Goal: Answer question/provide support

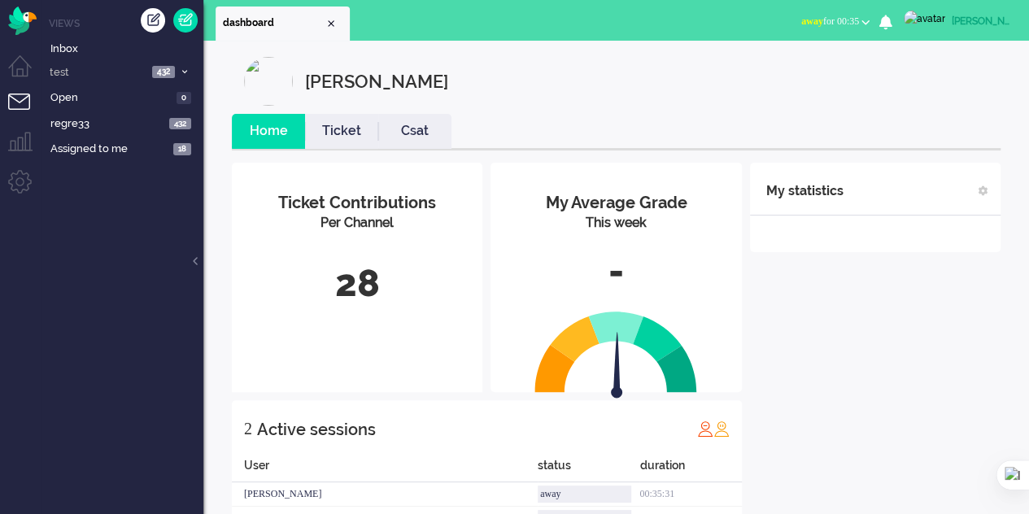
scroll to position [61, 0]
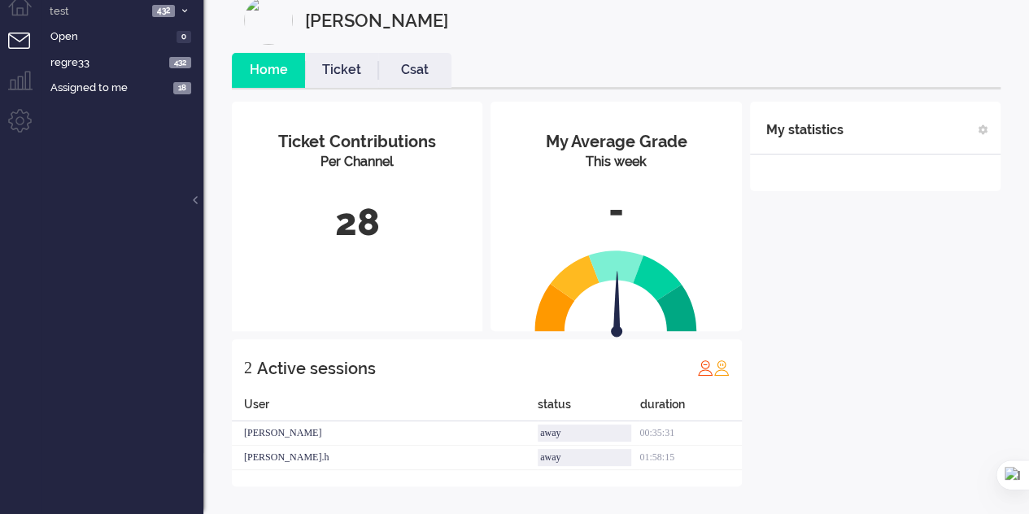
click at [320, 69] on link "Ticket" at bounding box center [341, 70] width 73 height 19
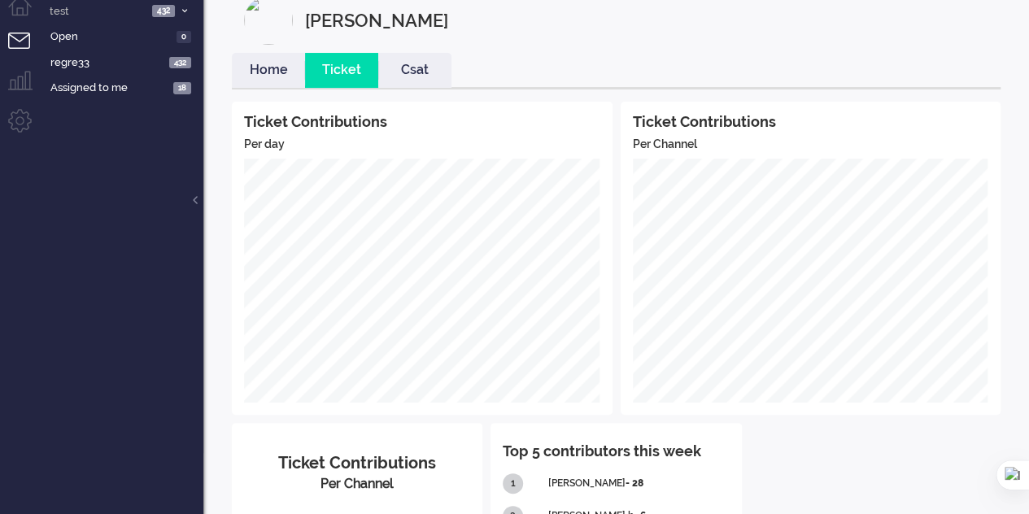
click at [236, 82] on li "Home" at bounding box center [268, 70] width 73 height 35
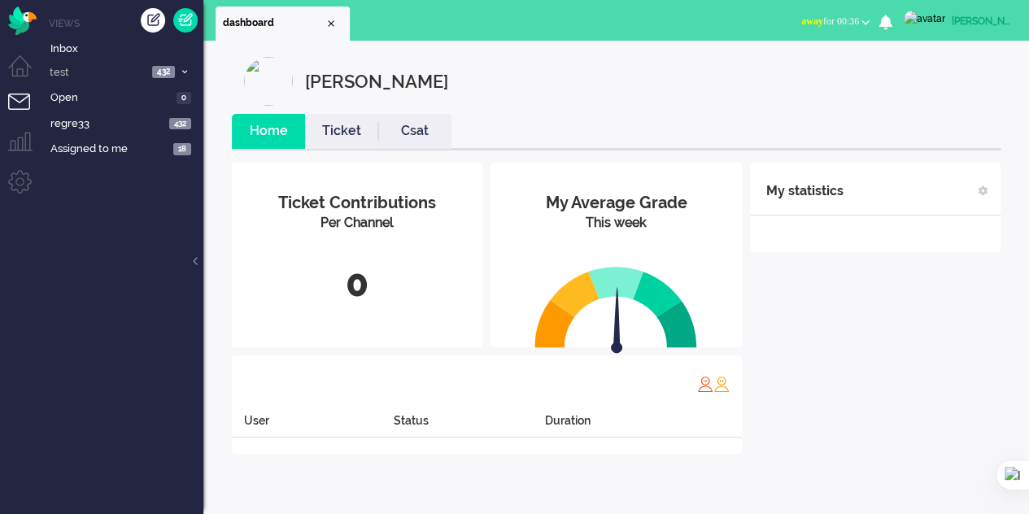
scroll to position [0, 0]
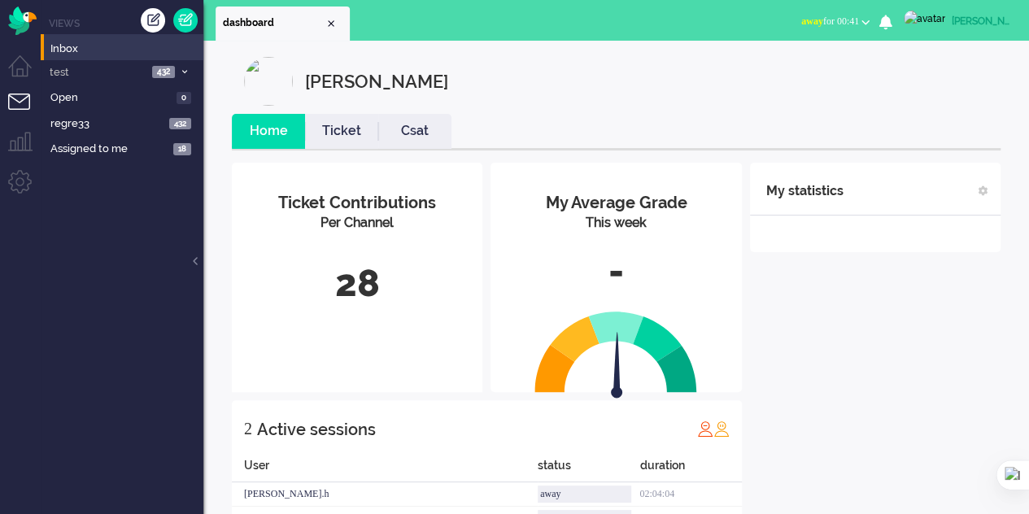
click at [45, 54] on li "Inbox" at bounding box center [122, 47] width 163 height 26
click at [68, 51] on span "Inbox" at bounding box center [126, 48] width 153 height 15
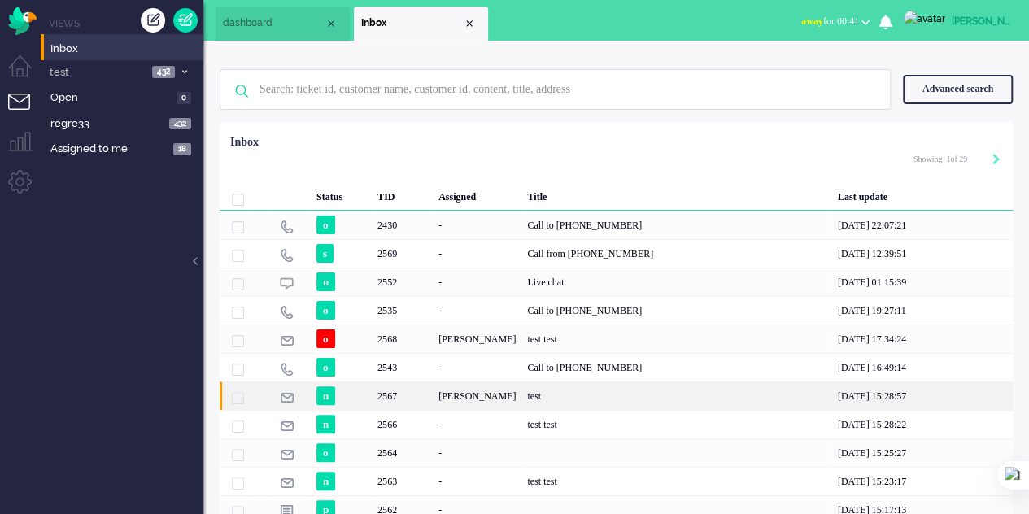
click at [590, 393] on div "test" at bounding box center [676, 395] width 310 height 28
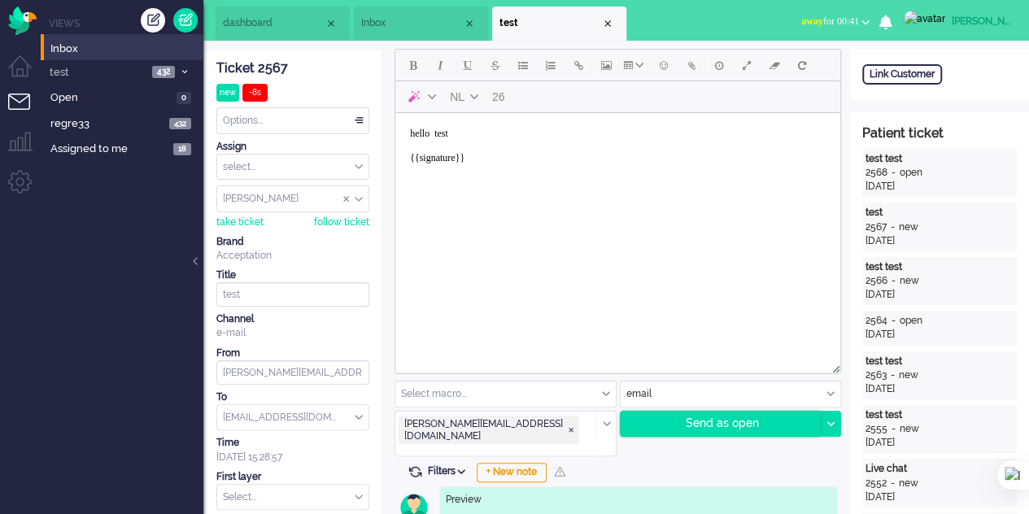
click at [691, 424] on div "Send as open" at bounding box center [720, 423] width 200 height 24
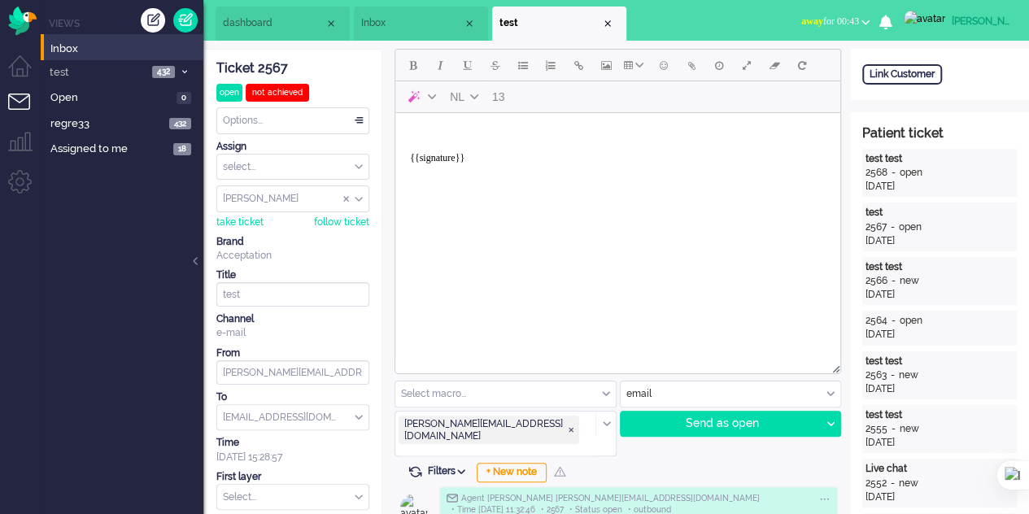
click at [389, 22] on span "Inbox" at bounding box center [412, 23] width 102 height 14
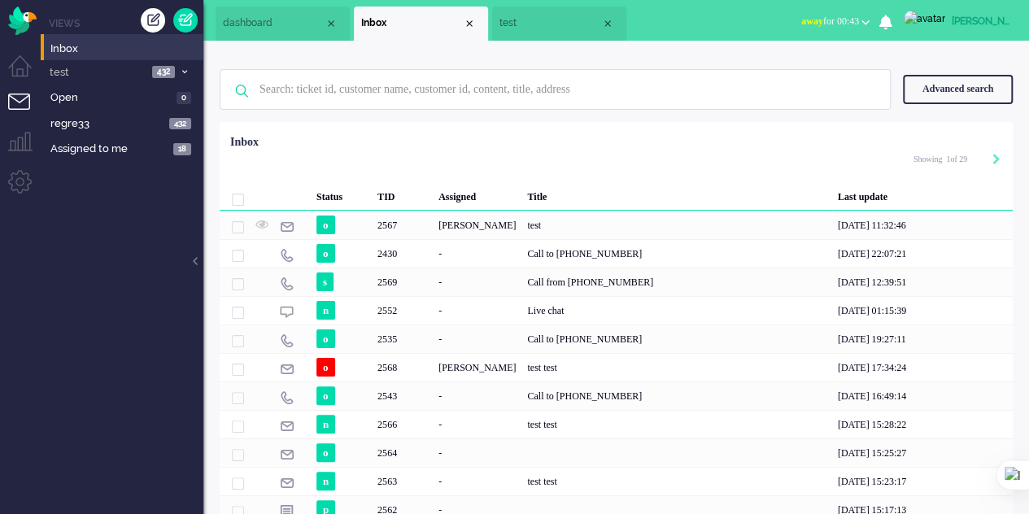
click at [221, 28] on li "dashboard" at bounding box center [283, 24] width 134 height 34
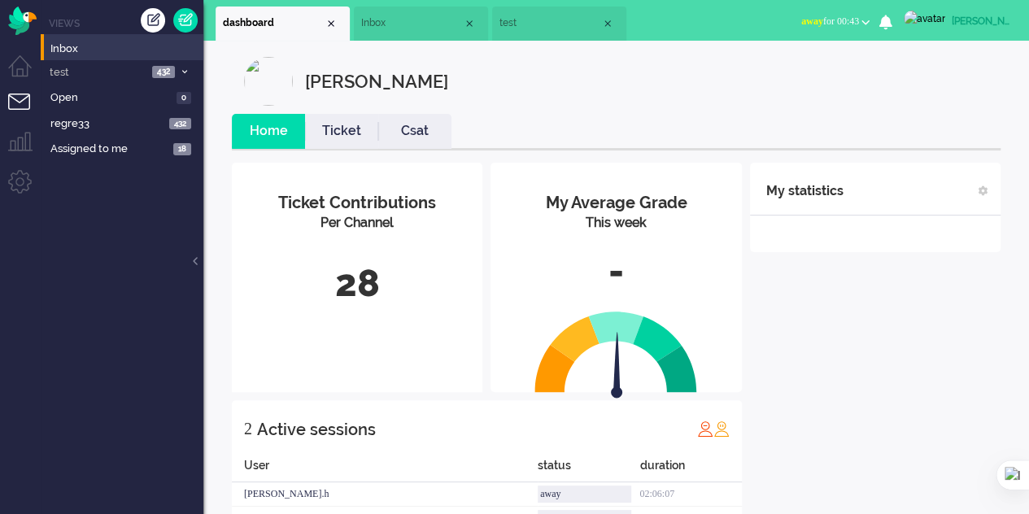
click at [411, 28] on span "Inbox" at bounding box center [412, 23] width 102 height 14
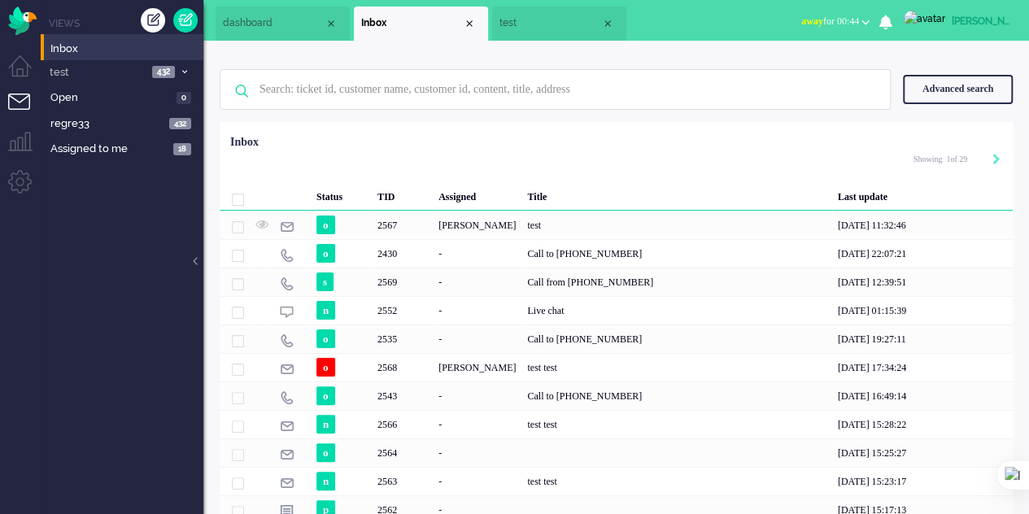
click at [512, 38] on li "test" at bounding box center [559, 24] width 134 height 34
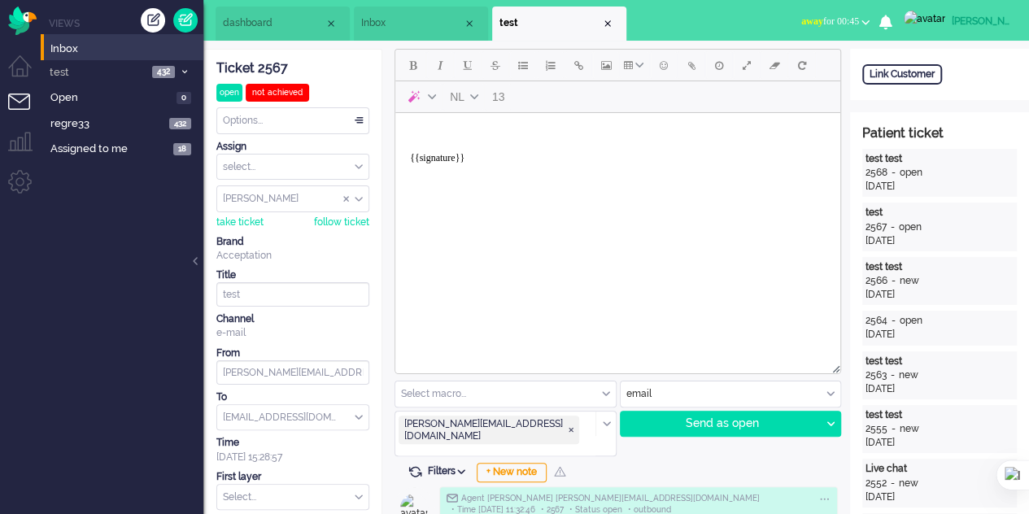
click at [398, 21] on span "Inbox" at bounding box center [412, 23] width 102 height 14
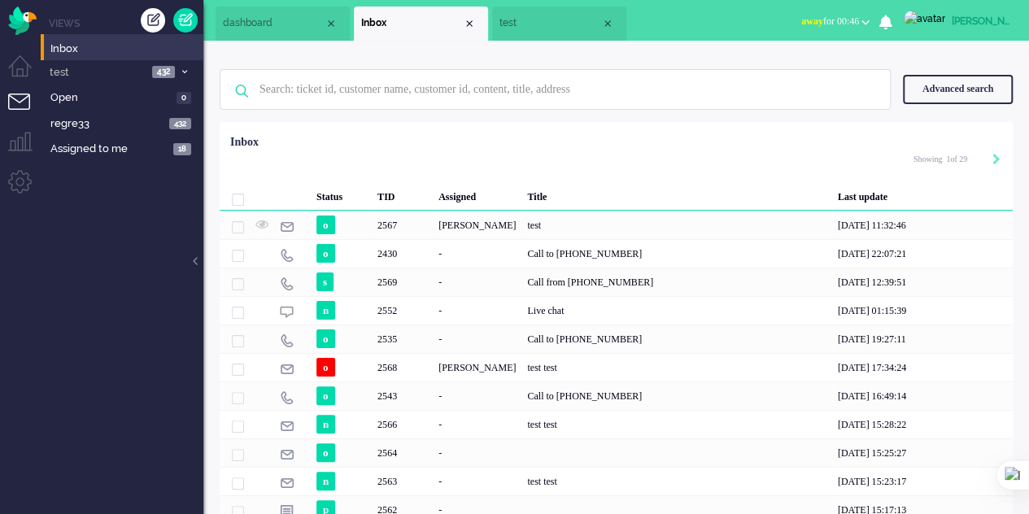
click at [264, 20] on span "dashboard" at bounding box center [274, 23] width 102 height 14
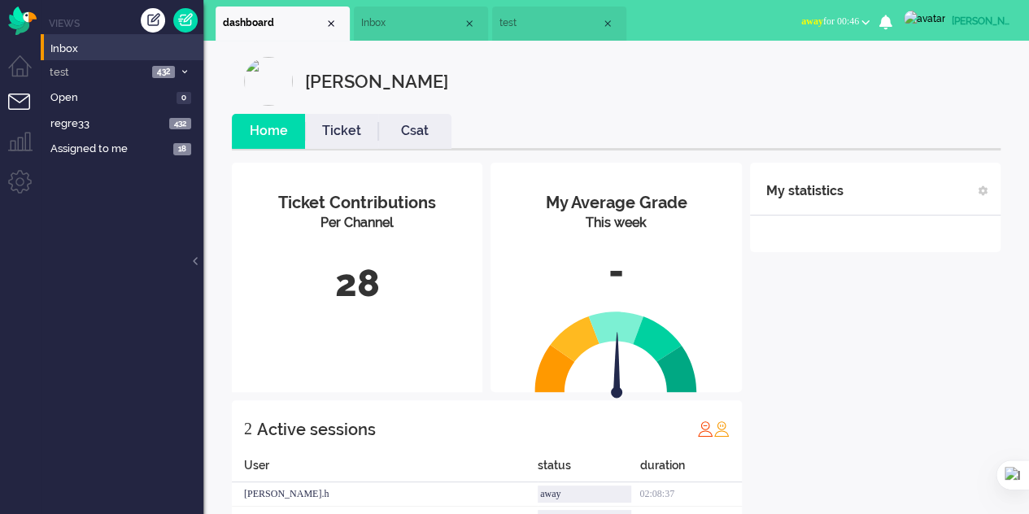
click at [392, 28] on span "Inbox" at bounding box center [412, 23] width 102 height 14
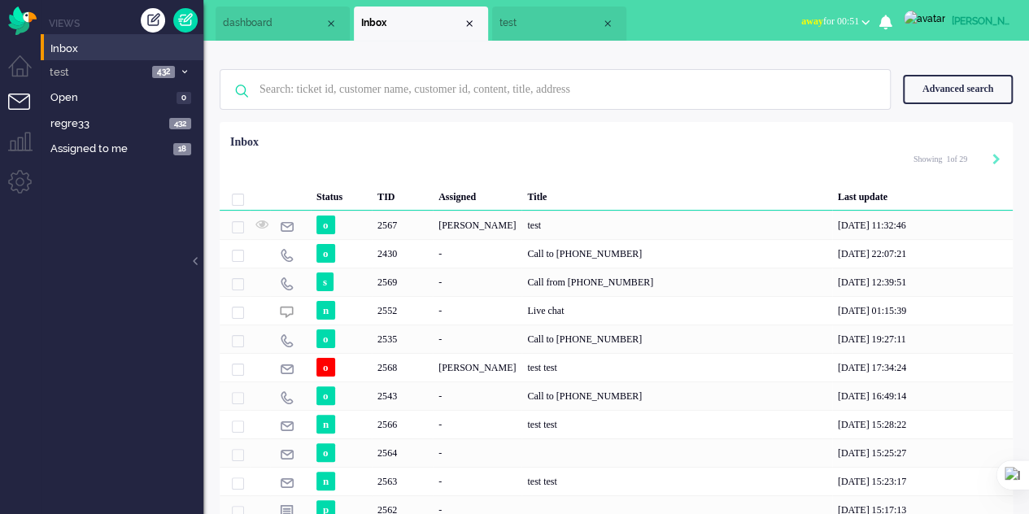
click at [514, 32] on li "test" at bounding box center [559, 24] width 134 height 34
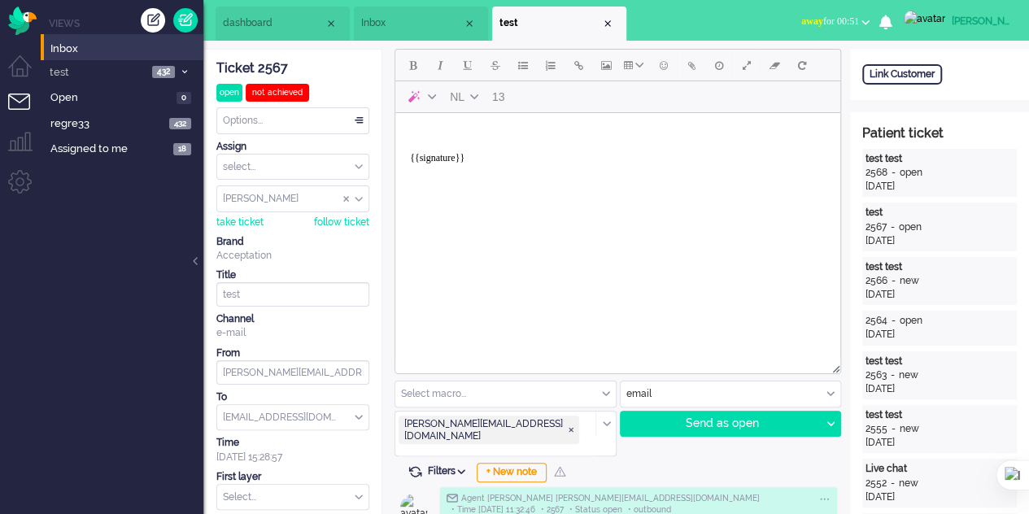
click at [401, 32] on li "Inbox" at bounding box center [421, 24] width 134 height 34
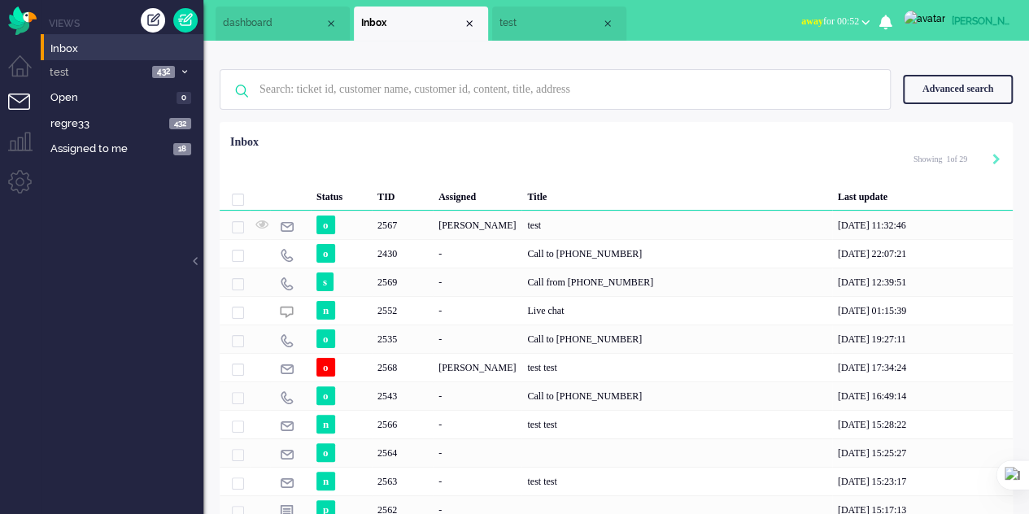
click at [258, 26] on span "dashboard" at bounding box center [274, 23] width 102 height 14
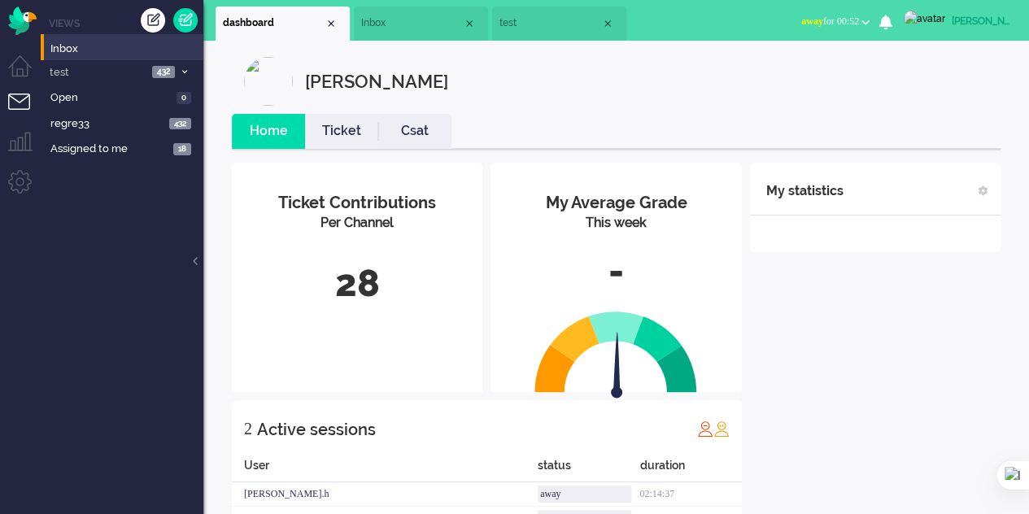
click at [402, 28] on span "Inbox" at bounding box center [412, 23] width 102 height 14
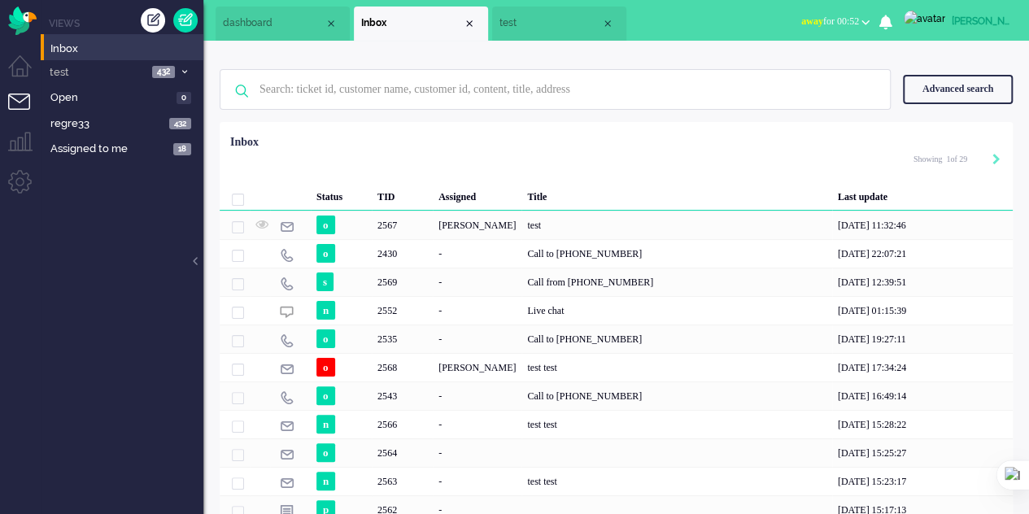
click at [402, 28] on span "Inbox" at bounding box center [412, 23] width 102 height 14
click at [523, 32] on li "test" at bounding box center [559, 24] width 134 height 34
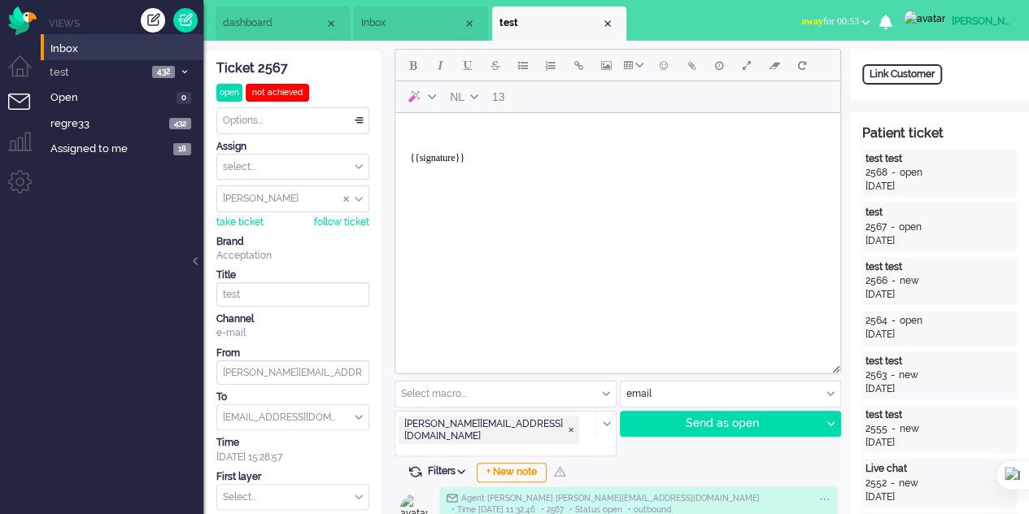
click at [396, 28] on span "Inbox" at bounding box center [412, 23] width 102 height 14
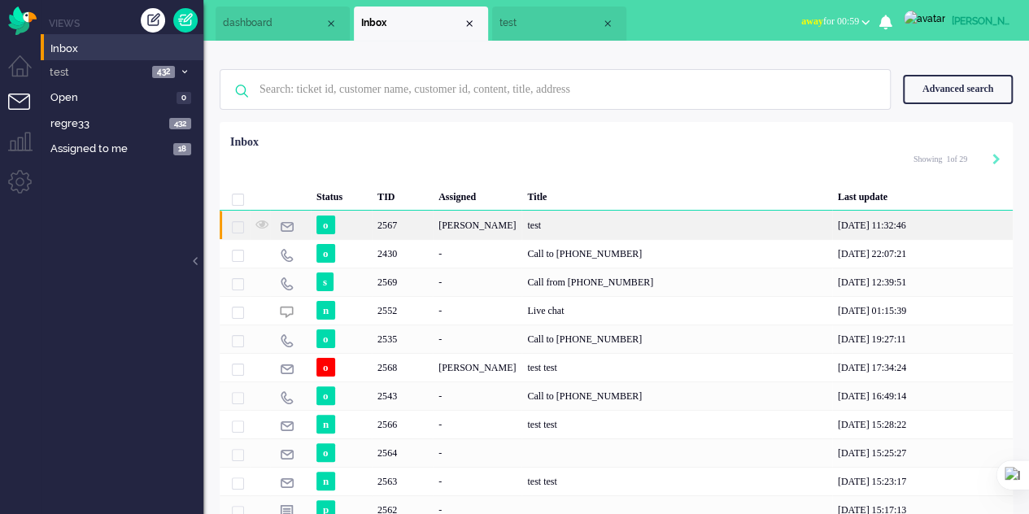
click at [431, 220] on div "2567" at bounding box center [402, 225] width 61 height 28
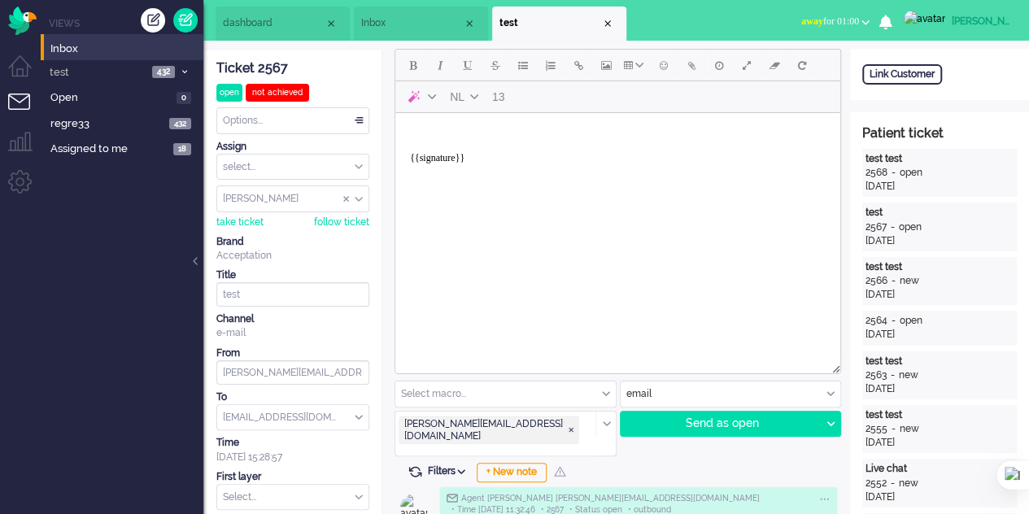
click at [468, 133] on body "{{signature}}" at bounding box center [618, 152] width 432 height 65
click at [686, 424] on div "Send as open" at bounding box center [720, 423] width 200 height 24
click at [398, 21] on span "Inbox" at bounding box center [412, 23] width 102 height 14
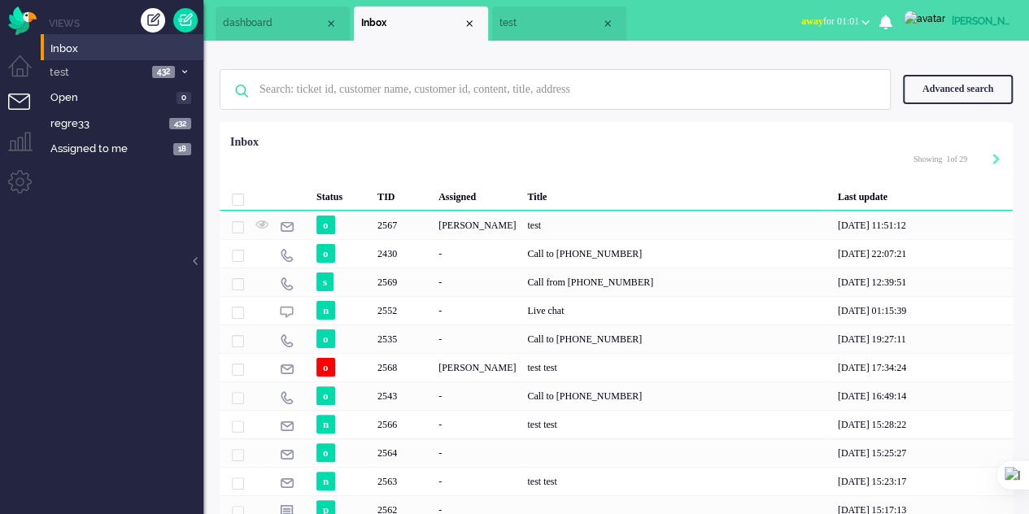
click at [250, 37] on li "dashboard" at bounding box center [283, 24] width 134 height 34
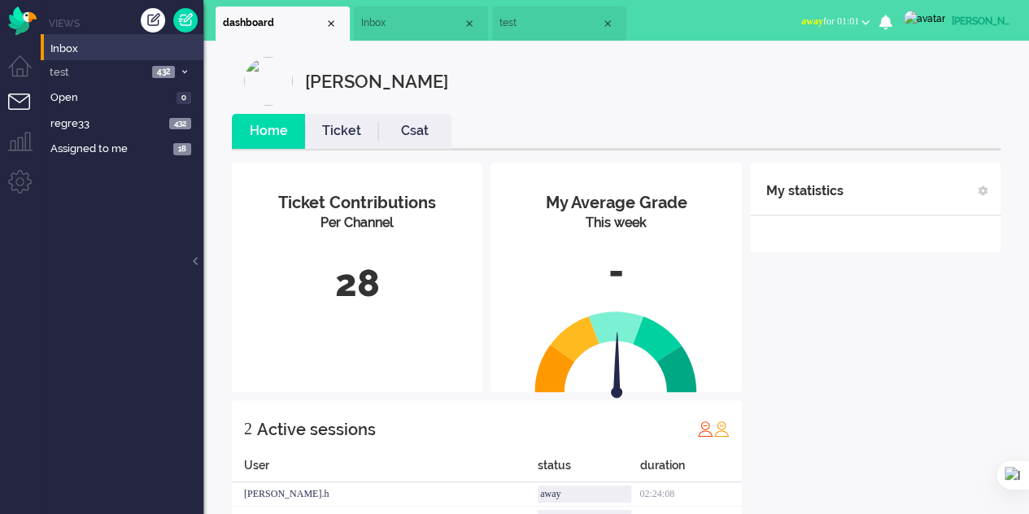
click at [164, 407] on ul "Views Inbox test 432 view 2 432 Open 0 regre33 432 Assigned to me 18" at bounding box center [122, 257] width 163 height 514
click at [882, 321] on div "My statistics + Add statistics Talking time (average day) Wrap-up time (average…" at bounding box center [875, 355] width 250 height 385
click at [356, 32] on li "Inbox" at bounding box center [421, 24] width 134 height 34
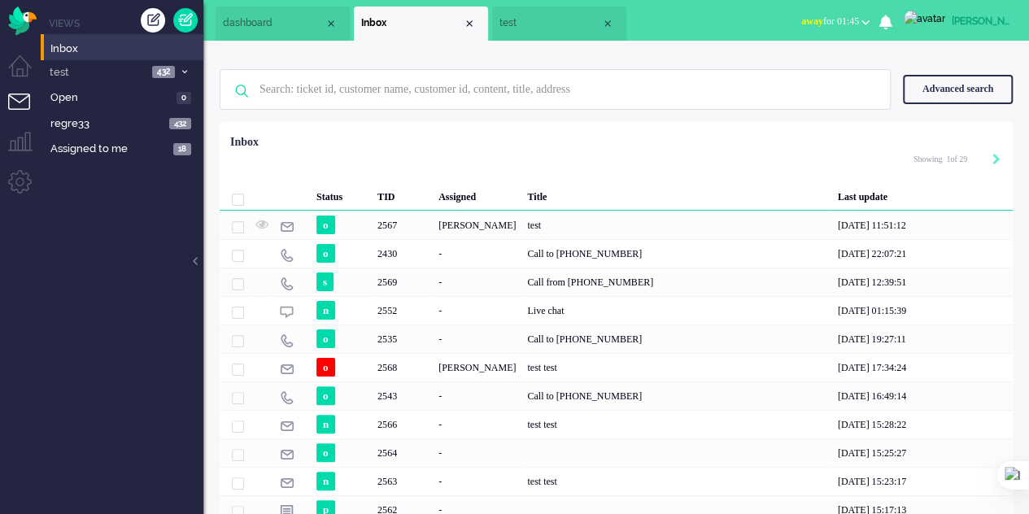
click at [546, 23] on span "test" at bounding box center [550, 23] width 102 height 14
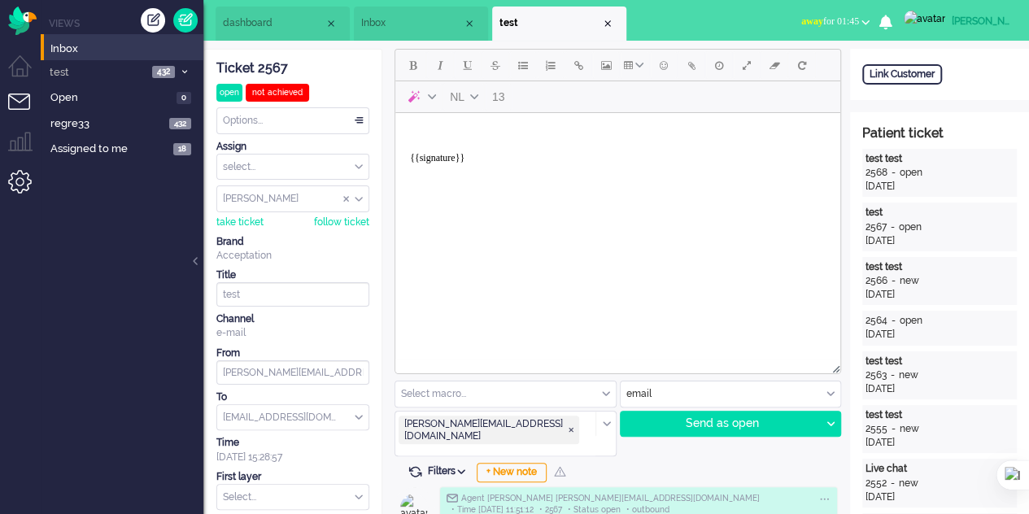
click at [26, 186] on li "Admin menu" at bounding box center [26, 188] width 37 height 37
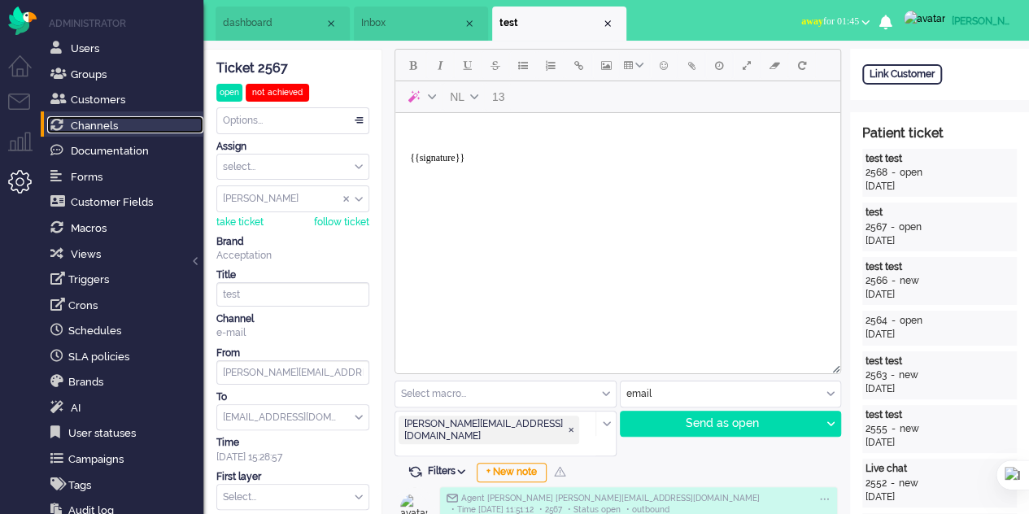
click at [102, 125] on span "Channels" at bounding box center [94, 126] width 47 height 12
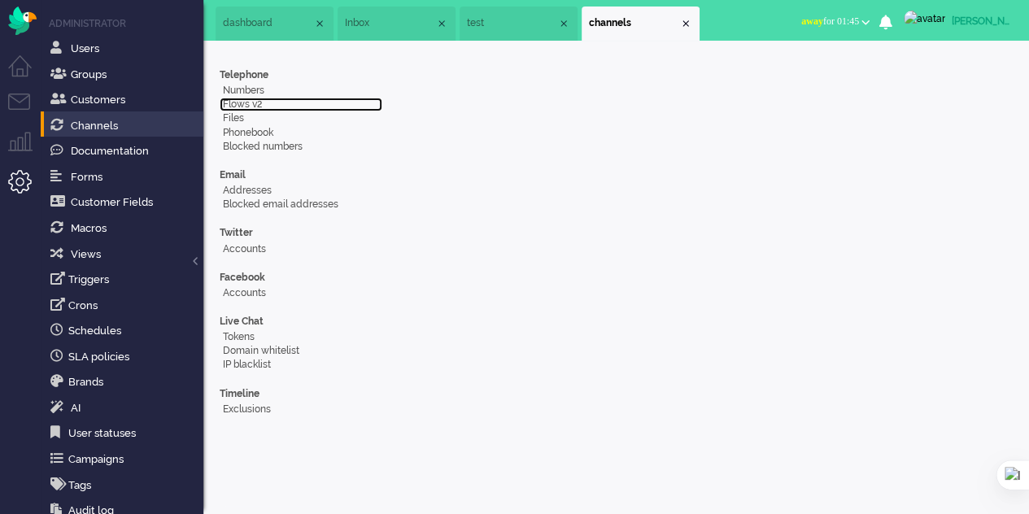
click at [239, 105] on link "Flows v2" at bounding box center [301, 105] width 163 height 14
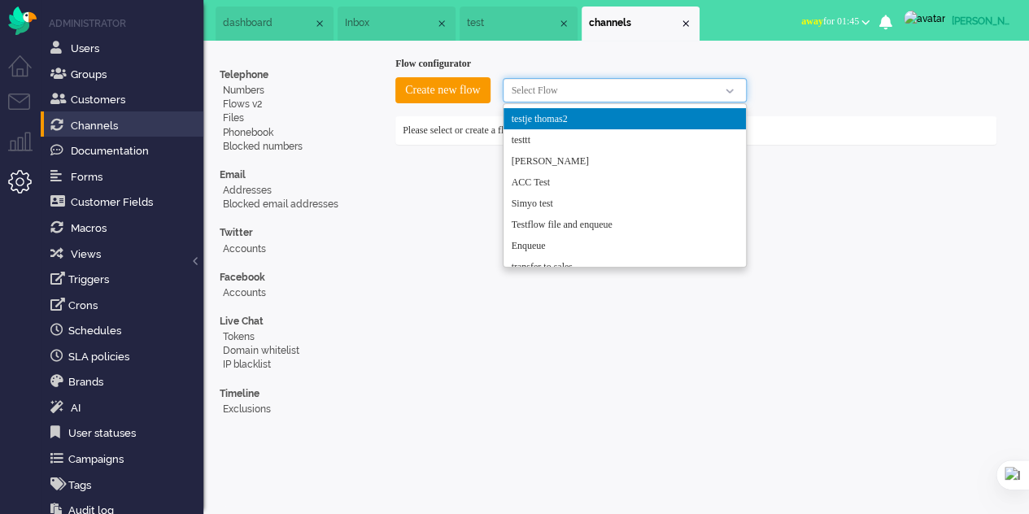
click at [551, 87] on input "select-one" at bounding box center [541, 90] width 59 height 16
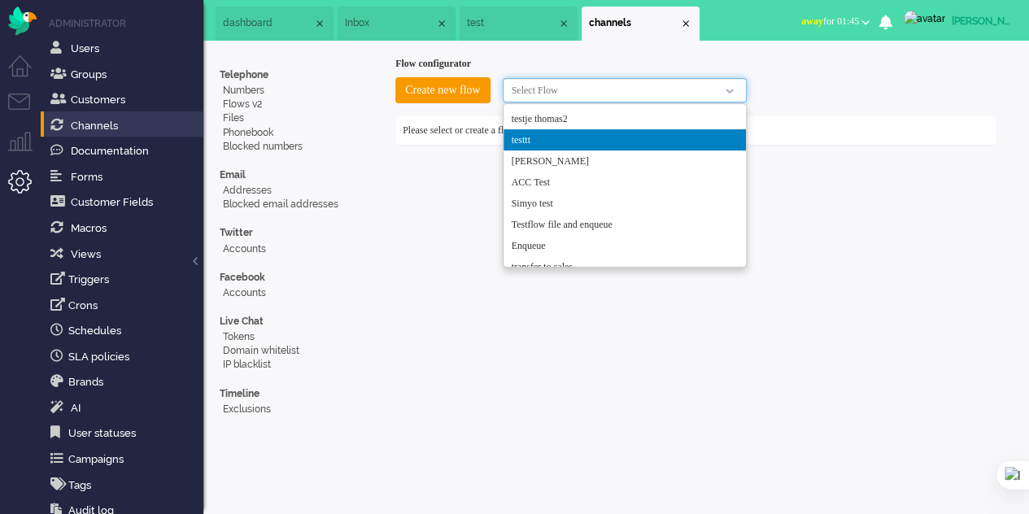
type input "testtt"
checkbox input "false"
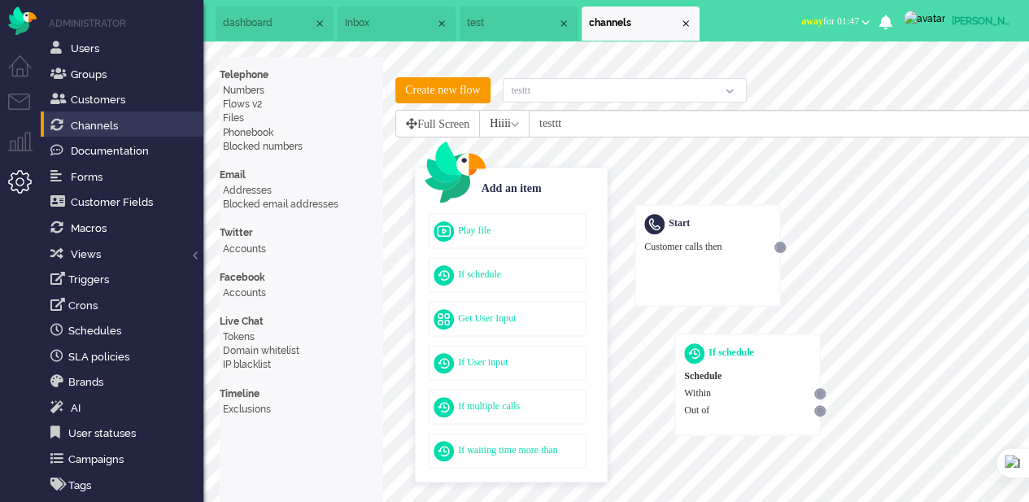
click at [240, 24] on span "dashboard" at bounding box center [268, 23] width 90 height 14
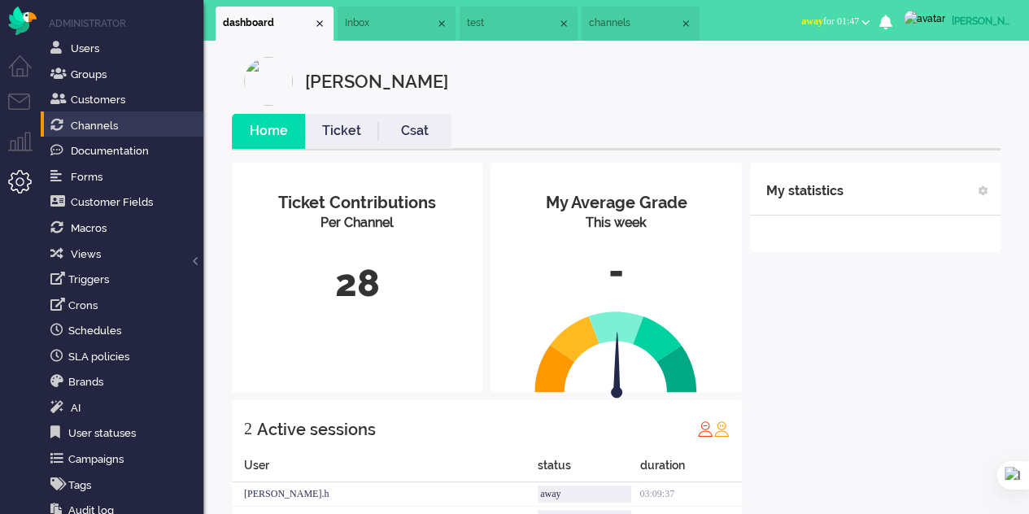
click at [369, 30] on span "Inbox" at bounding box center [390, 23] width 90 height 14
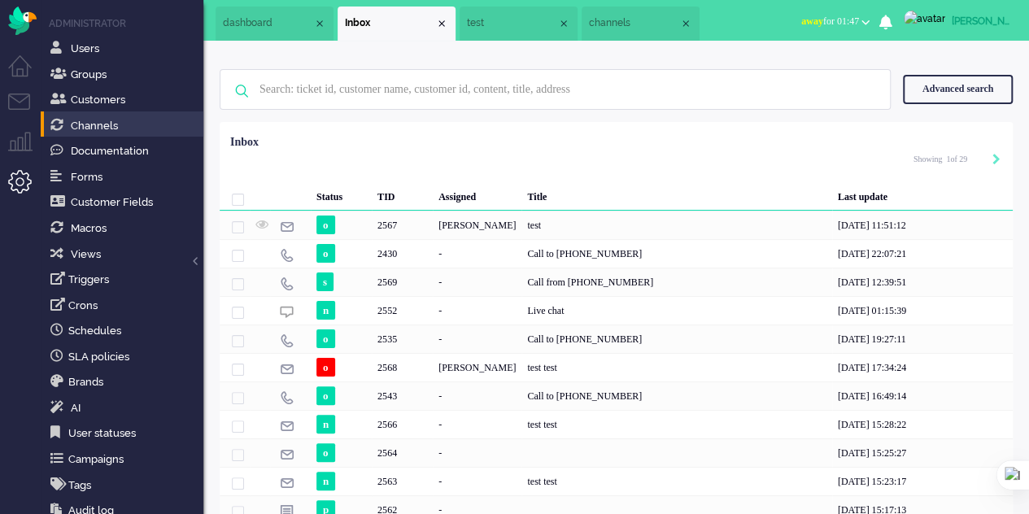
click at [494, 22] on span "test" at bounding box center [512, 23] width 90 height 14
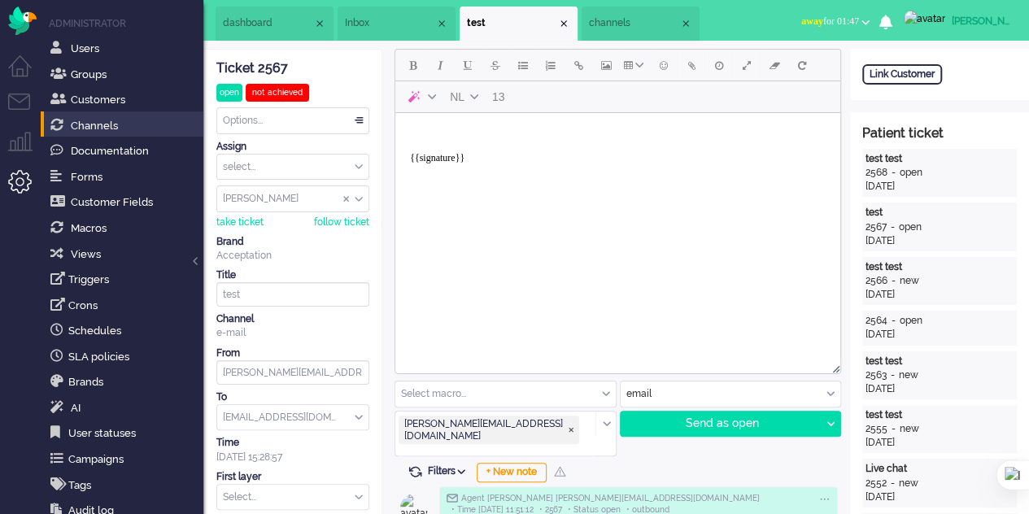
click at [625, 24] on span "channels" at bounding box center [634, 23] width 90 height 14
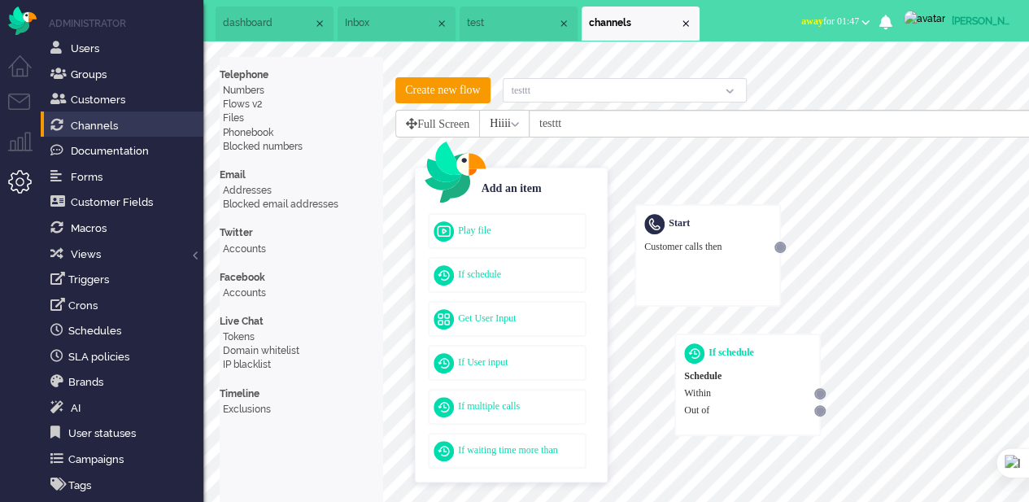
click at [362, 28] on span "Inbox" at bounding box center [390, 23] width 90 height 14
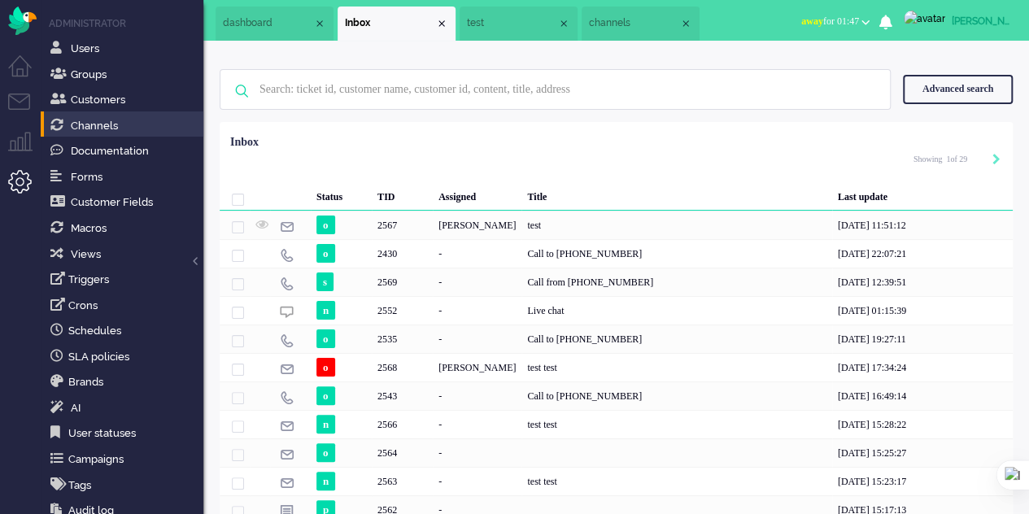
click at [258, 28] on span "dashboard" at bounding box center [268, 23] width 90 height 14
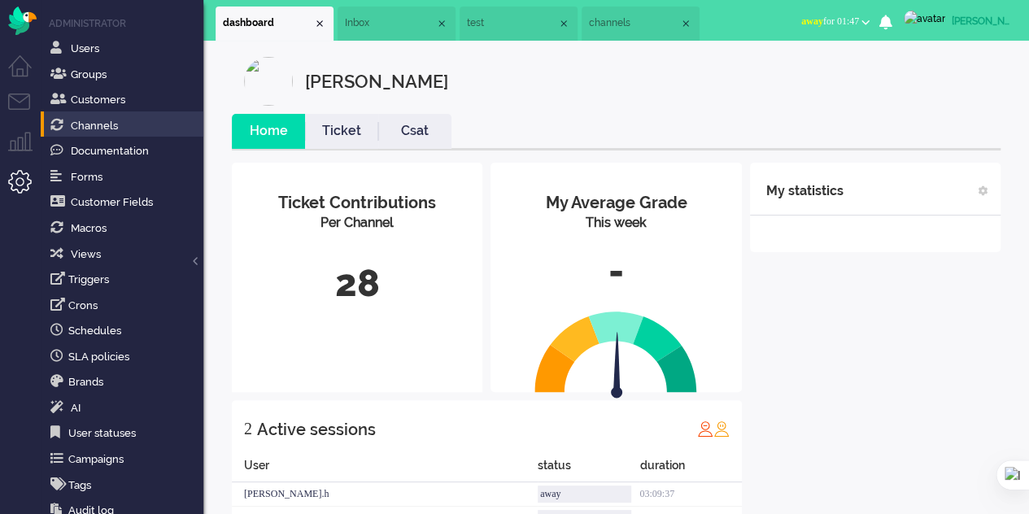
click at [378, 27] on span "Inbox" at bounding box center [390, 23] width 90 height 14
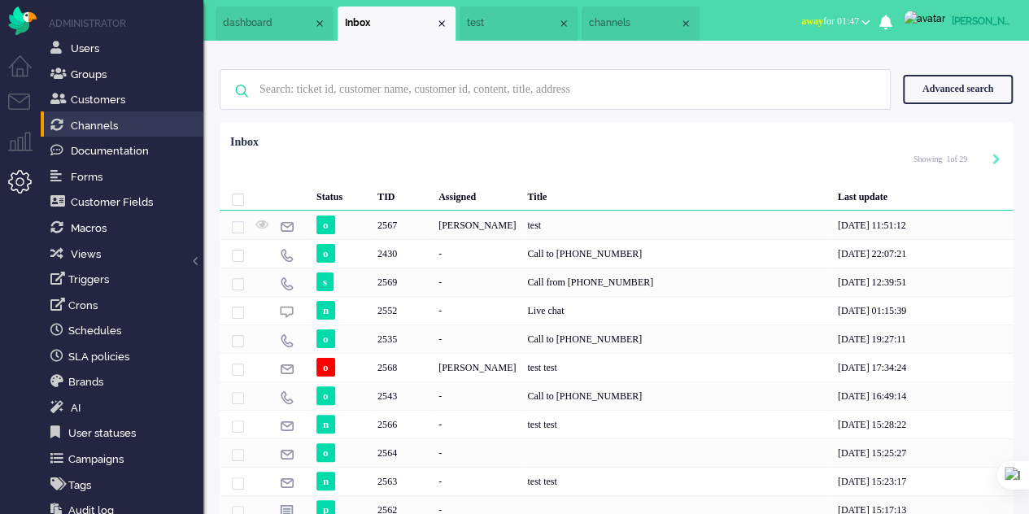
click at [489, 19] on span "test" at bounding box center [512, 23] width 90 height 14
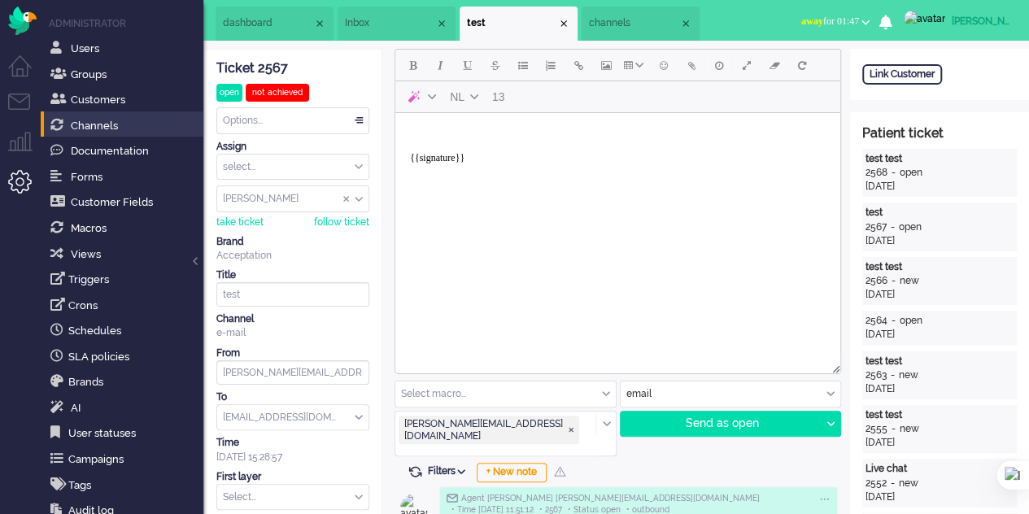
click at [611, 30] on li "channels" at bounding box center [640, 24] width 118 height 34
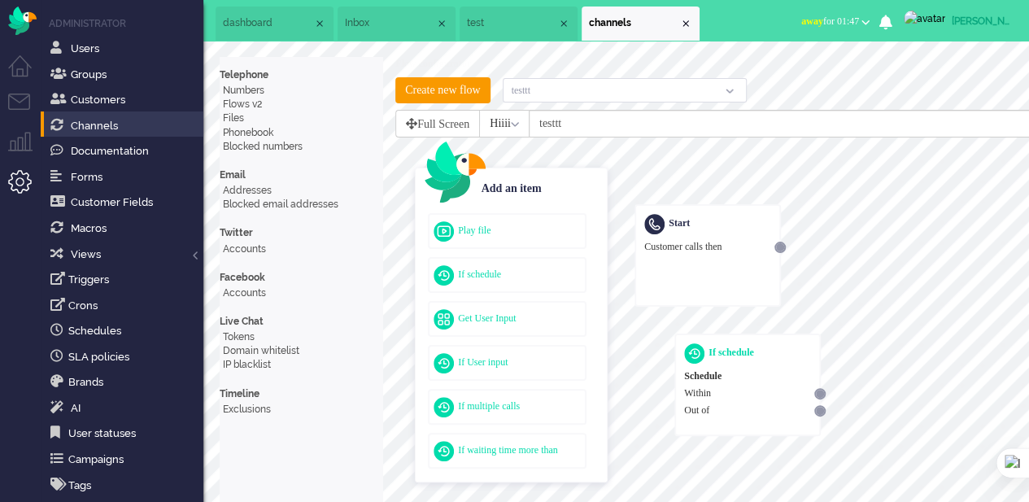
click at [374, 19] on span "Inbox" at bounding box center [390, 23] width 90 height 14
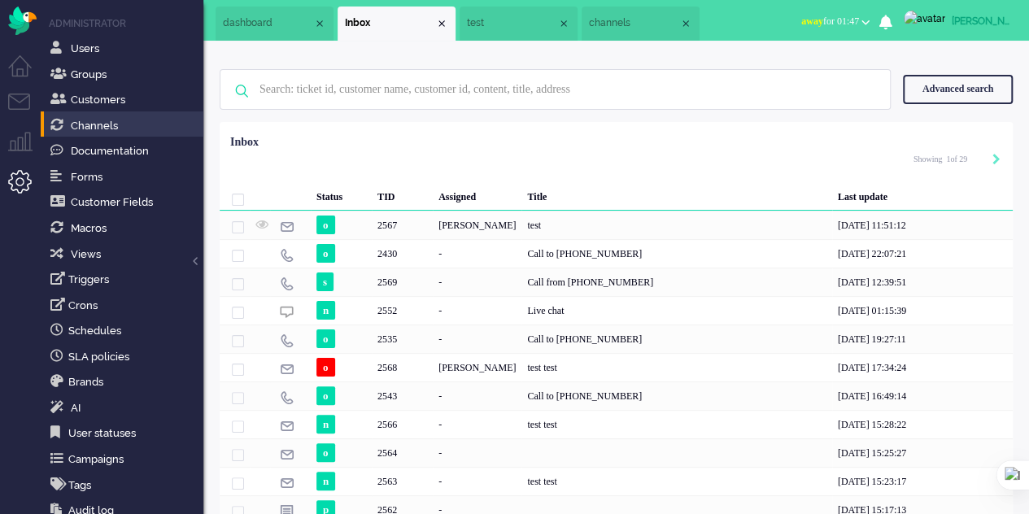
click at [248, 17] on span "dashboard" at bounding box center [268, 23] width 90 height 14
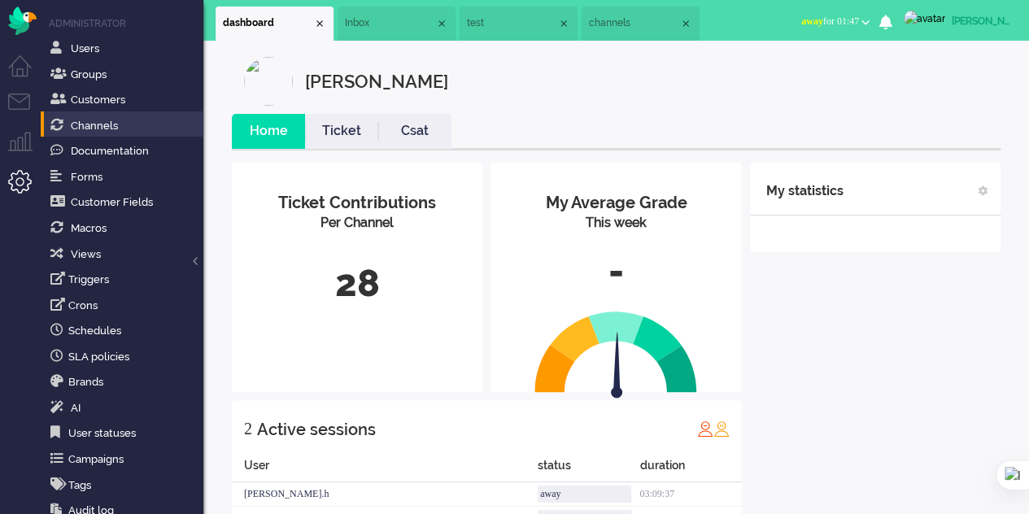
click at [376, 18] on span "Inbox" at bounding box center [390, 23] width 90 height 14
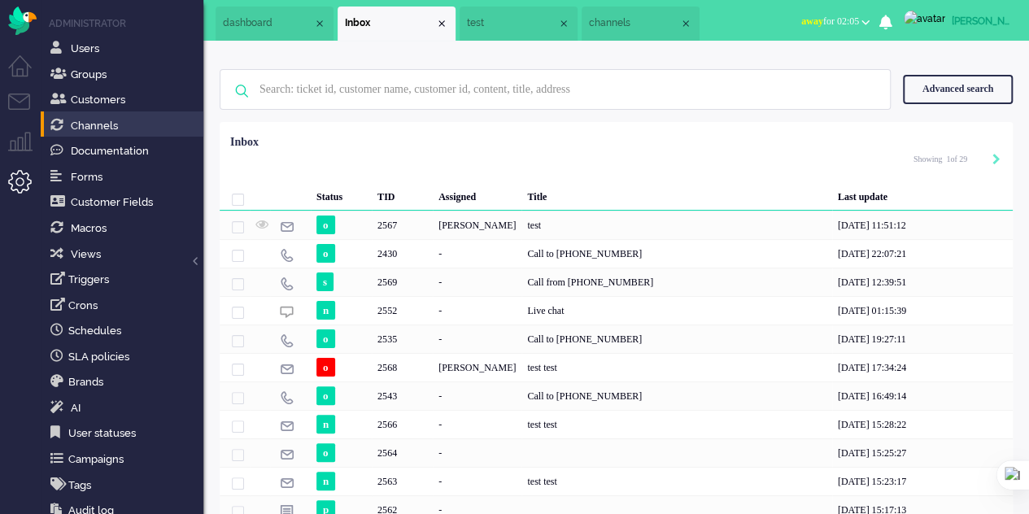
click at [250, 18] on span "dashboard" at bounding box center [268, 23] width 90 height 14
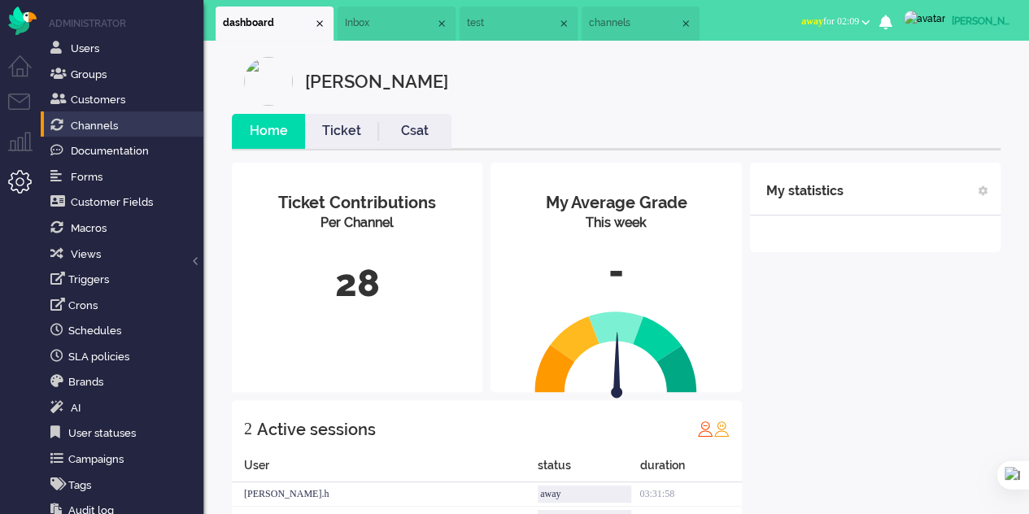
click at [370, 22] on span "Inbox" at bounding box center [390, 23] width 90 height 14
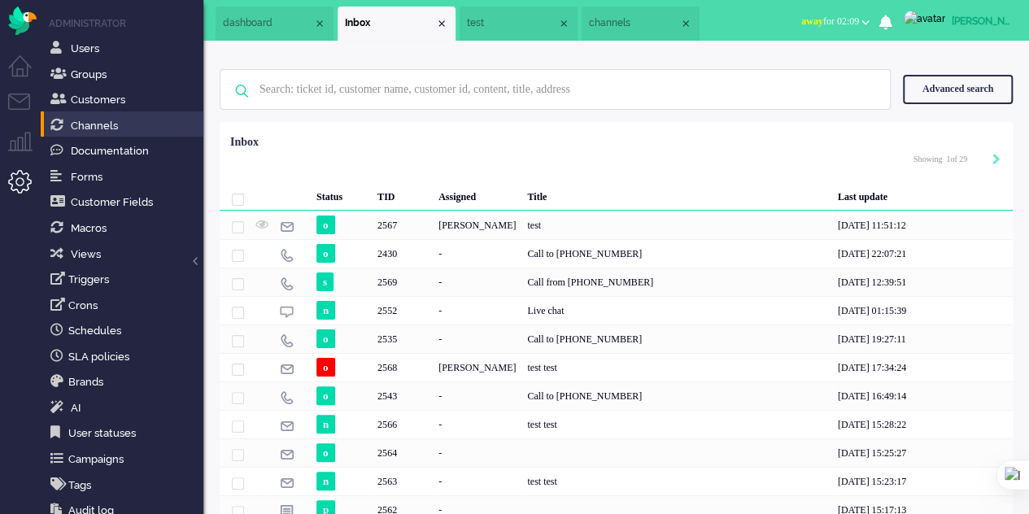
click at [266, 28] on span "dashboard" at bounding box center [268, 23] width 90 height 14
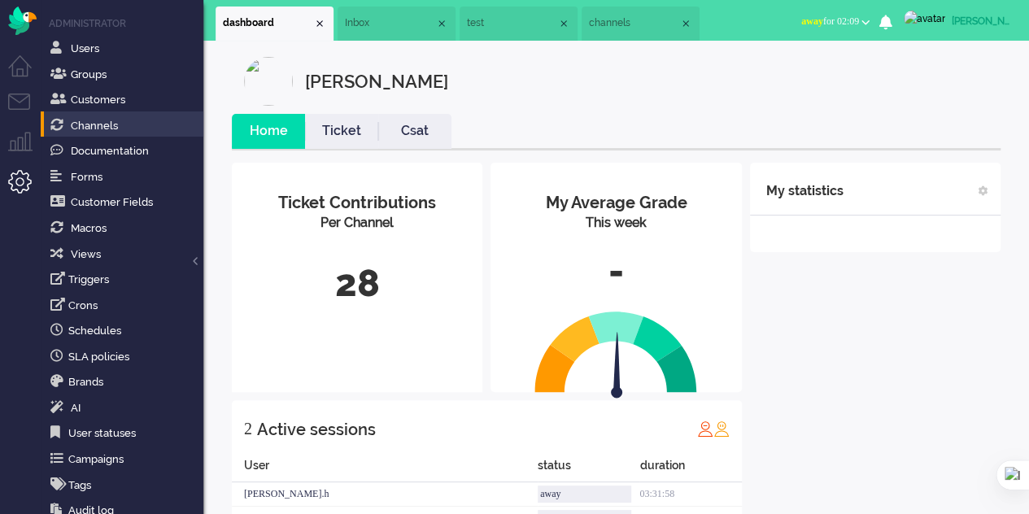
click at [514, 19] on span "test" at bounding box center [512, 23] width 90 height 14
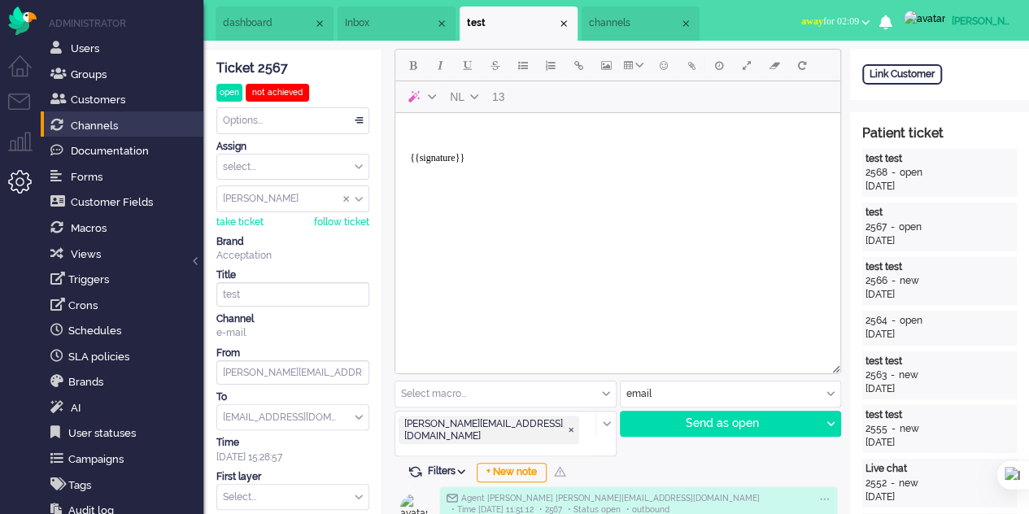
click at [647, 27] on span "channels" at bounding box center [634, 23] width 90 height 14
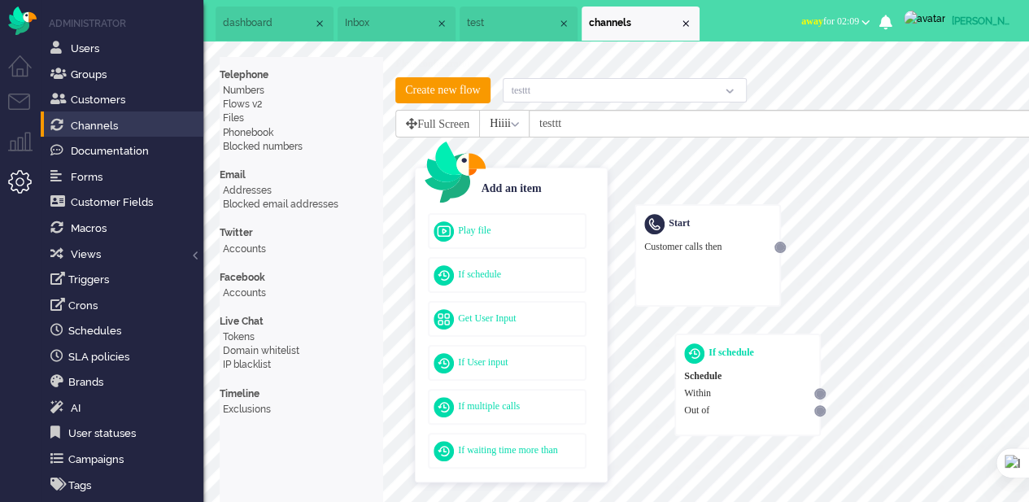
click at [348, 24] on span "Inbox" at bounding box center [390, 23] width 90 height 14
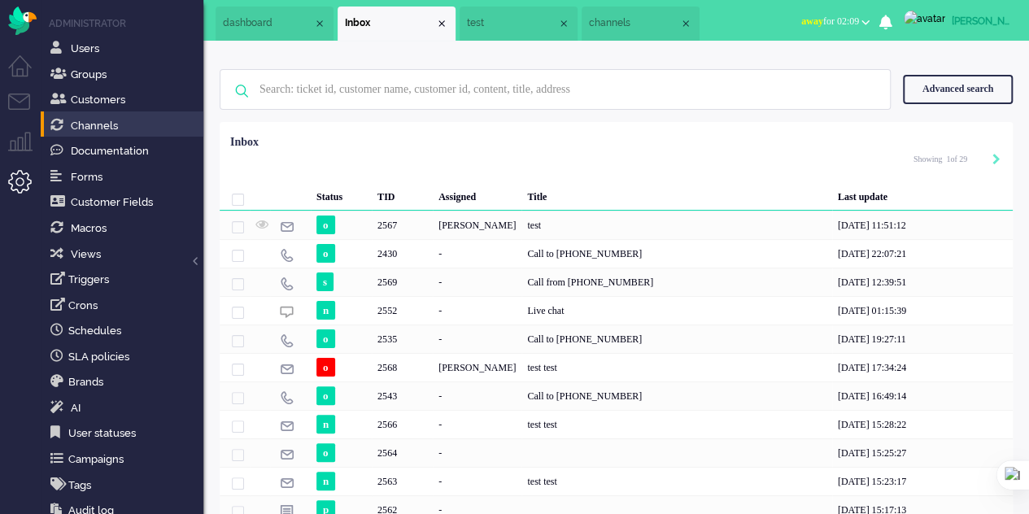
click at [278, 24] on span "dashboard" at bounding box center [268, 23] width 90 height 14
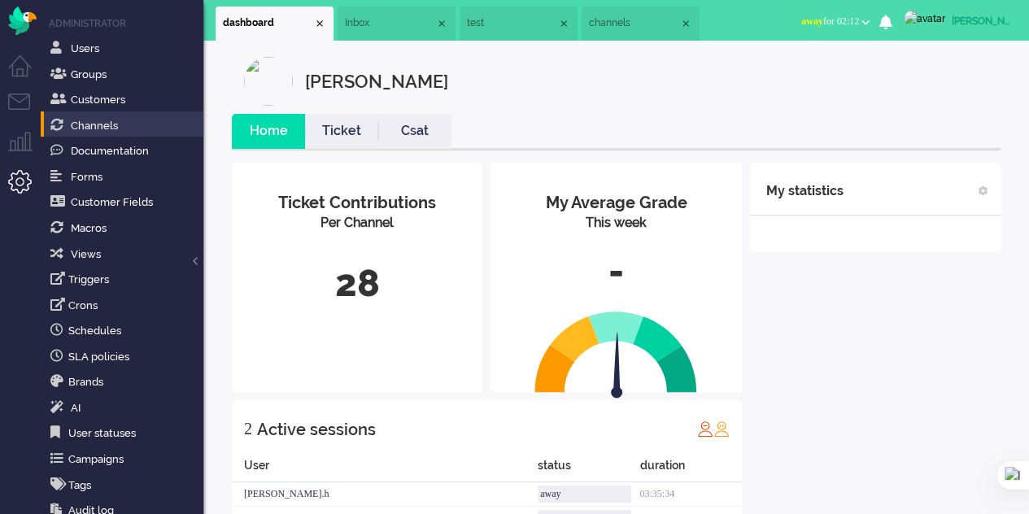
click at [385, 24] on span "Inbox" at bounding box center [390, 23] width 90 height 14
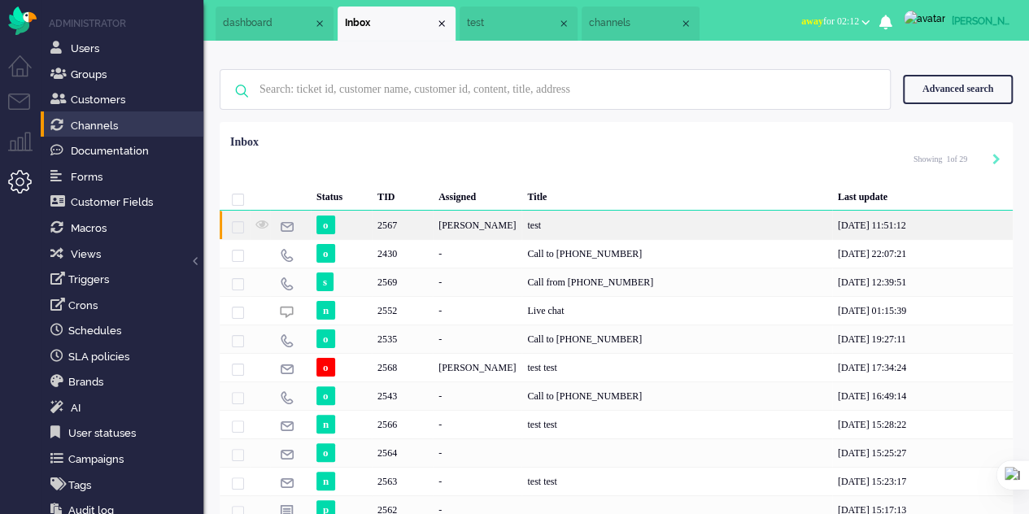
click at [395, 219] on div "2567" at bounding box center [402, 225] width 61 height 28
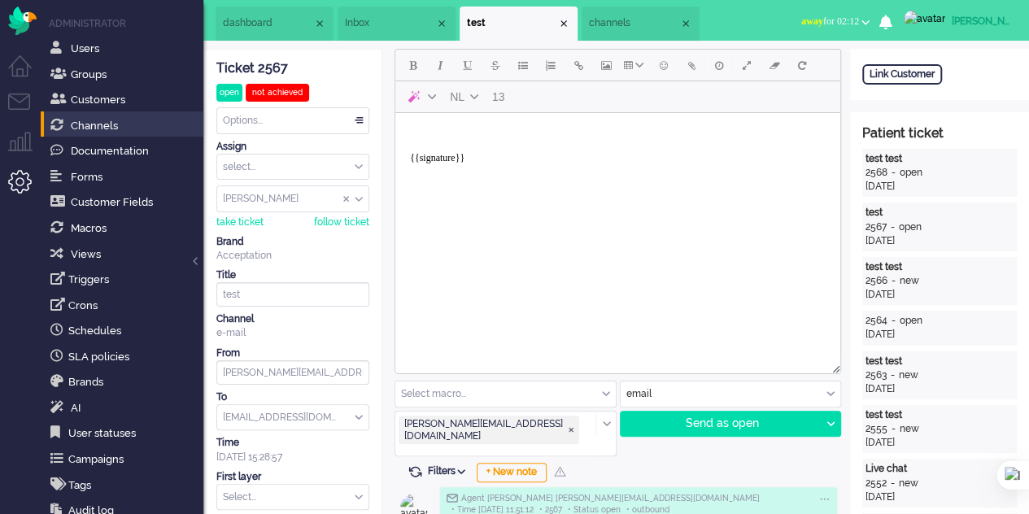
click at [486, 130] on body "{{signature}}" at bounding box center [618, 152] width 432 height 65
click at [686, 69] on button "Add attachment" at bounding box center [691, 65] width 28 height 28
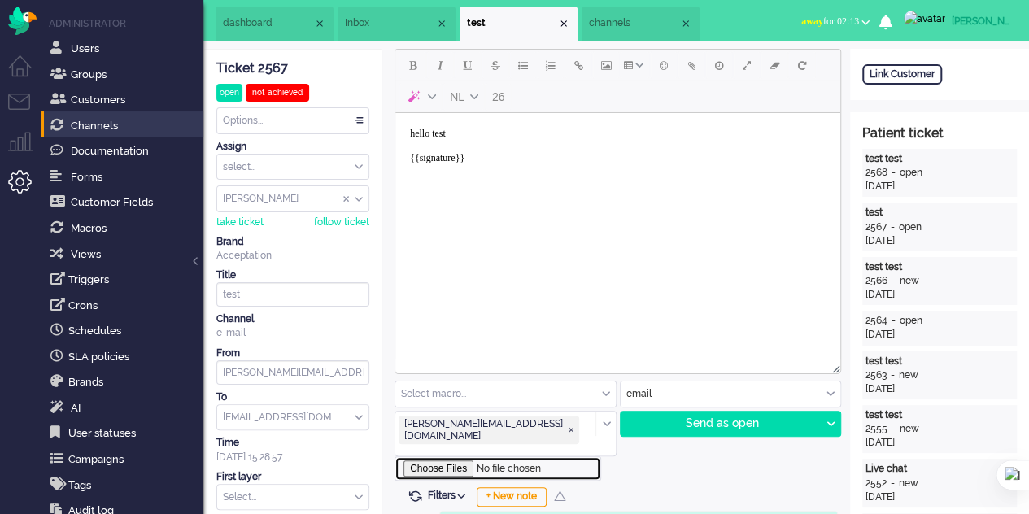
click at [429, 456] on input "file" at bounding box center [497, 468] width 207 height 24
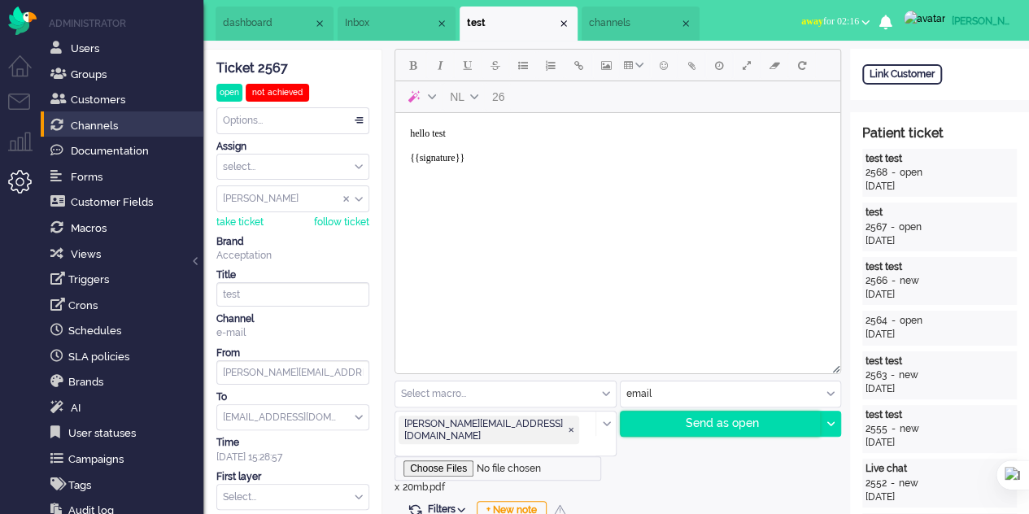
click at [710, 435] on div "Send as open" at bounding box center [720, 423] width 200 height 24
click at [703, 420] on div "Send as open" at bounding box center [720, 423] width 200 height 24
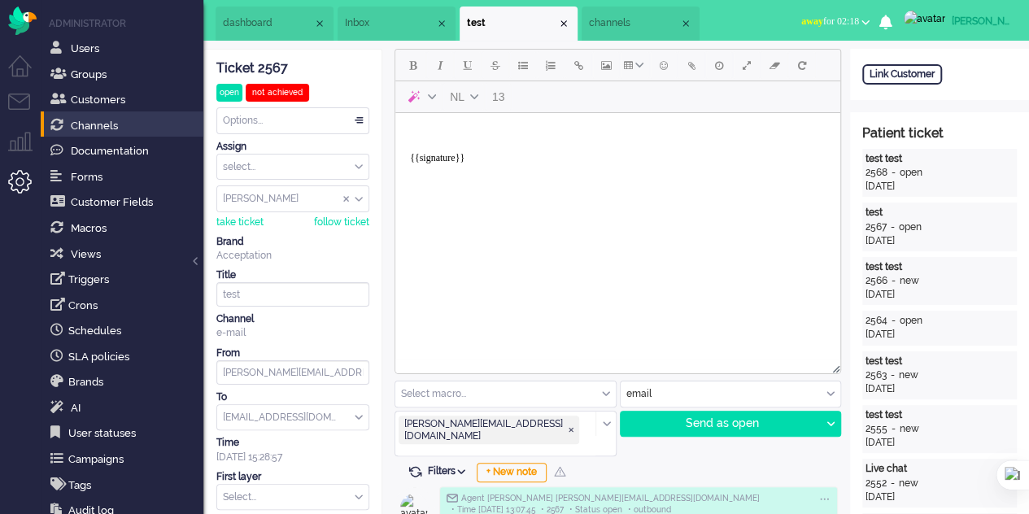
click at [611, 31] on li "channels" at bounding box center [640, 24] width 118 height 34
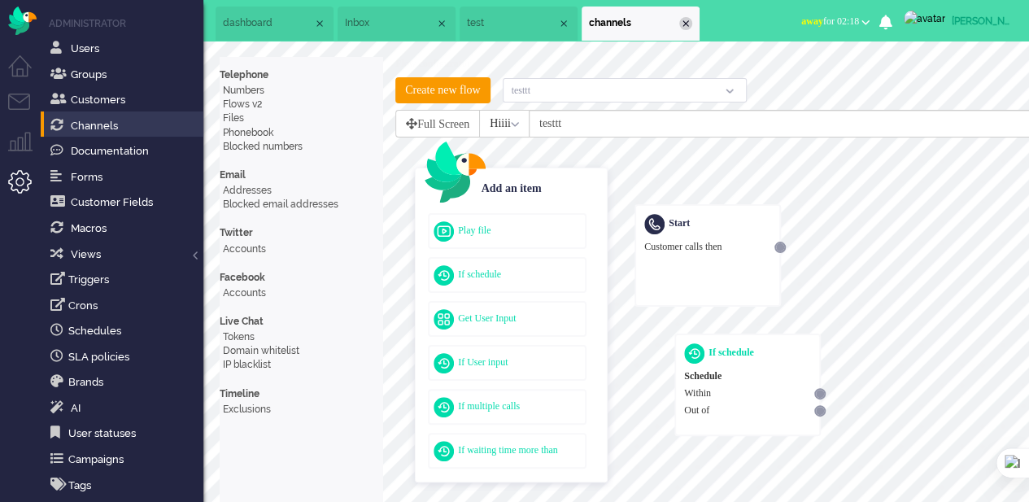
click at [692, 23] on div "Close tab" at bounding box center [685, 23] width 13 height 13
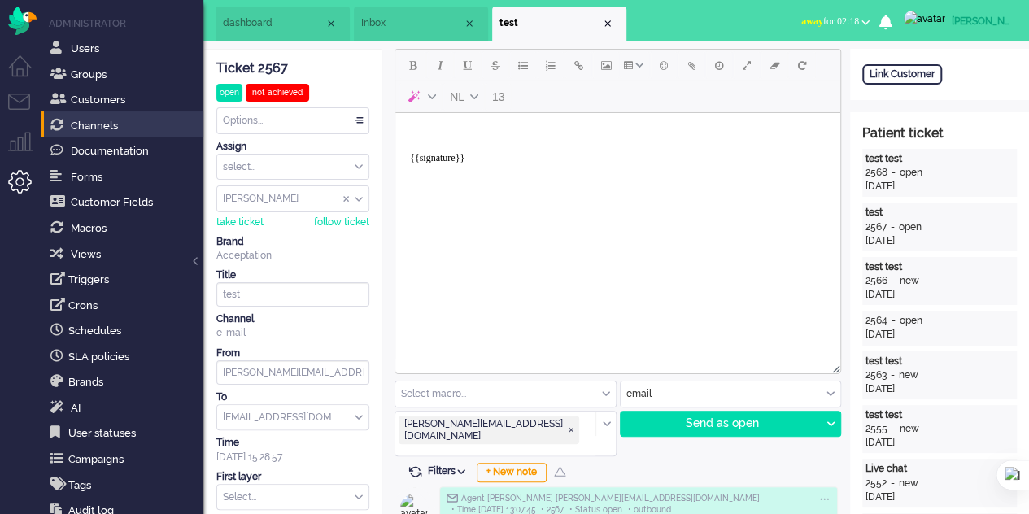
click at [360, 20] on li "Inbox" at bounding box center [421, 24] width 134 height 34
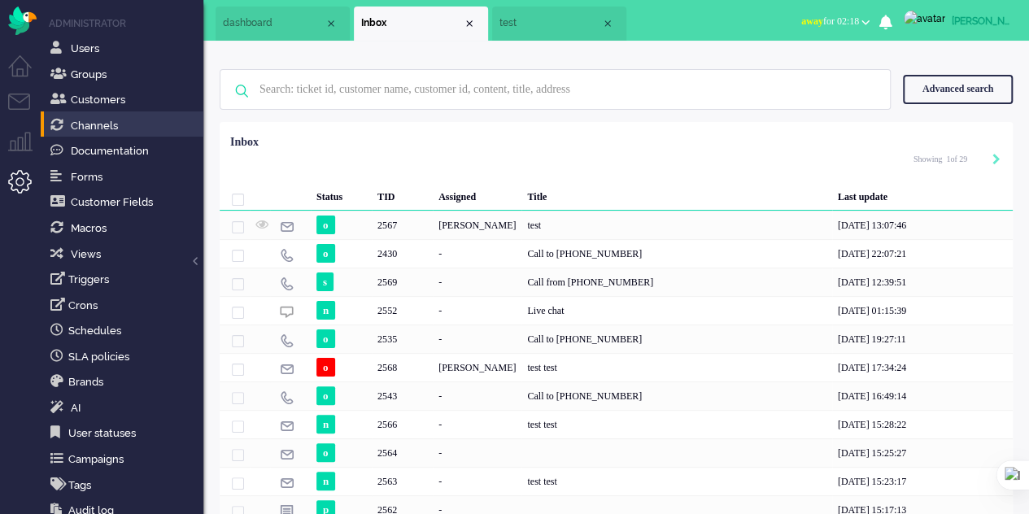
click at [233, 20] on span "dashboard" at bounding box center [274, 23] width 102 height 14
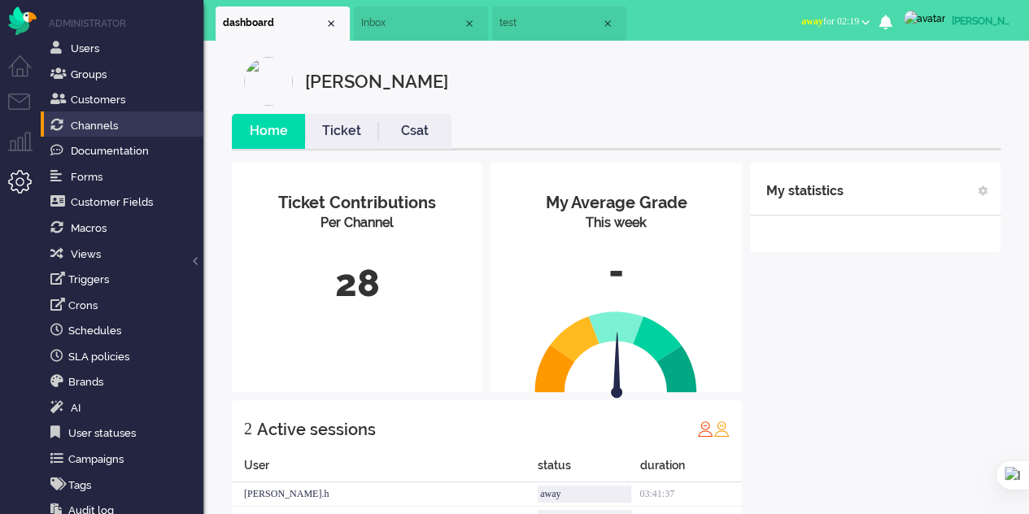
click at [383, 11] on li "Inbox" at bounding box center [421, 24] width 134 height 34
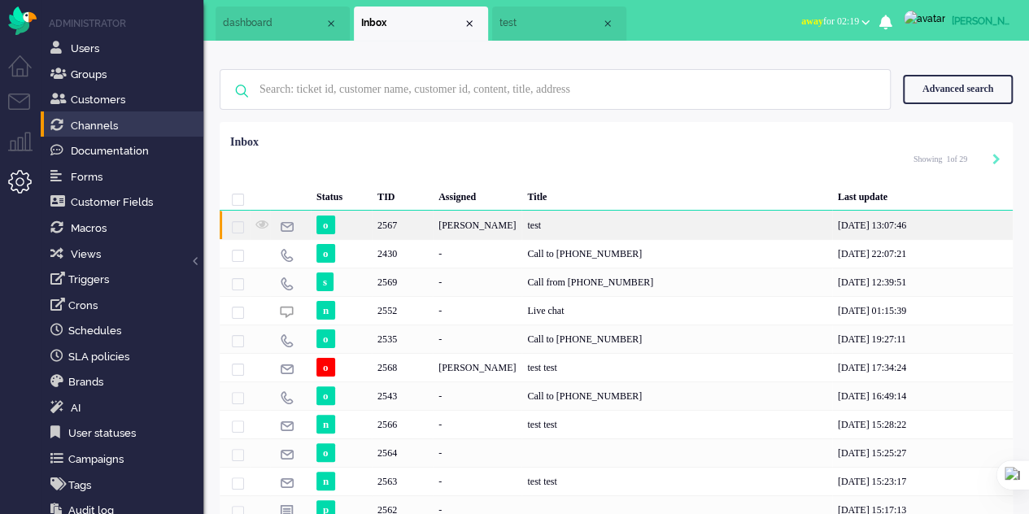
click at [363, 224] on body "Home Dashboard Notifications Following Knowledge Base release_develo Views Inbo…" at bounding box center [514, 257] width 1029 height 514
click at [521, 226] on div "test" at bounding box center [676, 225] width 310 height 28
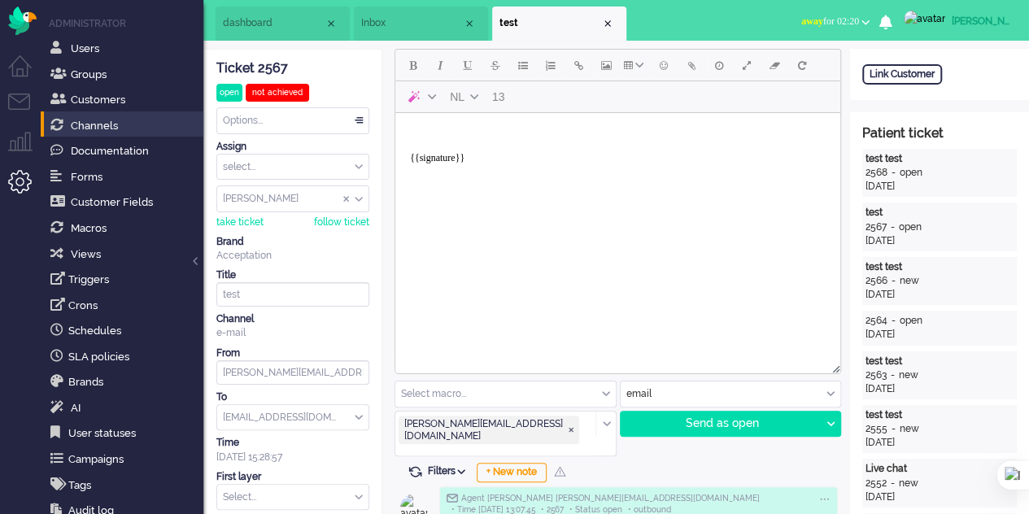
click at [402, 25] on span "Inbox" at bounding box center [412, 23] width 102 height 14
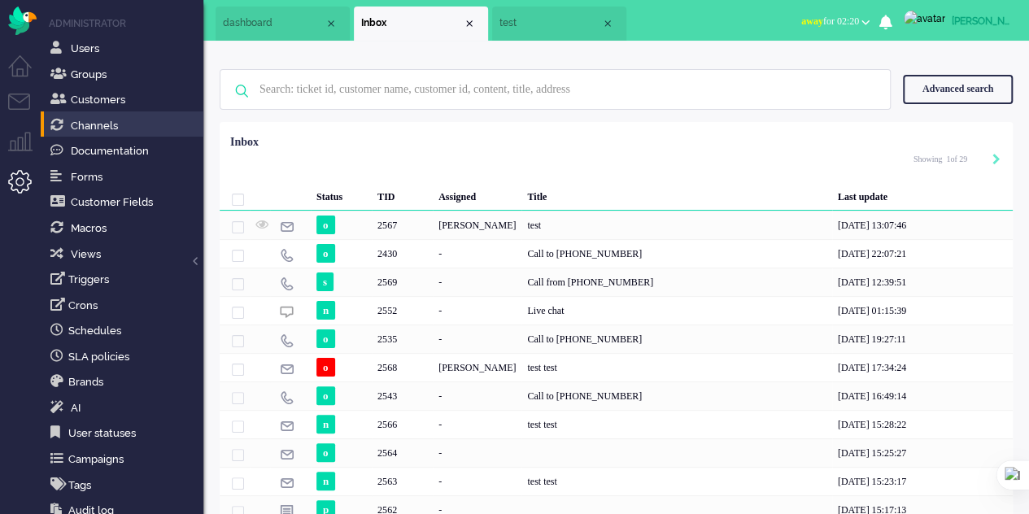
click at [268, 35] on li "dashboard" at bounding box center [283, 24] width 134 height 34
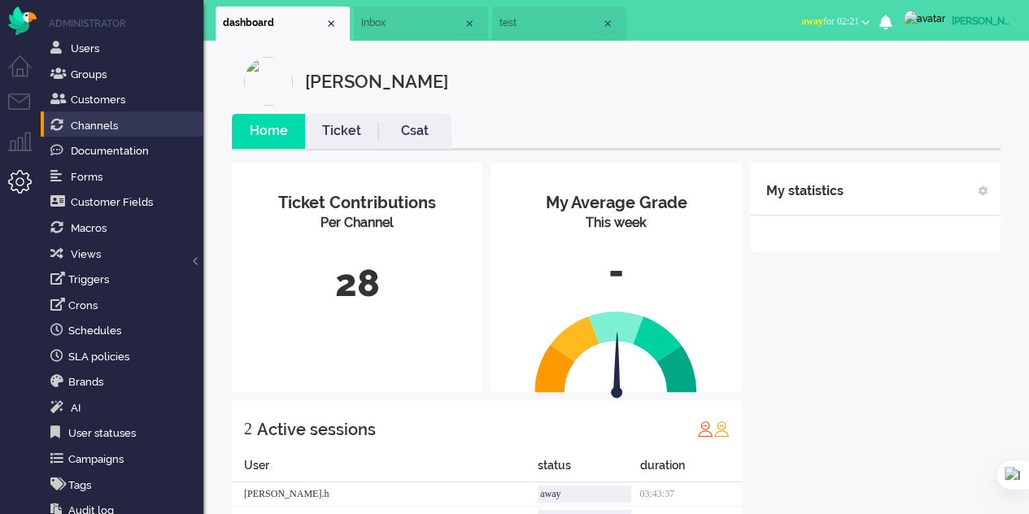
click at [407, 21] on span "Inbox" at bounding box center [412, 23] width 102 height 14
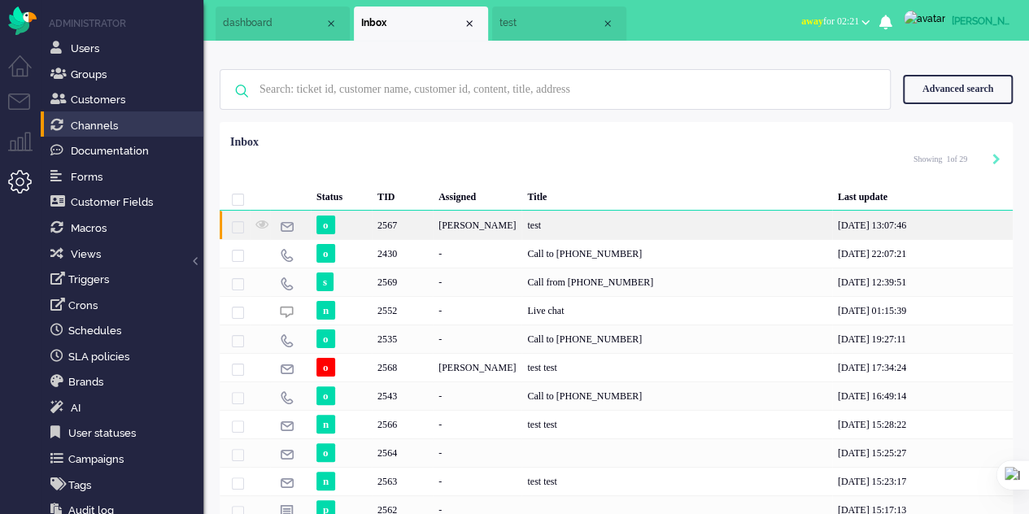
click at [376, 221] on div "2567" at bounding box center [402, 225] width 61 height 28
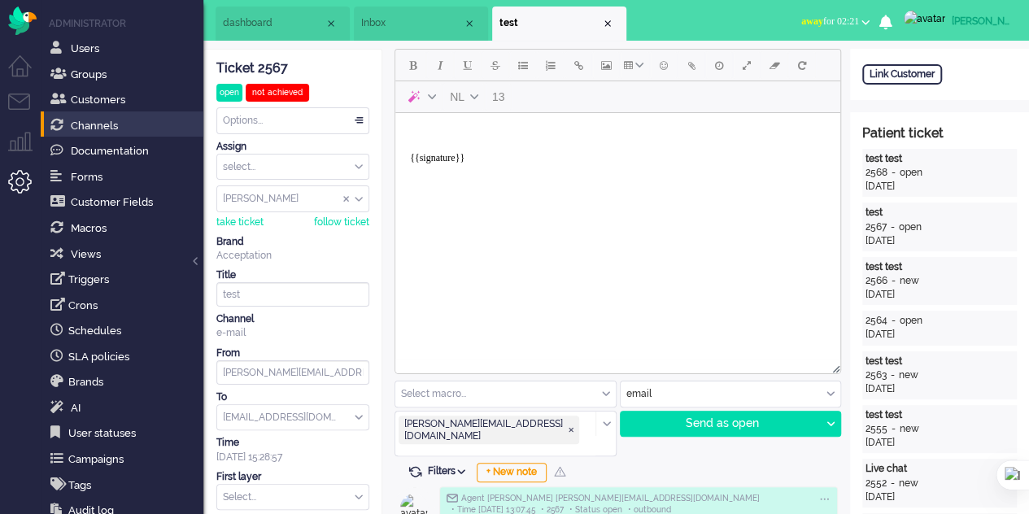
click at [452, 136] on body "{{signature}}" at bounding box center [618, 152] width 432 height 65
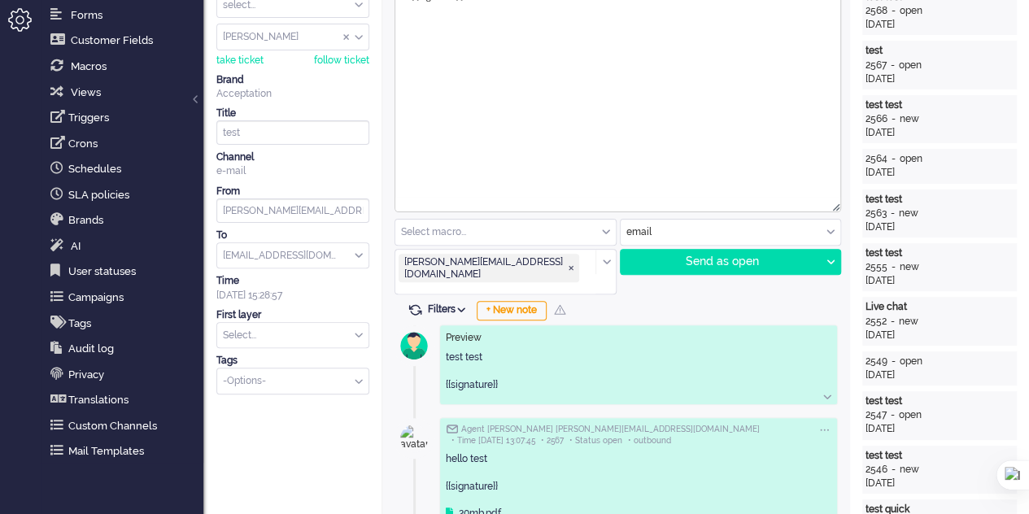
scroll to position [163, 0]
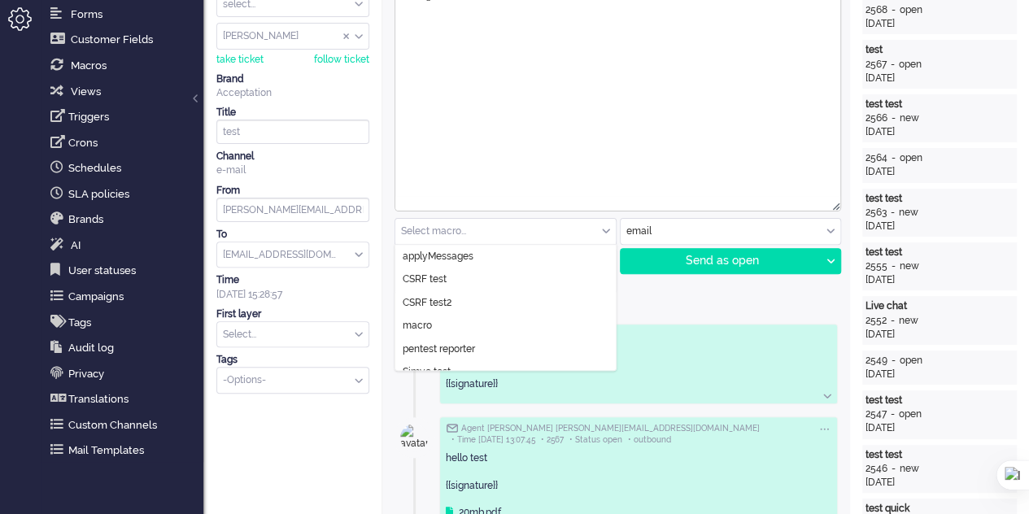
click at [603, 228] on div "Select macro..." at bounding box center [505, 231] width 220 height 25
click at [698, 302] on div "Filters Show events Only show current ticket Hide inactive tickets Filter chann…" at bounding box center [615, 310] width 443 height 16
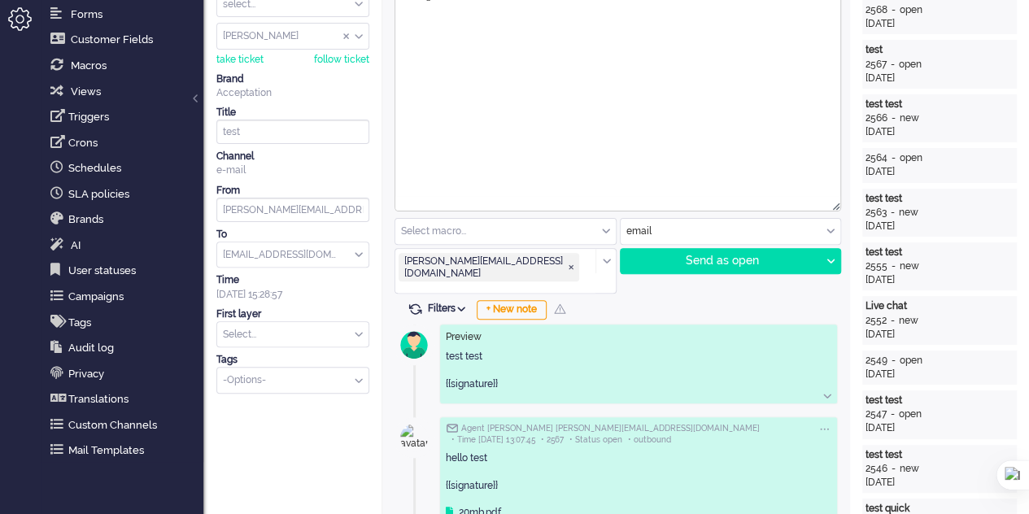
scroll to position [0, 0]
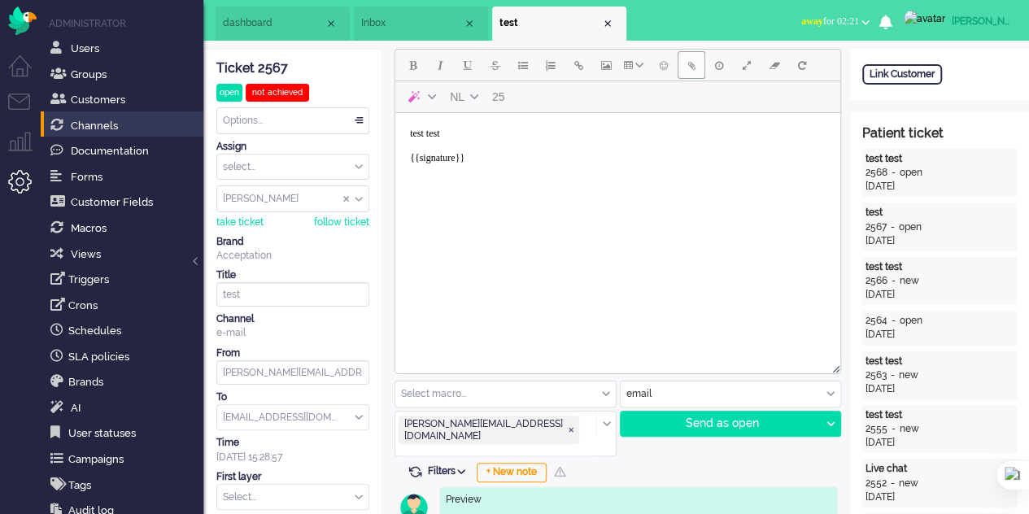
click at [690, 67] on span "Add attachment" at bounding box center [691, 65] width 7 height 13
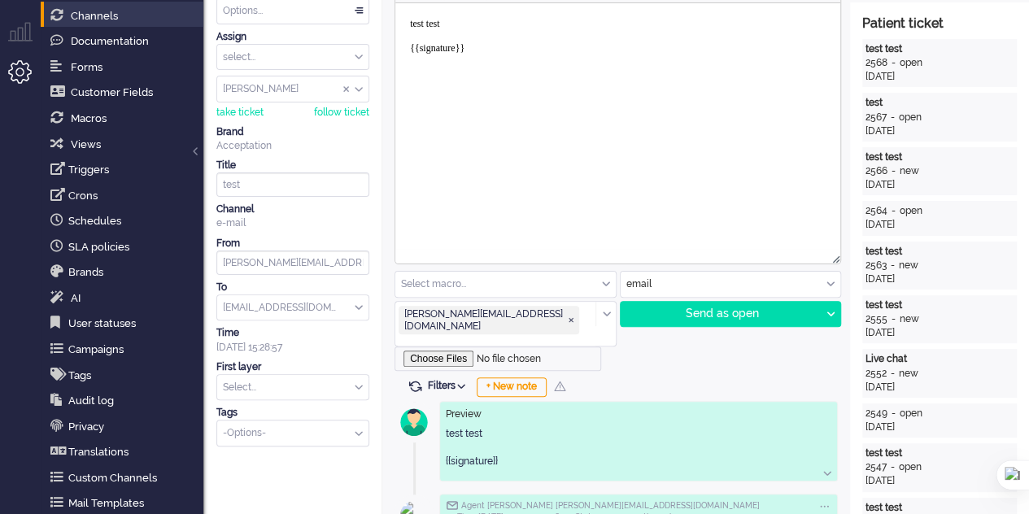
scroll to position [163, 0]
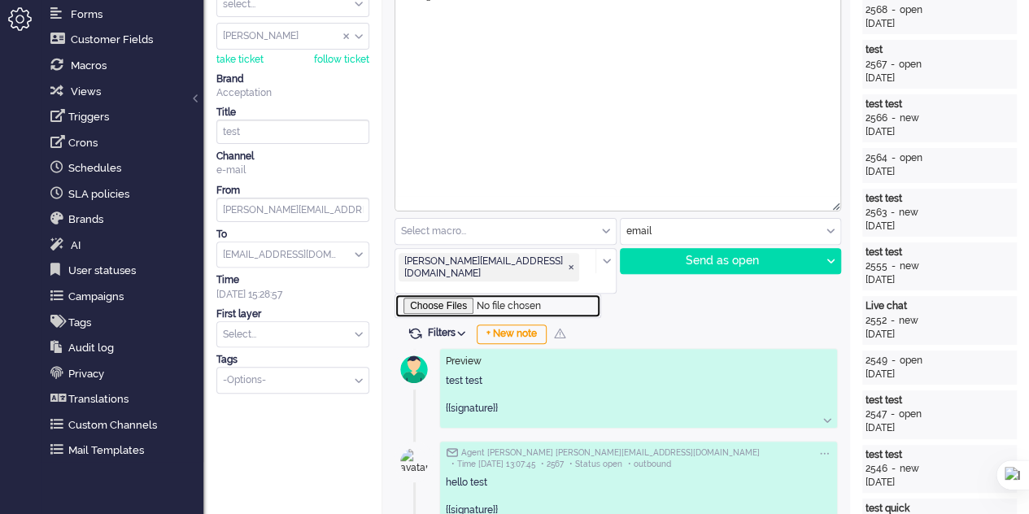
click at [431, 294] on input "file" at bounding box center [497, 306] width 207 height 24
type input "C:\fakepath\1mb.pdf"
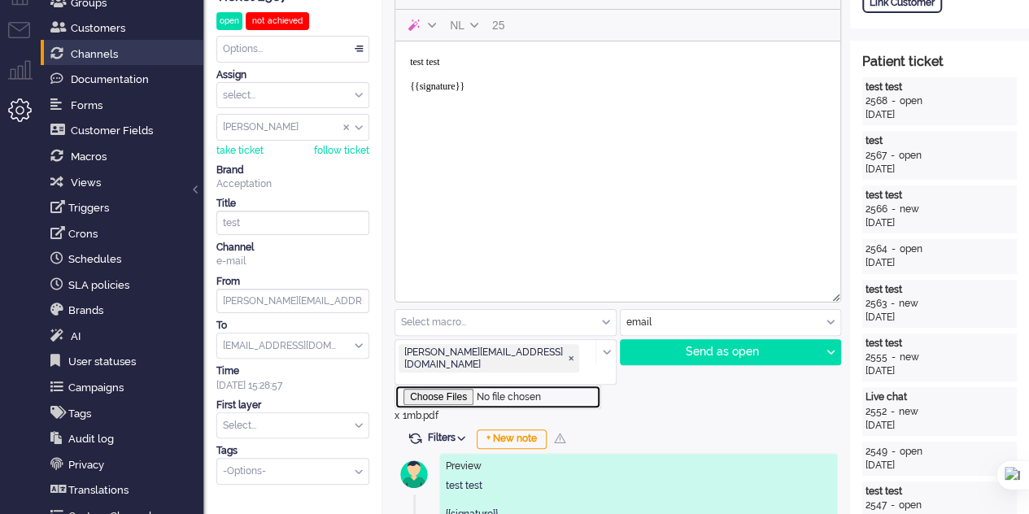
scroll to position [0, 0]
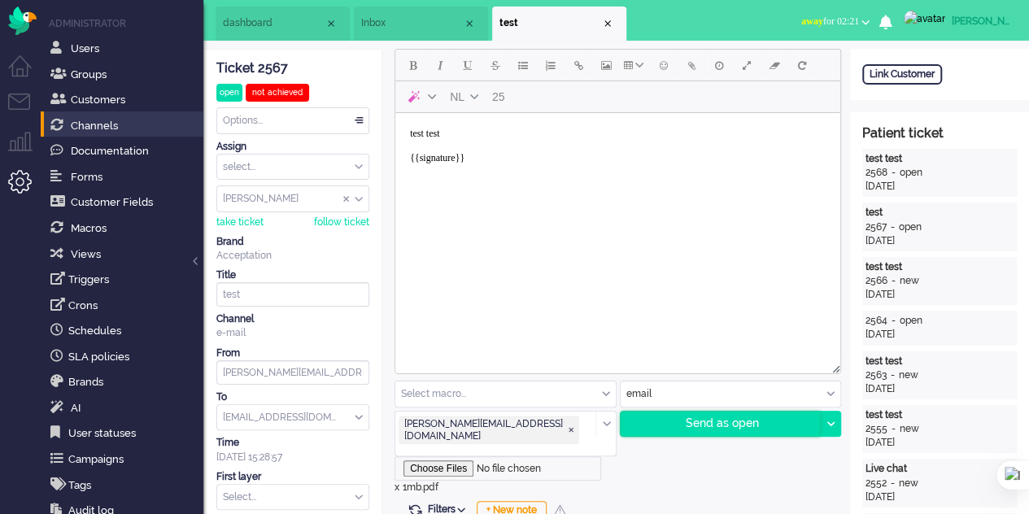
click at [708, 426] on div "Send as open" at bounding box center [720, 423] width 200 height 24
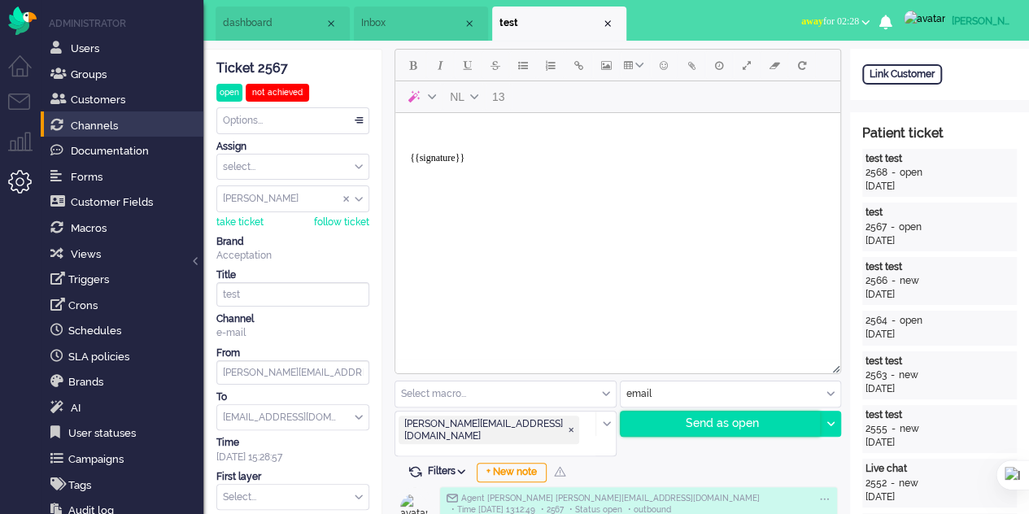
click at [747, 417] on div "Send as open" at bounding box center [720, 423] width 200 height 24
click at [276, 290] on input "test" at bounding box center [292, 294] width 153 height 24
type input "t"
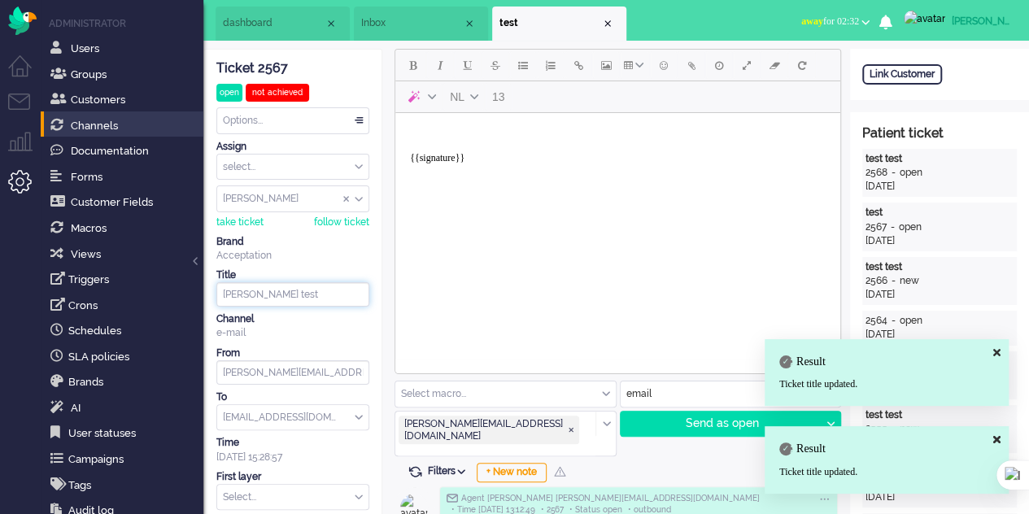
type input "[PERSON_NAME] test"
click at [476, 130] on body "{{signature}}" at bounding box center [618, 152] width 432 height 65
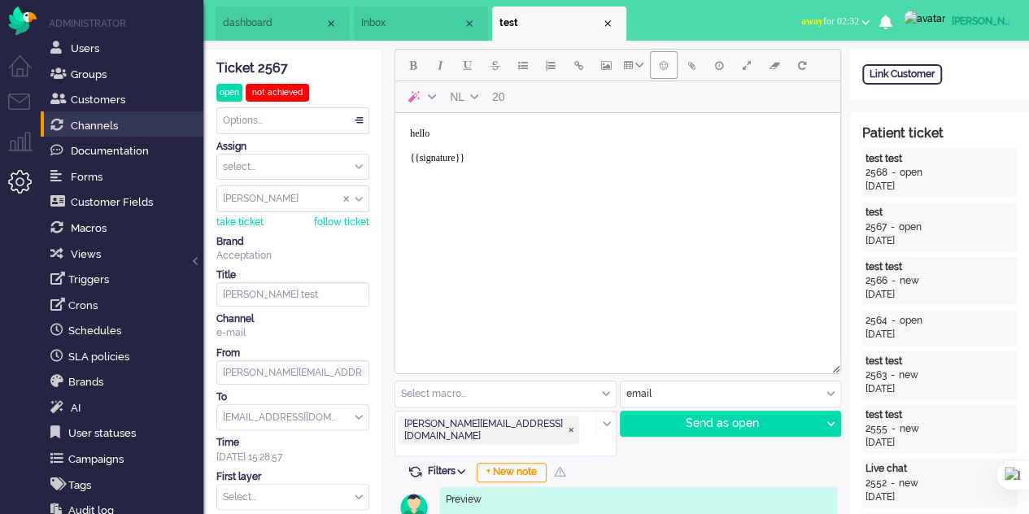
click at [660, 70] on span "Emoticons" at bounding box center [664, 65] width 8 height 13
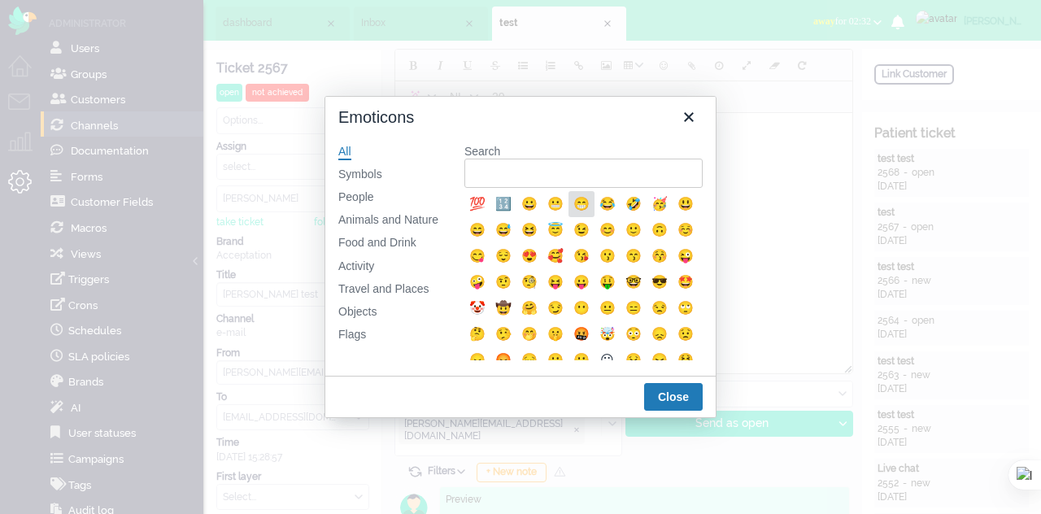
click at [573, 207] on div "😁" at bounding box center [582, 204] width 20 height 20
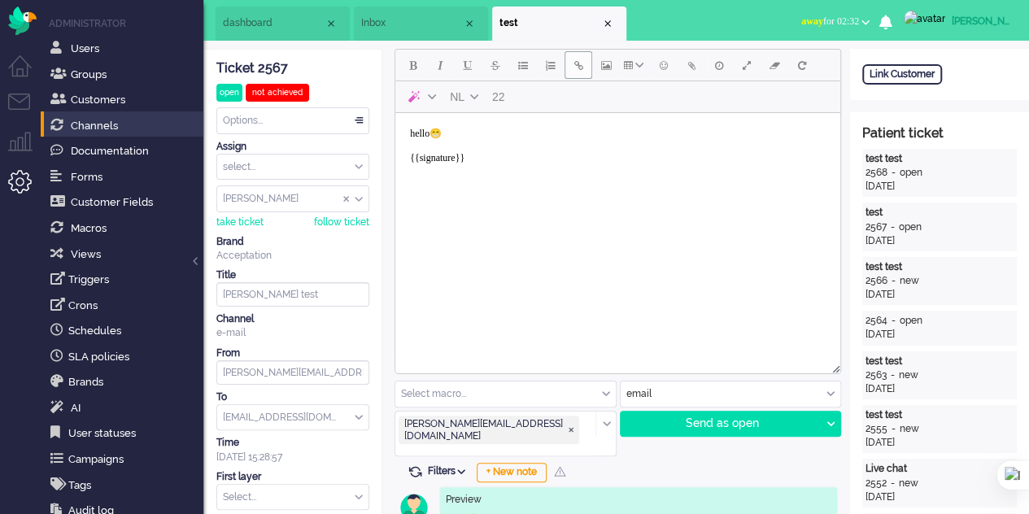
click at [578, 72] on button "Insert/edit link" at bounding box center [578, 65] width 28 height 28
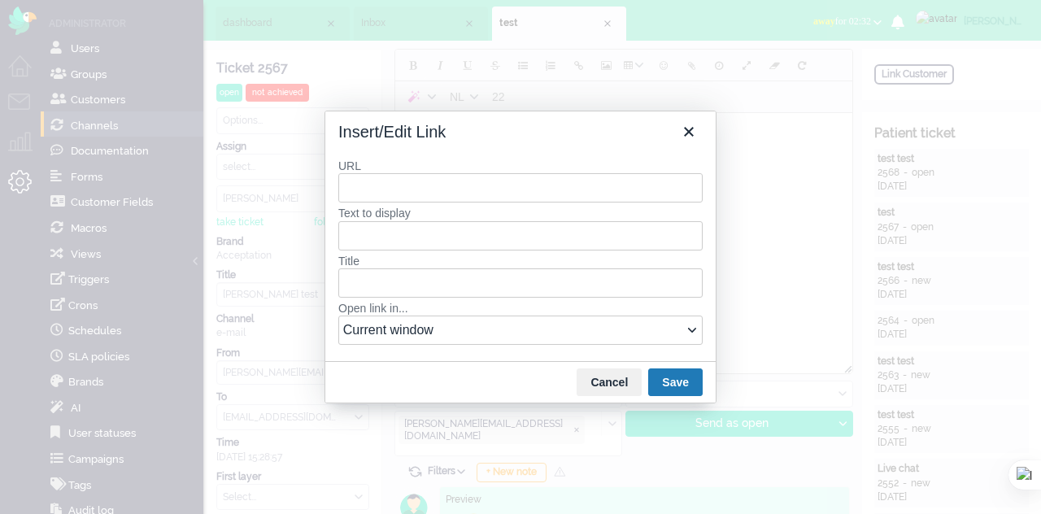
click at [412, 183] on input "URL" at bounding box center [520, 187] width 364 height 29
type input "e"
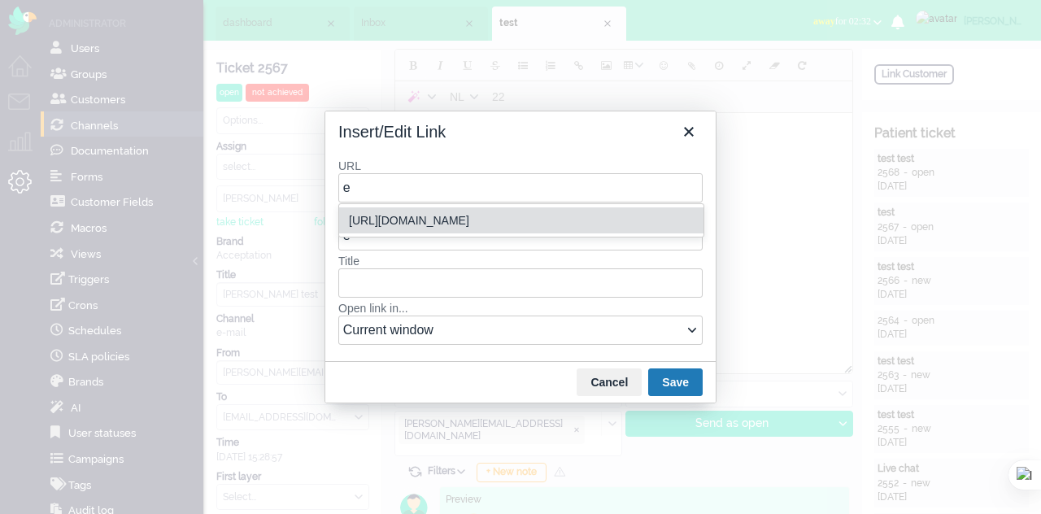
click at [416, 216] on div "[URL][DOMAIN_NAME]" at bounding box center [523, 221] width 348 height 20
type input "[URL][DOMAIN_NAME]"
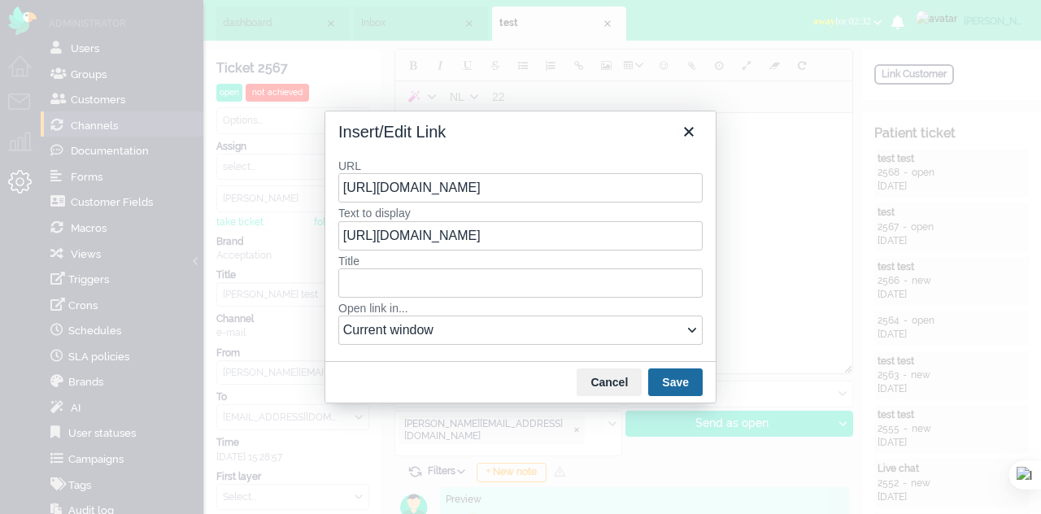
click at [681, 388] on button "Save" at bounding box center [675, 382] width 54 height 28
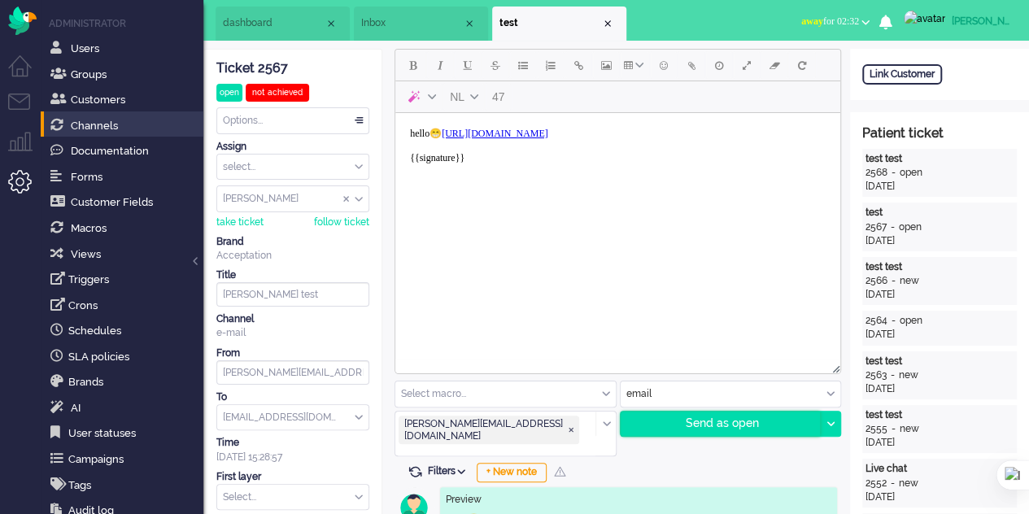
click at [717, 424] on div "Send as open" at bounding box center [720, 423] width 200 height 24
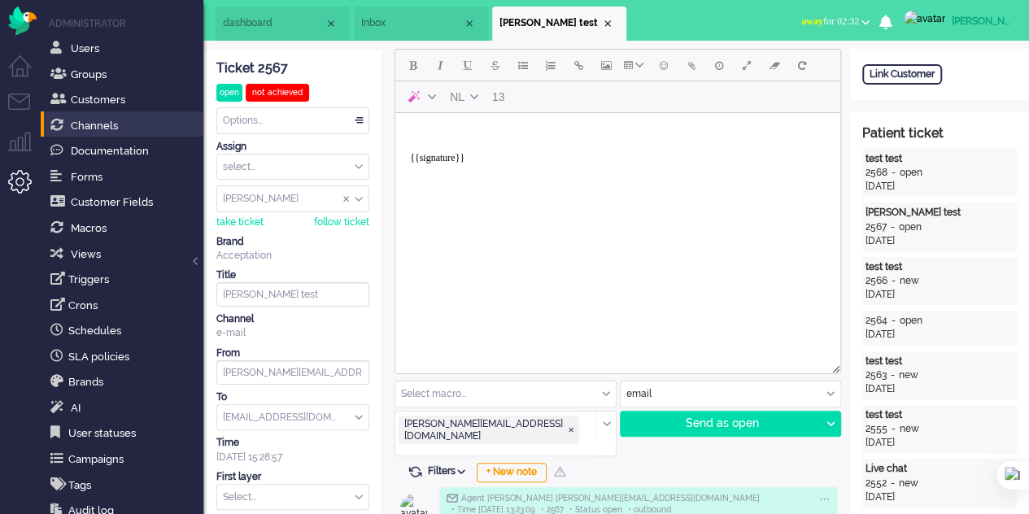
click at [400, 33] on li "Inbox" at bounding box center [421, 24] width 134 height 34
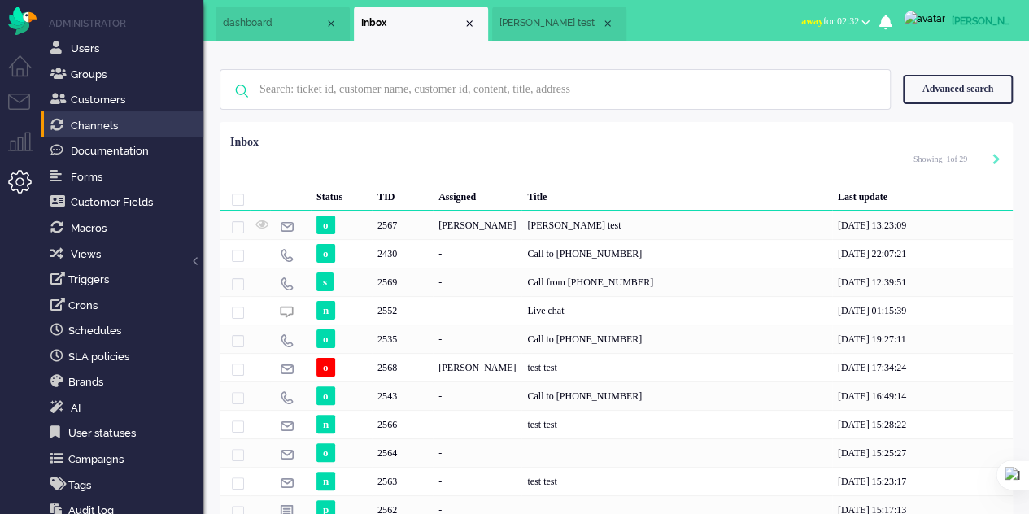
click at [254, 17] on span "dashboard" at bounding box center [274, 23] width 102 height 14
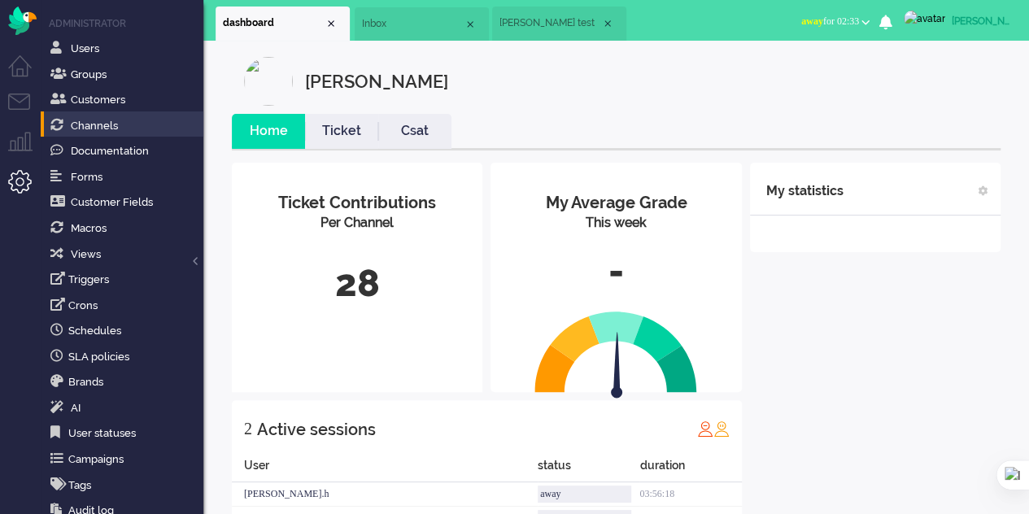
scroll to position [1, 0]
click at [400, 26] on span "Inbox" at bounding box center [413, 23] width 102 height 14
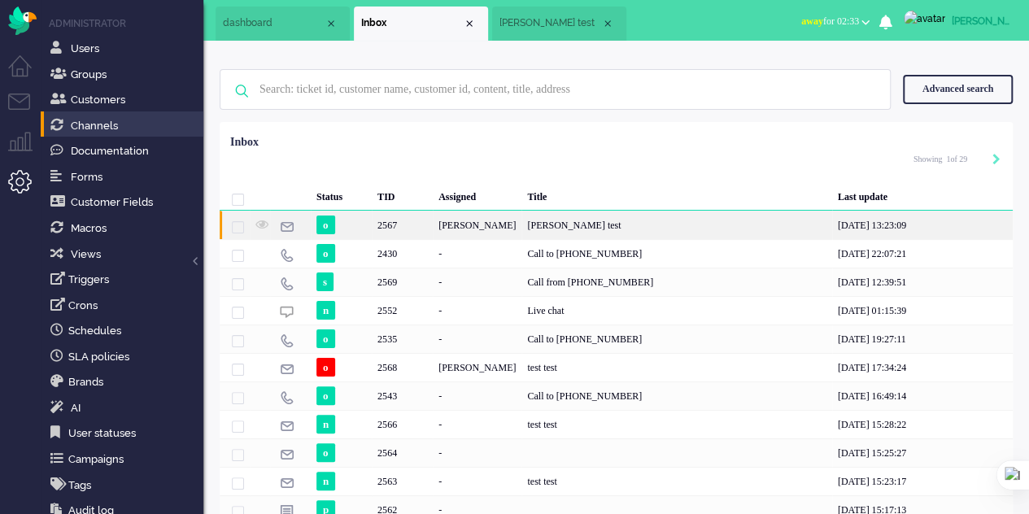
click at [466, 219] on div "[PERSON_NAME]" at bounding box center [477, 225] width 89 height 28
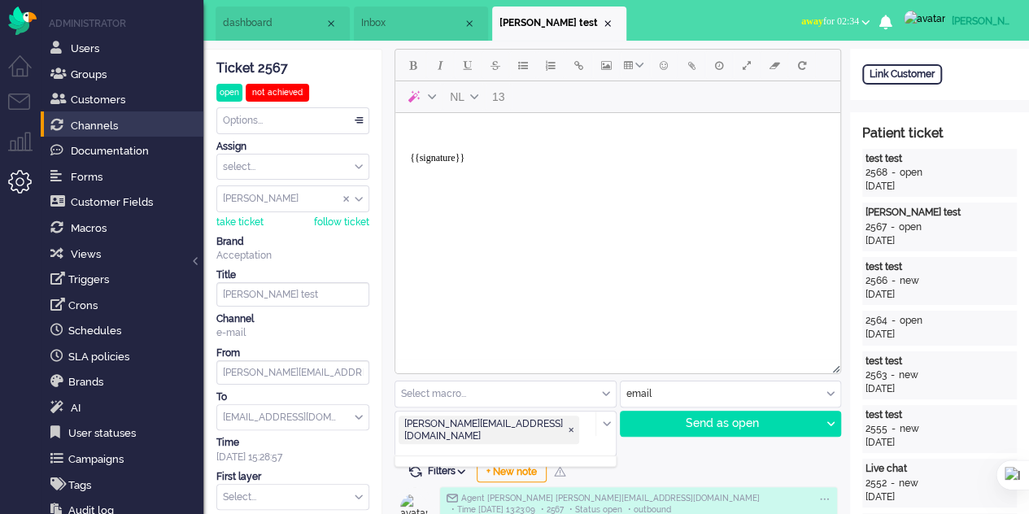
click at [546, 416] on div "[PERSON_NAME][EMAIL_ADDRESS][DOMAIN_NAME]" at bounding box center [495, 436] width 200 height 40
click at [546, 416] on div "[PERSON_NAME][EMAIL_ADDRESS][DOMAIN_NAME]" at bounding box center [488, 436] width 186 height 40
click at [564, 424] on span "elaine@elainedesigns.es ❎" at bounding box center [570, 430] width 12 height 12
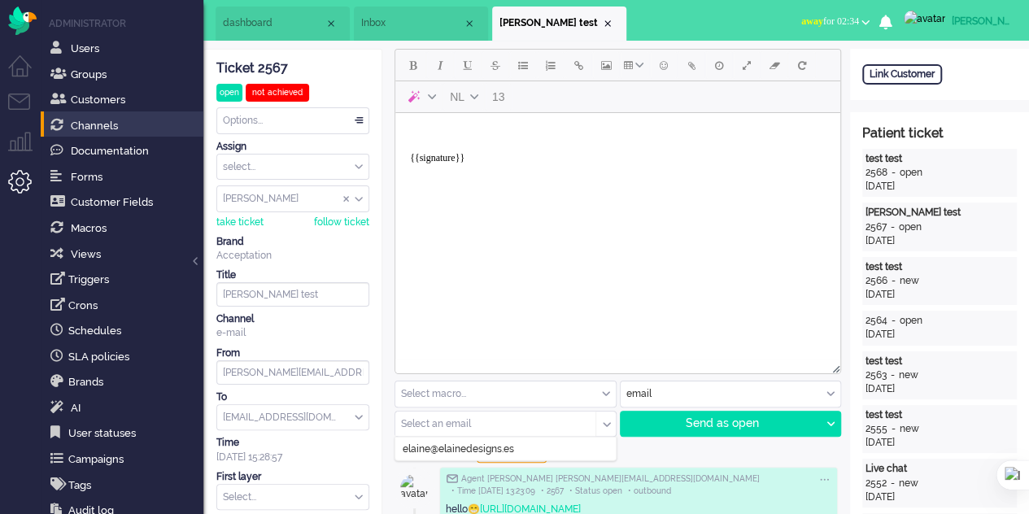
click at [527, 420] on input "text" at bounding box center [490, 423] width 176 height 11
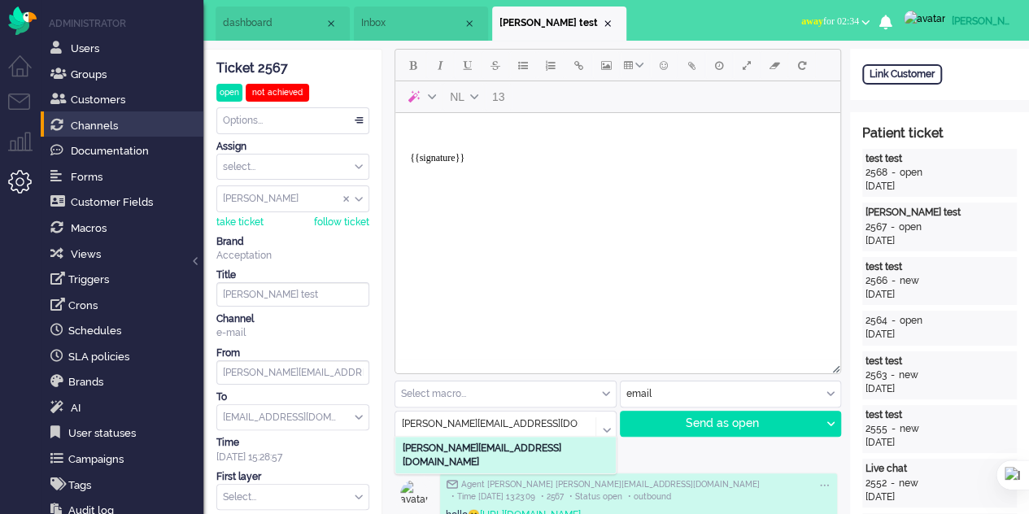
type input "[PERSON_NAME][EMAIL_ADDRESS][DOMAIN_NAME]"
click at [538, 456] on li "[PERSON_NAME][EMAIL_ADDRESS][DOMAIN_NAME]" at bounding box center [505, 455] width 220 height 37
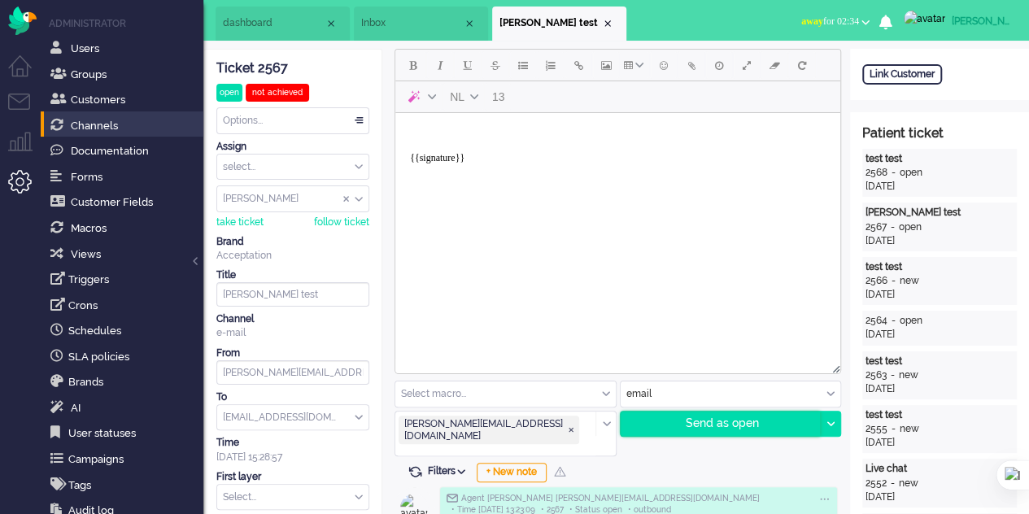
click at [716, 422] on div "Send as open" at bounding box center [720, 423] width 200 height 24
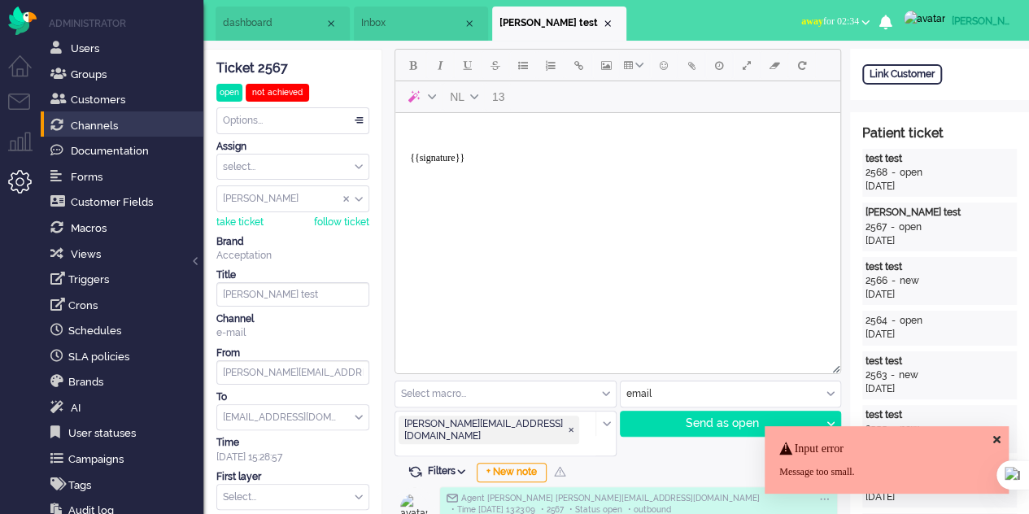
click at [446, 131] on body "{{signature}}" at bounding box center [618, 152] width 432 height 65
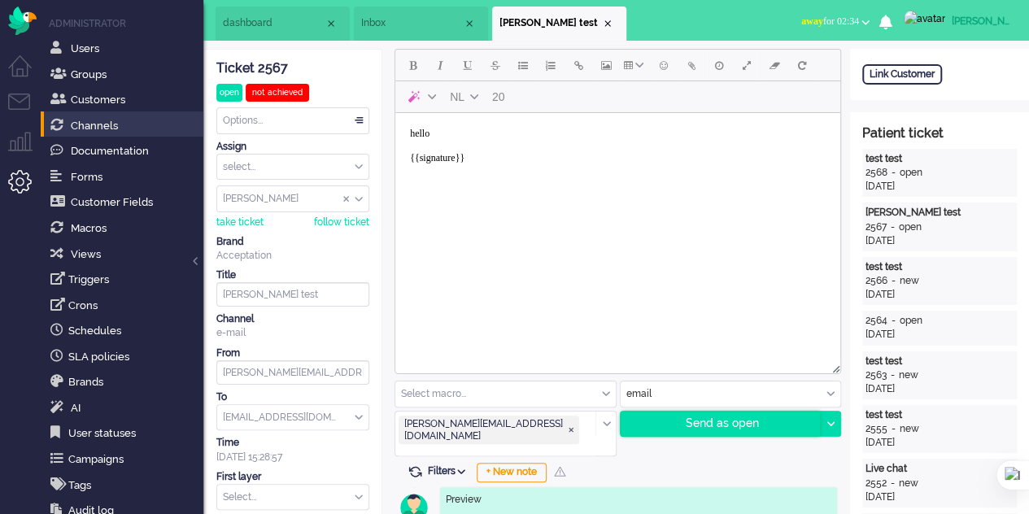
click at [722, 430] on div "Send as open" at bounding box center [720, 423] width 200 height 24
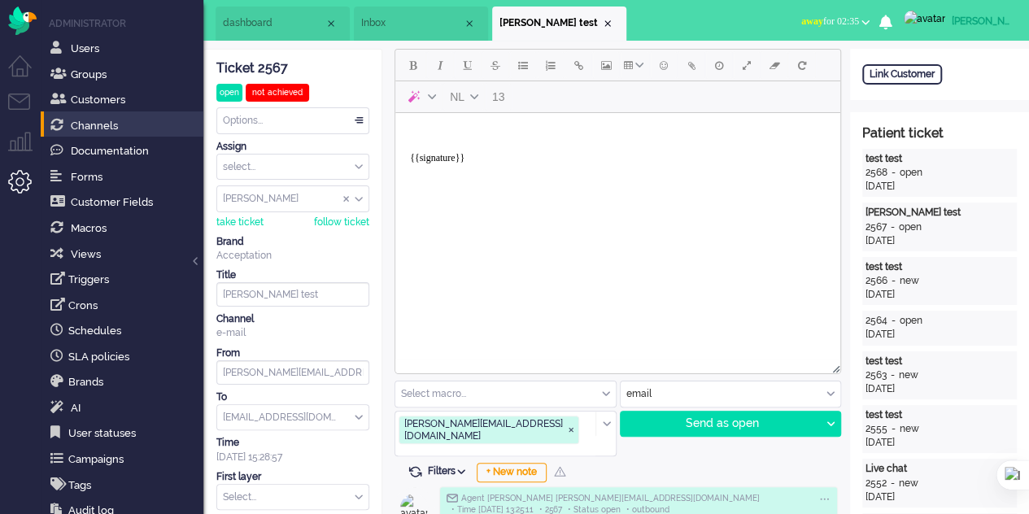
click at [254, 19] on span "dashboard" at bounding box center [274, 23] width 102 height 14
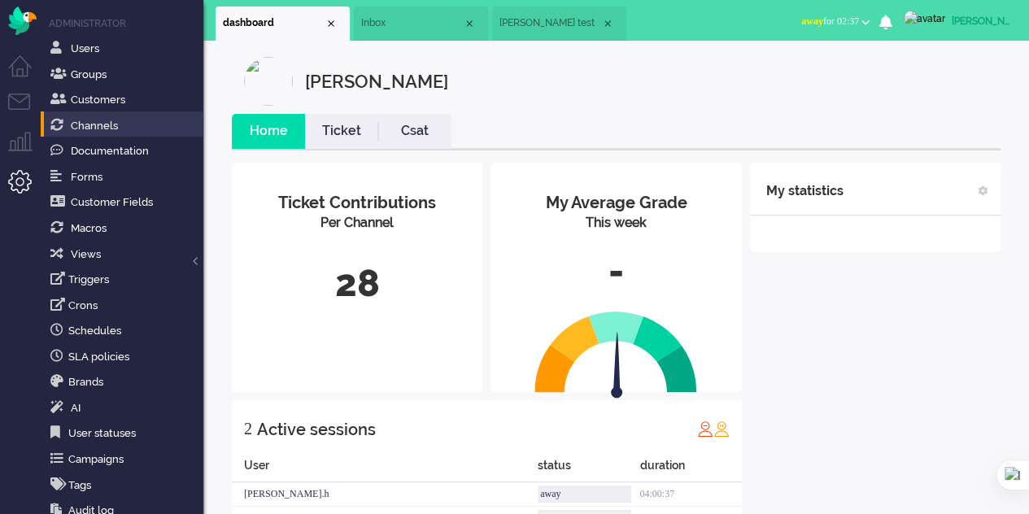
click at [395, 17] on span "Inbox" at bounding box center [412, 23] width 102 height 14
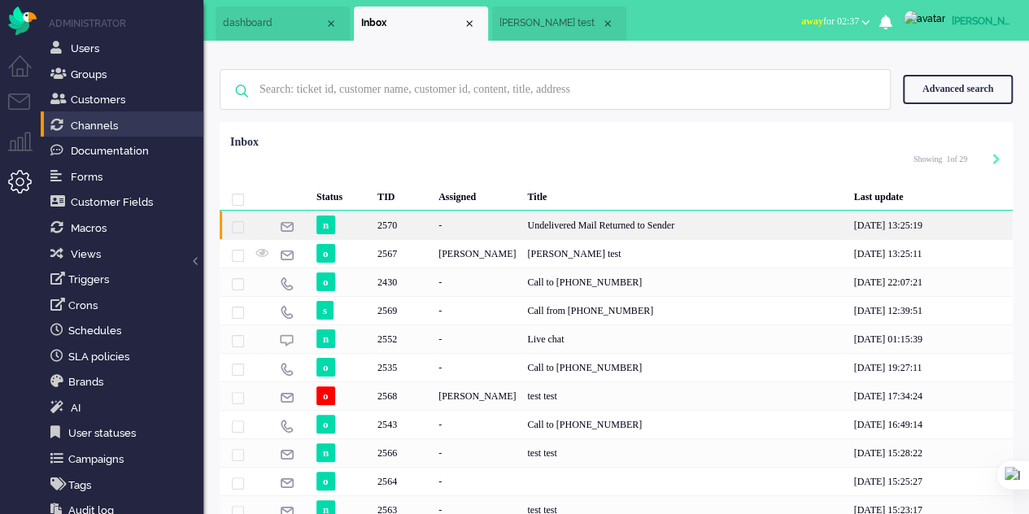
click at [521, 221] on div "Undelivered Mail Returned to Sender" at bounding box center [684, 225] width 326 height 28
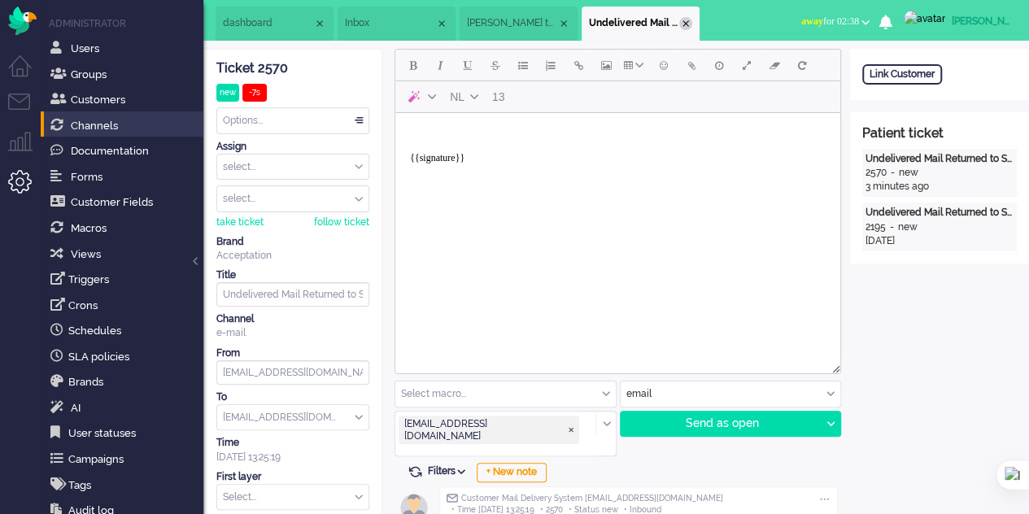
click at [692, 23] on div "Close tab" at bounding box center [685, 23] width 13 height 13
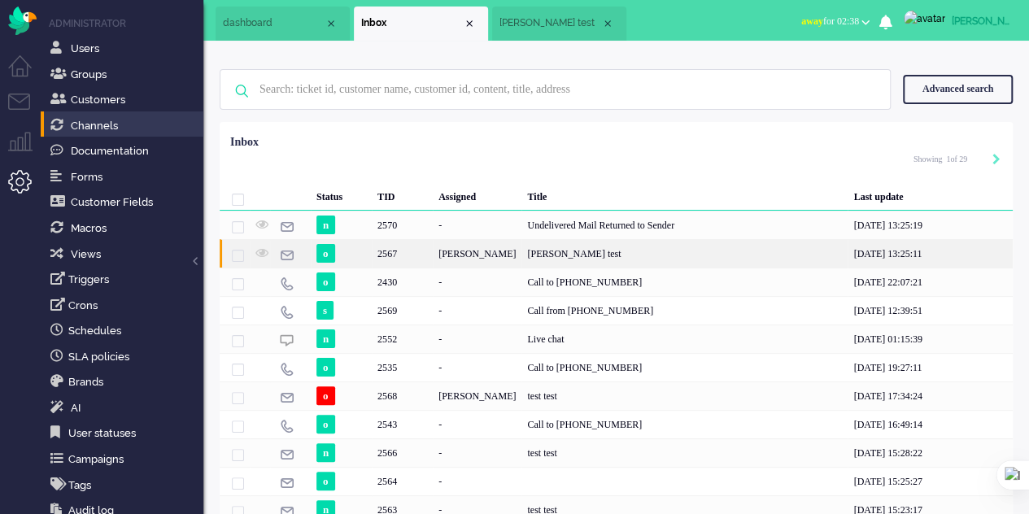
click at [542, 250] on div "[PERSON_NAME] test" at bounding box center [684, 253] width 326 height 28
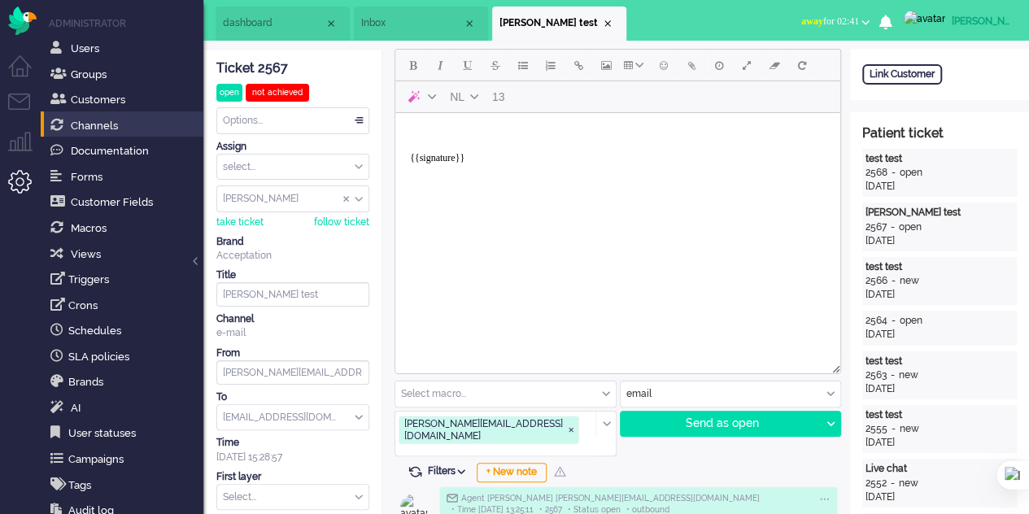
click at [407, 11] on li "Inbox" at bounding box center [421, 24] width 134 height 34
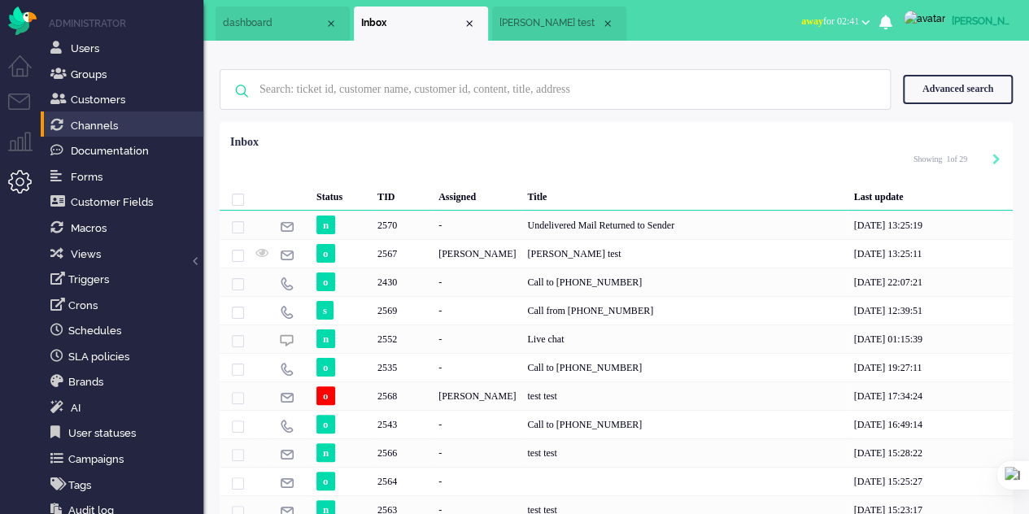
click at [245, 20] on span "dashboard" at bounding box center [274, 23] width 102 height 14
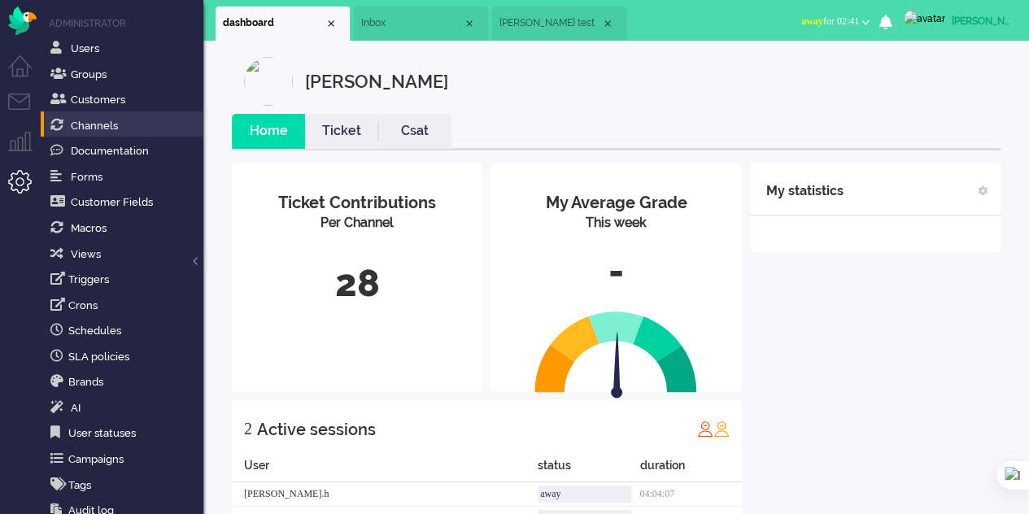
click at [528, 24] on span "[PERSON_NAME] test" at bounding box center [550, 23] width 102 height 14
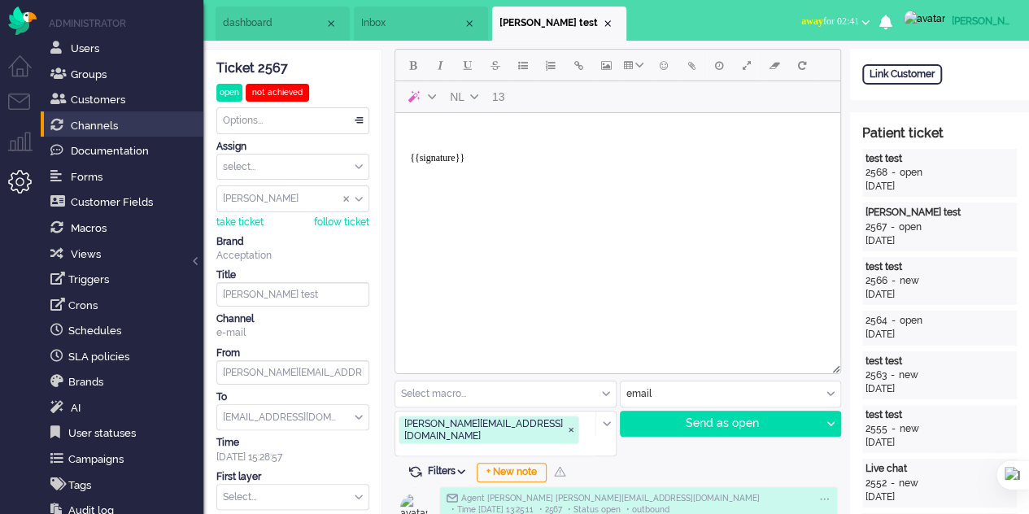
click at [381, 15] on li "Inbox" at bounding box center [421, 24] width 134 height 34
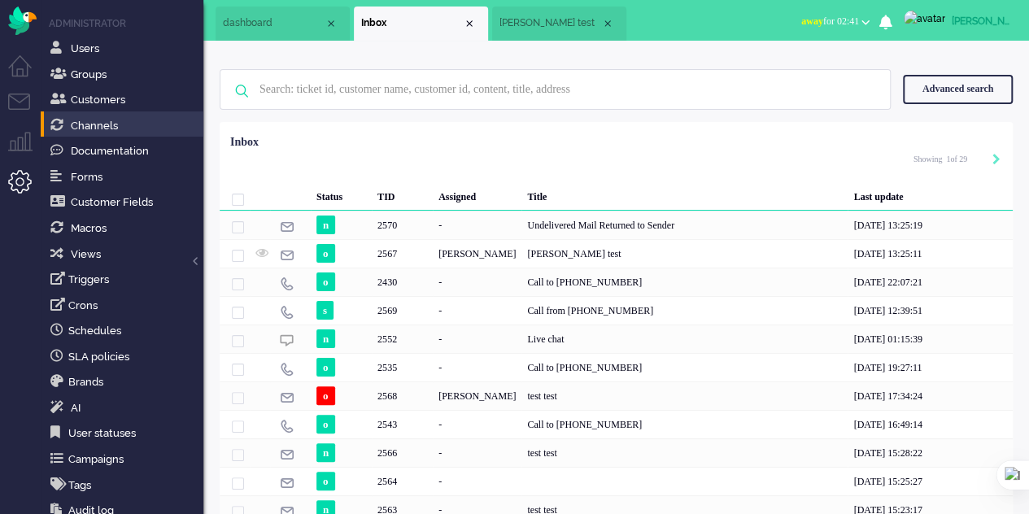
click at [265, 35] on li "dashboard" at bounding box center [283, 24] width 134 height 34
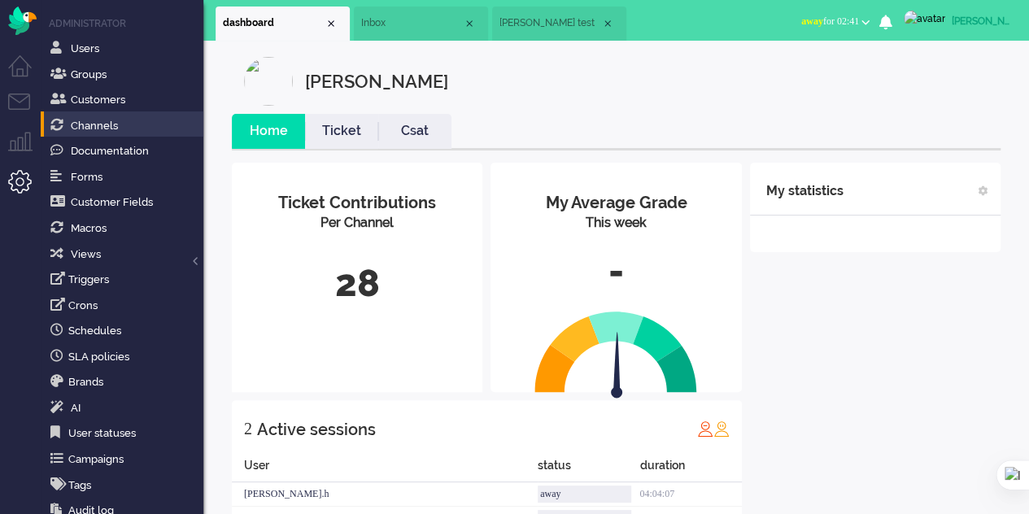
click at [383, 28] on span "Inbox" at bounding box center [412, 23] width 102 height 14
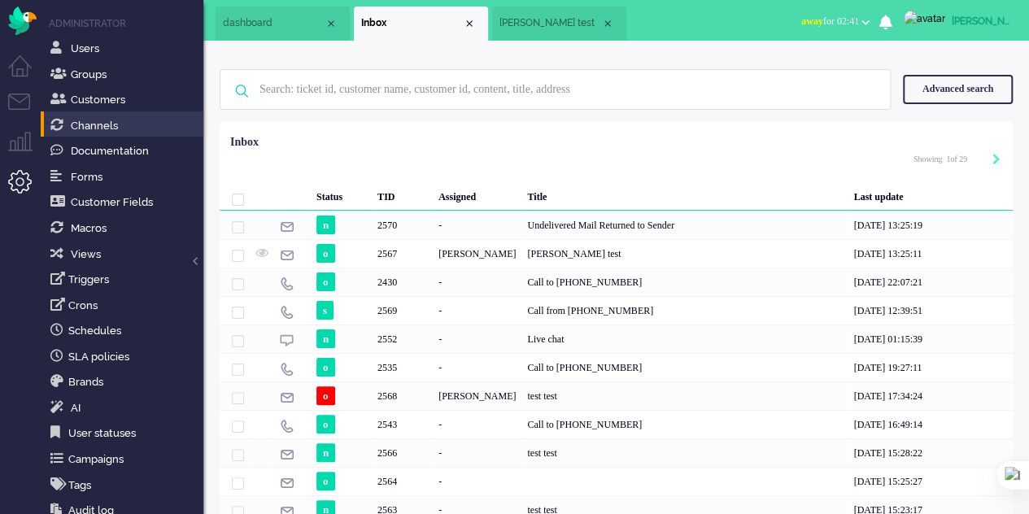
click at [544, 24] on span "[PERSON_NAME] test" at bounding box center [550, 23] width 102 height 14
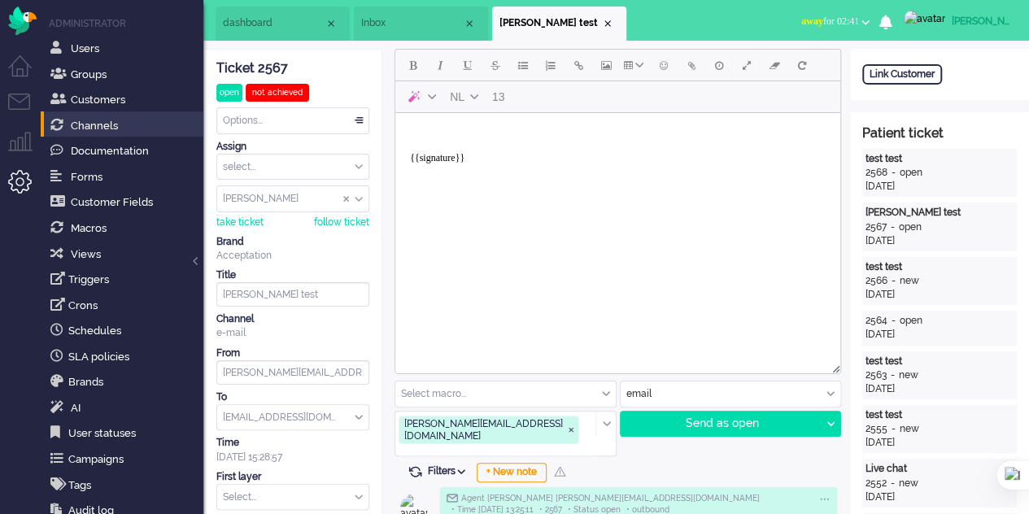
click at [416, 24] on span "Inbox" at bounding box center [412, 23] width 102 height 14
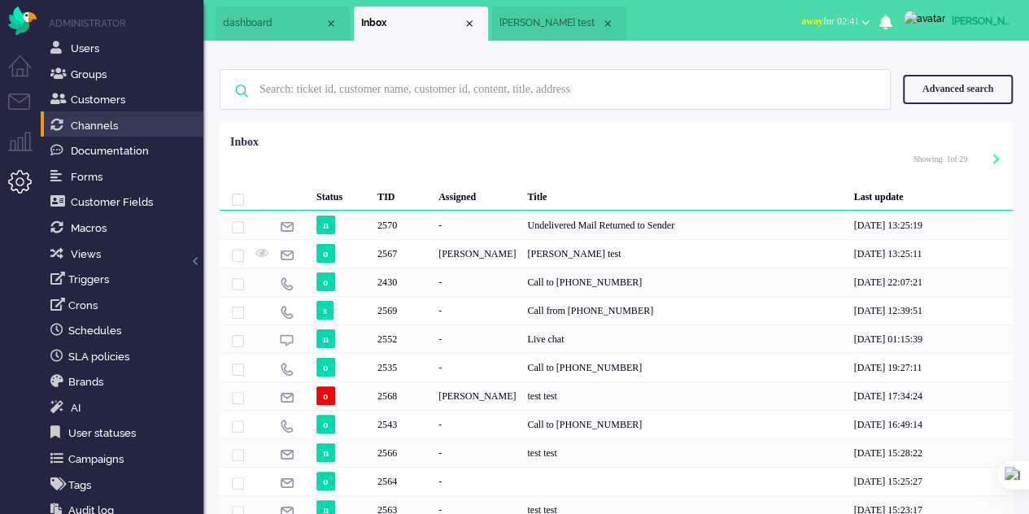
click at [281, 27] on span "dashboard" at bounding box center [274, 23] width 102 height 14
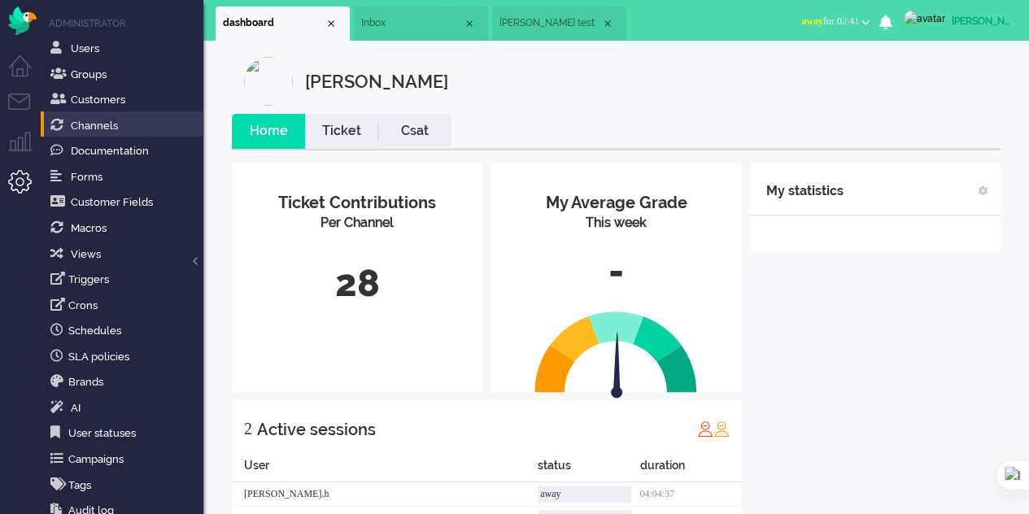
click at [571, 20] on span "[PERSON_NAME] test" at bounding box center [550, 23] width 102 height 14
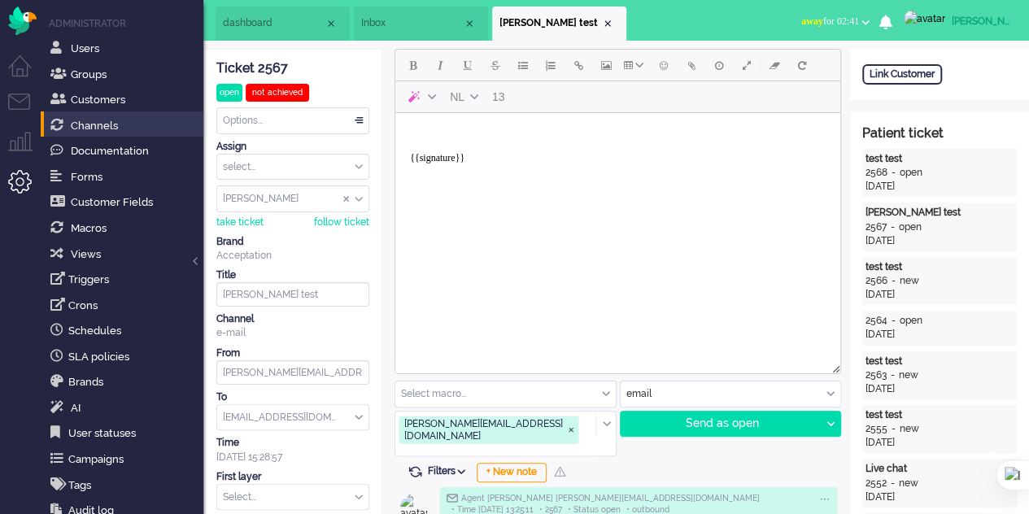
click at [433, 37] on li "Inbox" at bounding box center [421, 24] width 134 height 34
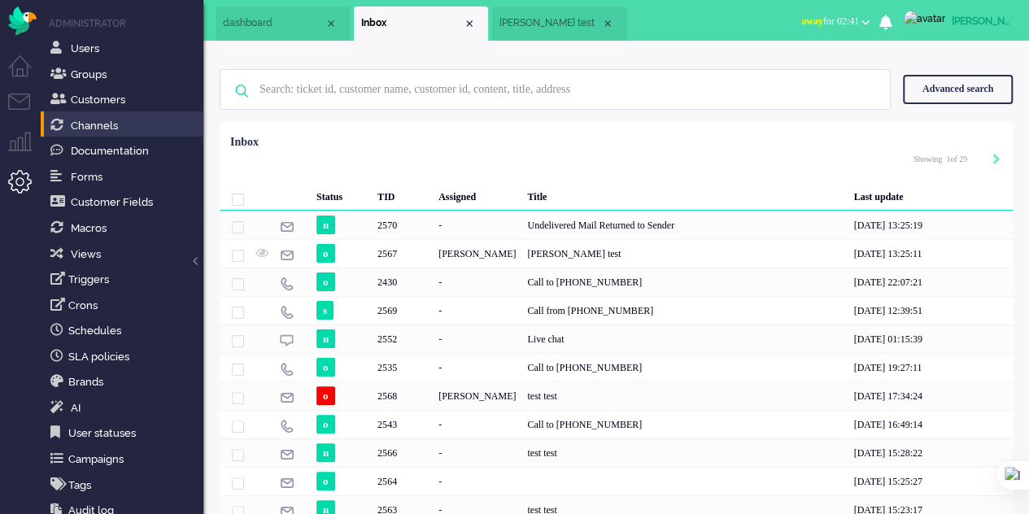
click at [525, 28] on span "[PERSON_NAME] test" at bounding box center [550, 23] width 102 height 14
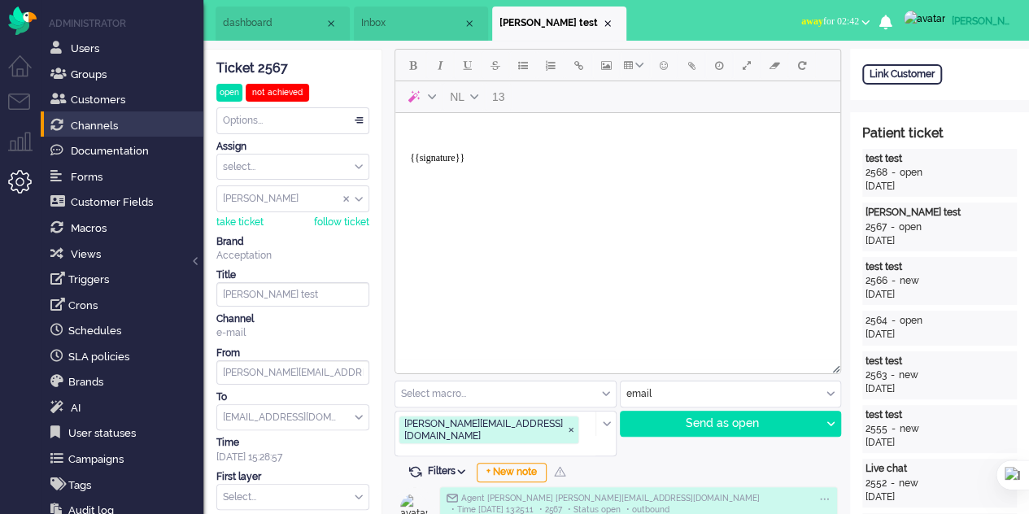
click at [433, 24] on span "Inbox" at bounding box center [412, 23] width 102 height 14
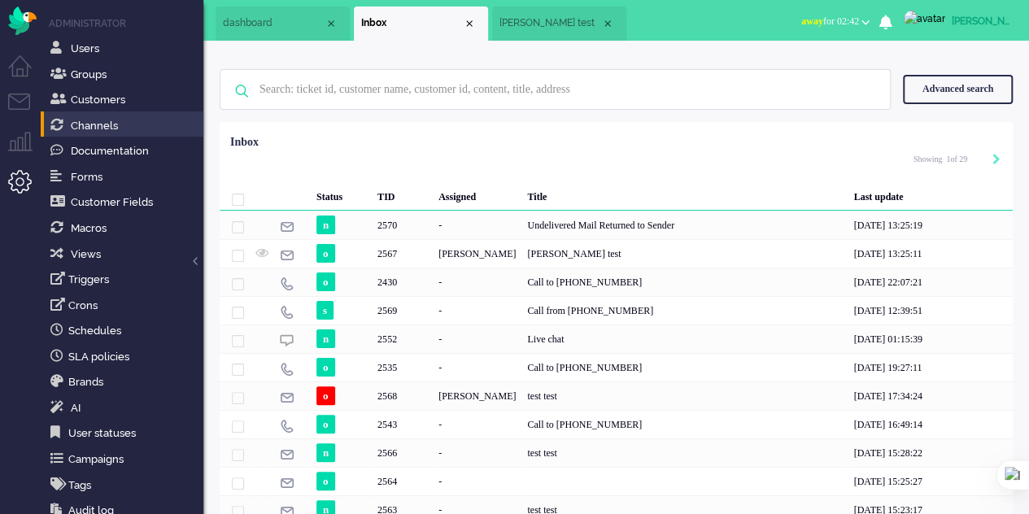
click at [516, 26] on span "[PERSON_NAME] test" at bounding box center [550, 23] width 102 height 14
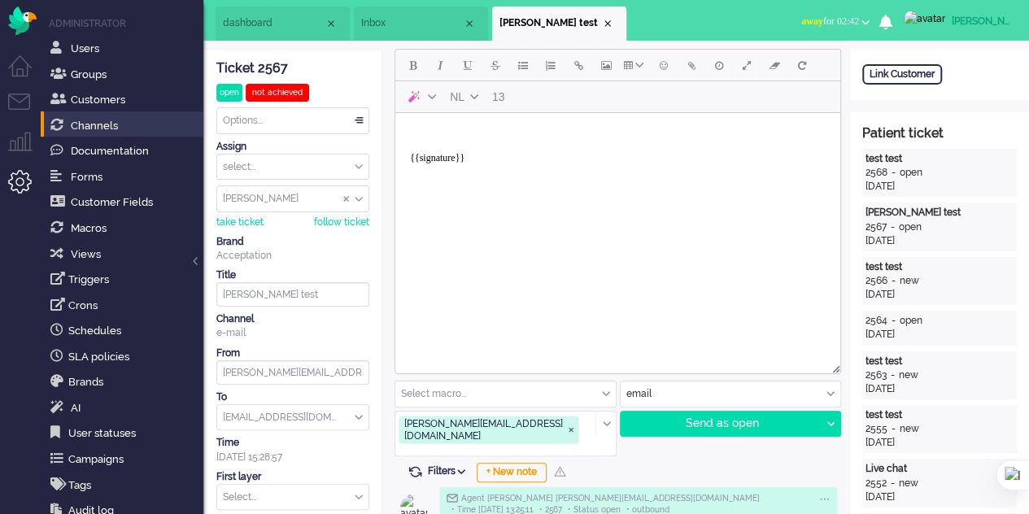
click at [405, 26] on span "Inbox" at bounding box center [412, 23] width 102 height 14
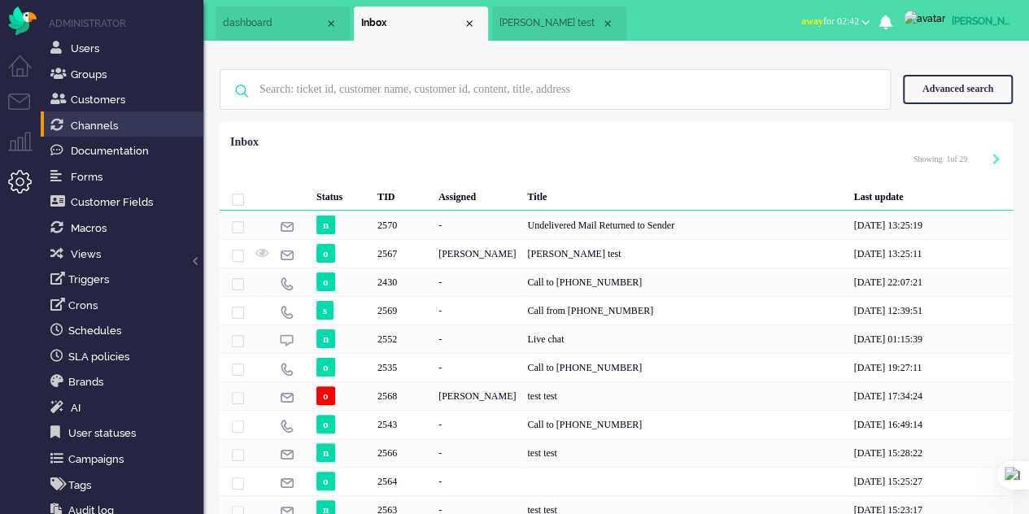
click at [509, 25] on span "[PERSON_NAME] test" at bounding box center [550, 23] width 102 height 14
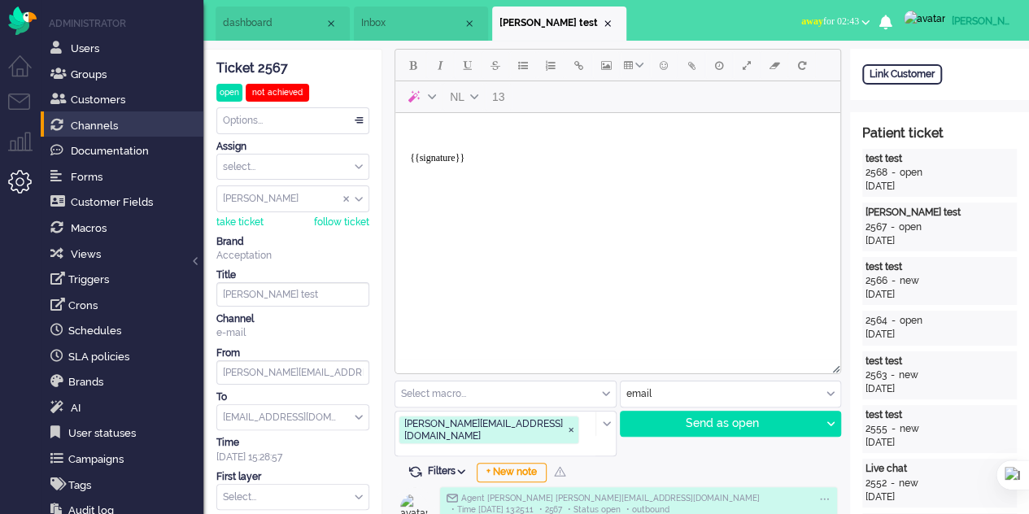
click at [444, 16] on span "Inbox" at bounding box center [412, 23] width 102 height 14
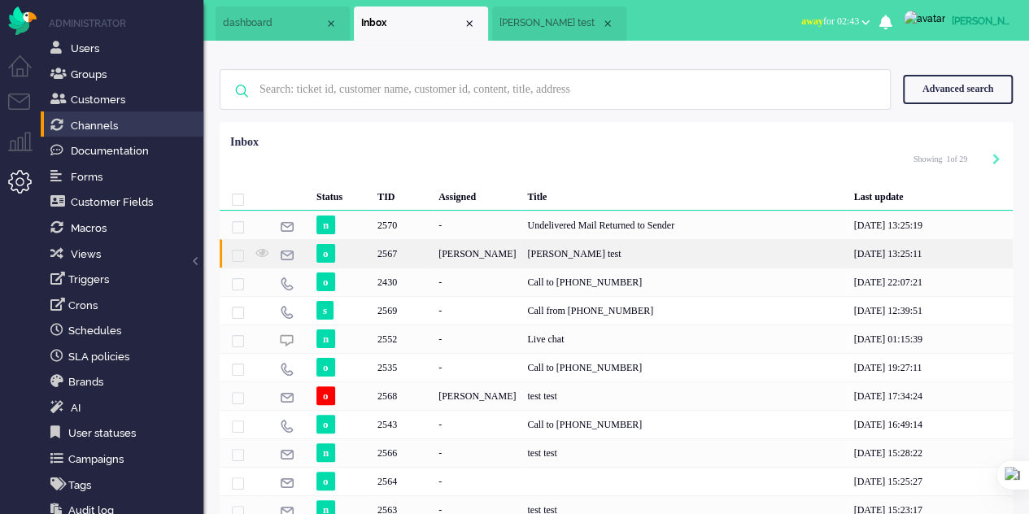
click at [521, 253] on div "[PERSON_NAME] test" at bounding box center [684, 253] width 326 height 28
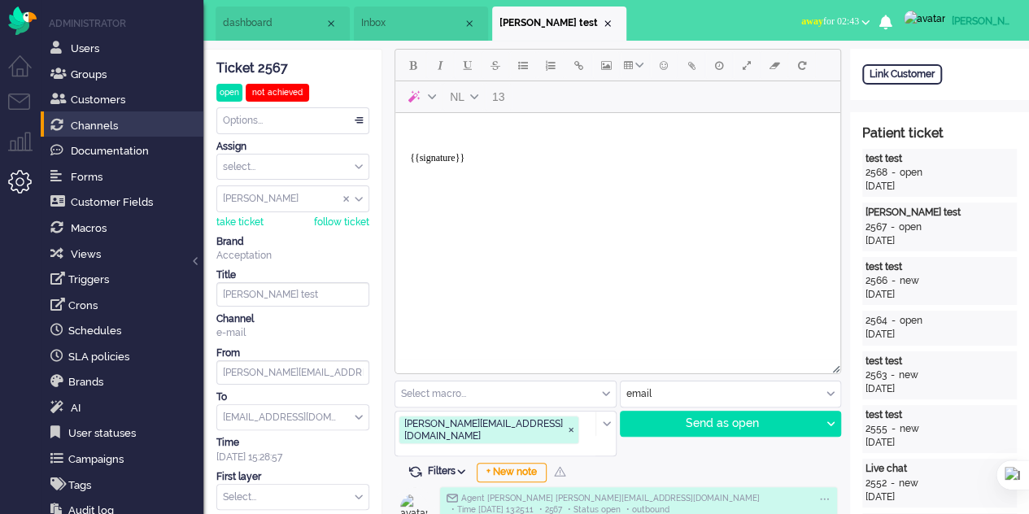
click at [604, 394] on div "Select macro..." at bounding box center [505, 393] width 220 height 25
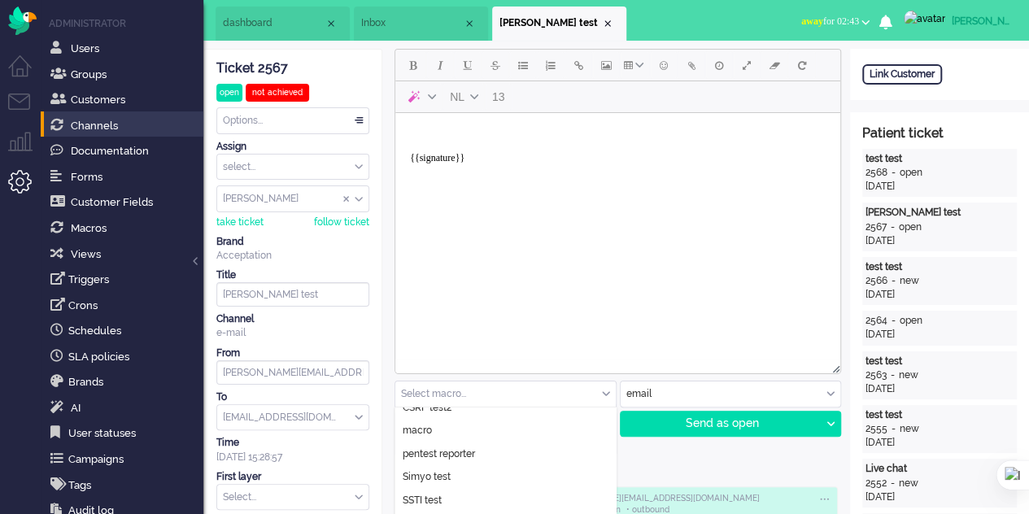
scroll to position [81, 0]
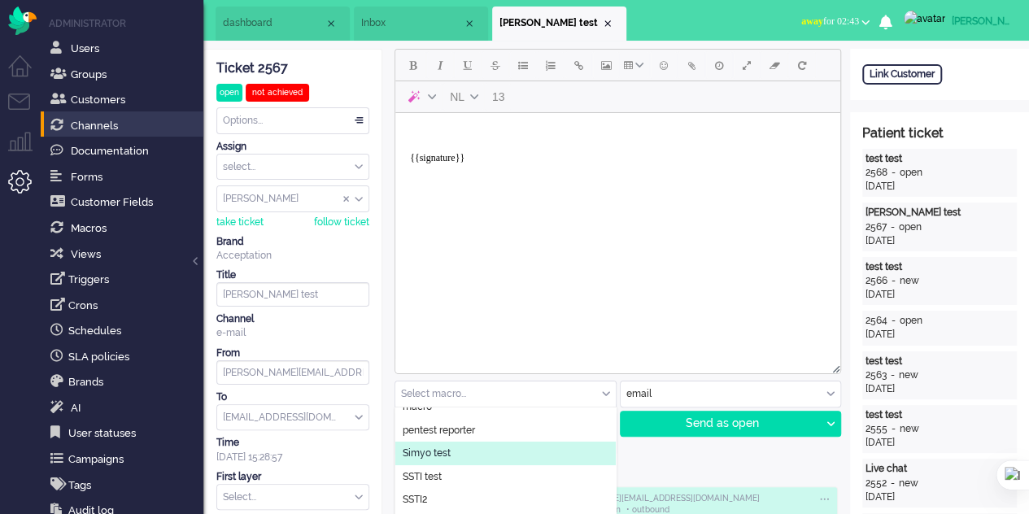
click at [457, 451] on li "Simyo test" at bounding box center [505, 454] width 220 height 24
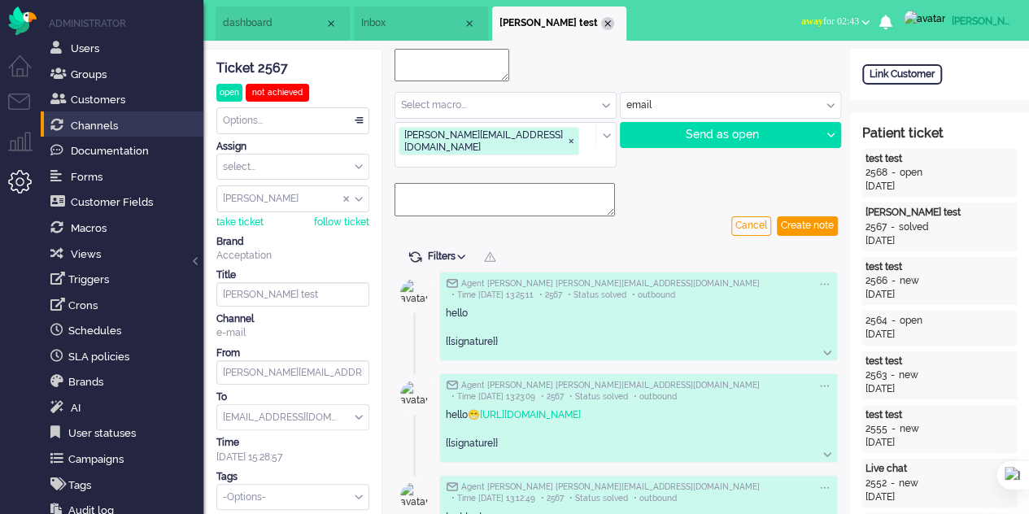
click at [610, 20] on div "Close tab" at bounding box center [607, 23] width 13 height 13
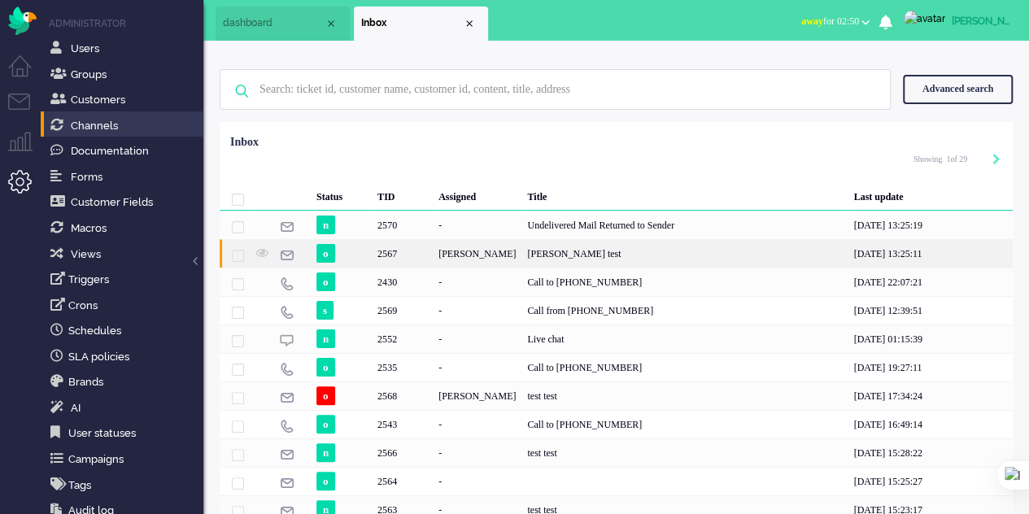
click at [521, 241] on div "[PERSON_NAME] test" at bounding box center [684, 253] width 326 height 28
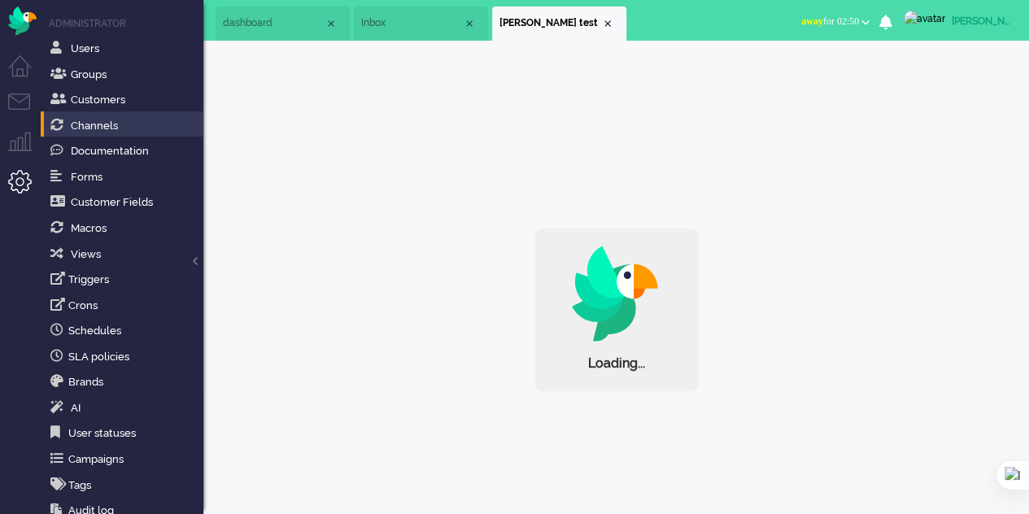
click at [376, 15] on li "Inbox" at bounding box center [421, 24] width 134 height 34
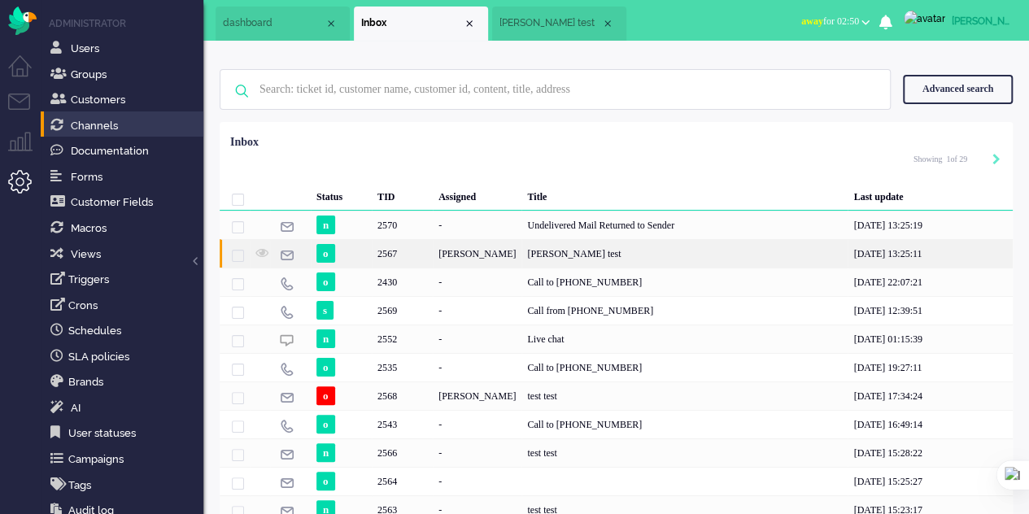
click at [529, 261] on div "[PERSON_NAME] test" at bounding box center [684, 253] width 326 height 28
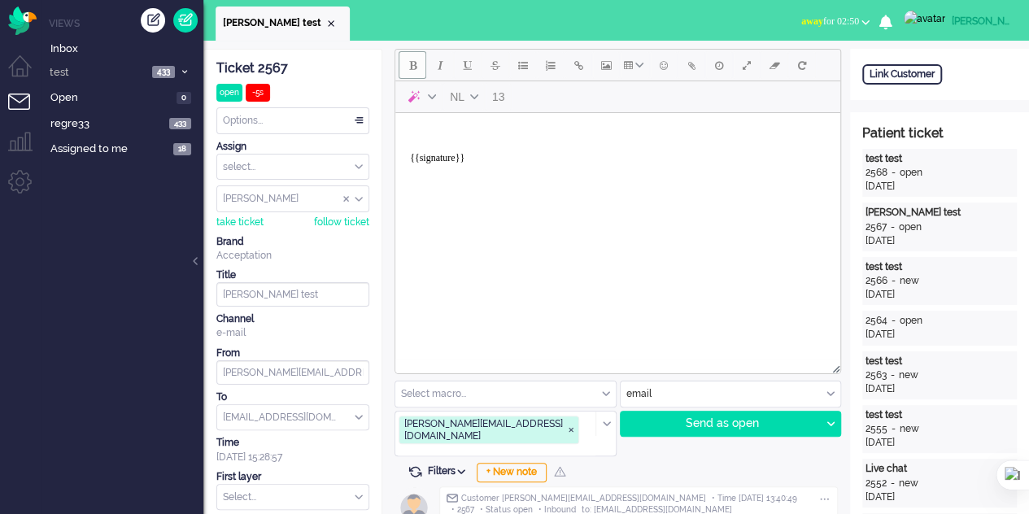
click at [415, 67] on span "Bold" at bounding box center [412, 65] width 7 height 13
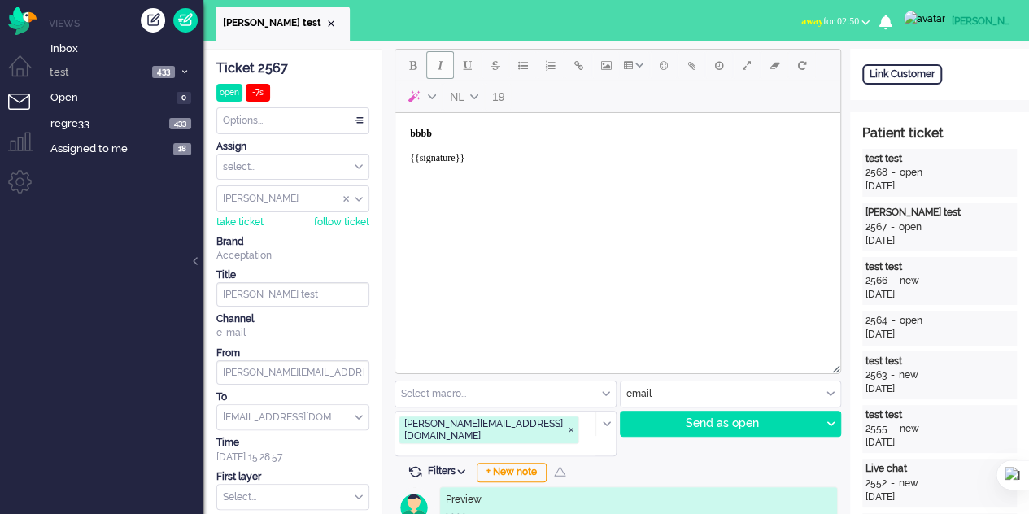
click at [433, 67] on button "Italic" at bounding box center [440, 65] width 28 height 28
click at [434, 67] on button "Italic" at bounding box center [440, 65] width 28 height 28
click at [465, 67] on span "Underline" at bounding box center [468, 65] width 8 height 13
click at [502, 74] on button "Strikethrough" at bounding box center [495, 65] width 28 height 28
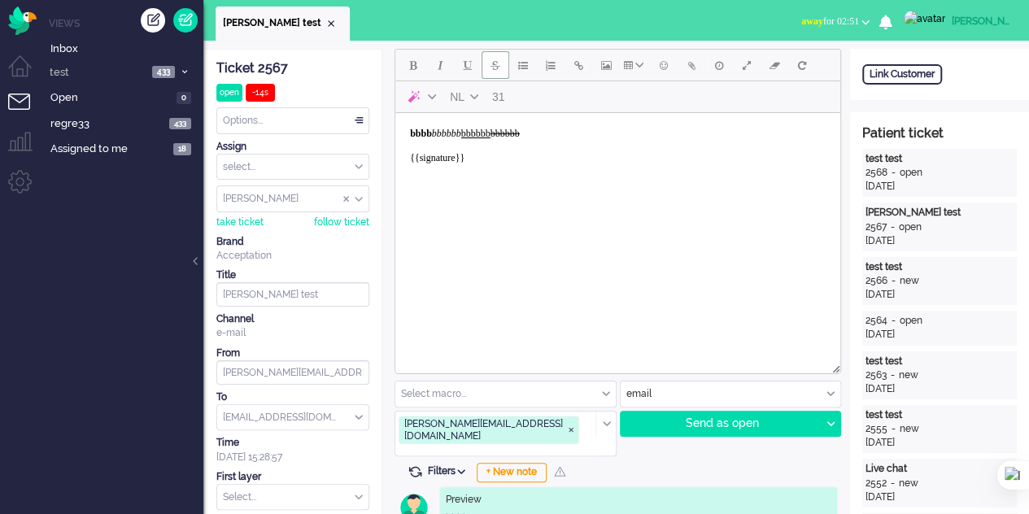
click at [497, 72] on span "Strikethrough" at bounding box center [495, 65] width 10 height 13
click at [520, 71] on span "Bullet list" at bounding box center [523, 65] width 10 height 13
click at [550, 69] on span "Numbered list" at bounding box center [551, 65] width 10 height 13
click at [667, 71] on span "Emoticons" at bounding box center [664, 65] width 8 height 13
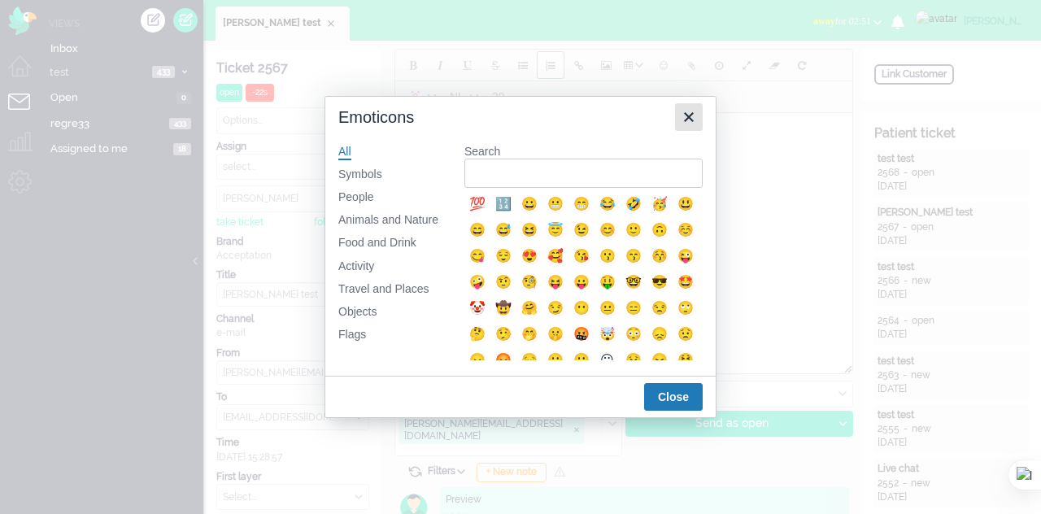
click at [691, 111] on icon "Close" at bounding box center [689, 117] width 20 height 20
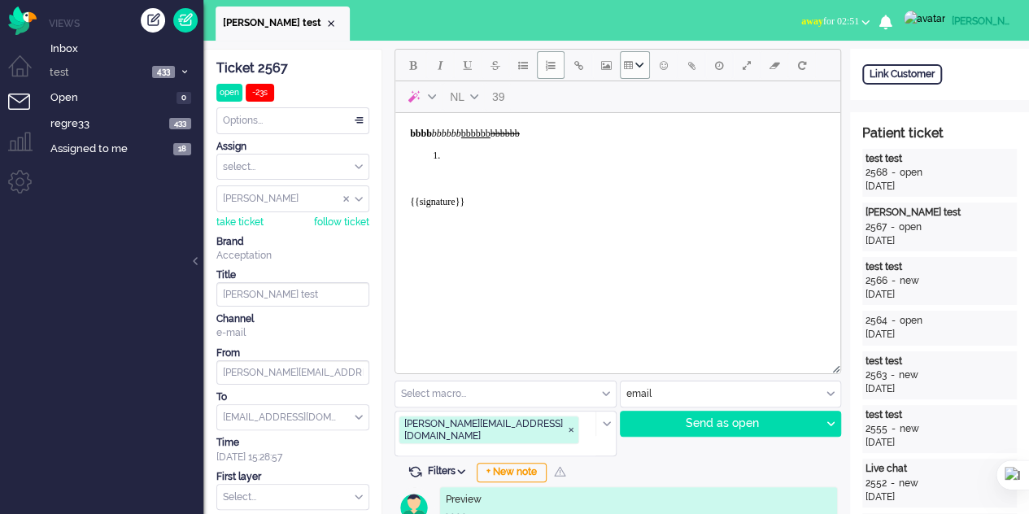
click at [633, 67] on div "Table" at bounding box center [639, 65] width 13 height 8
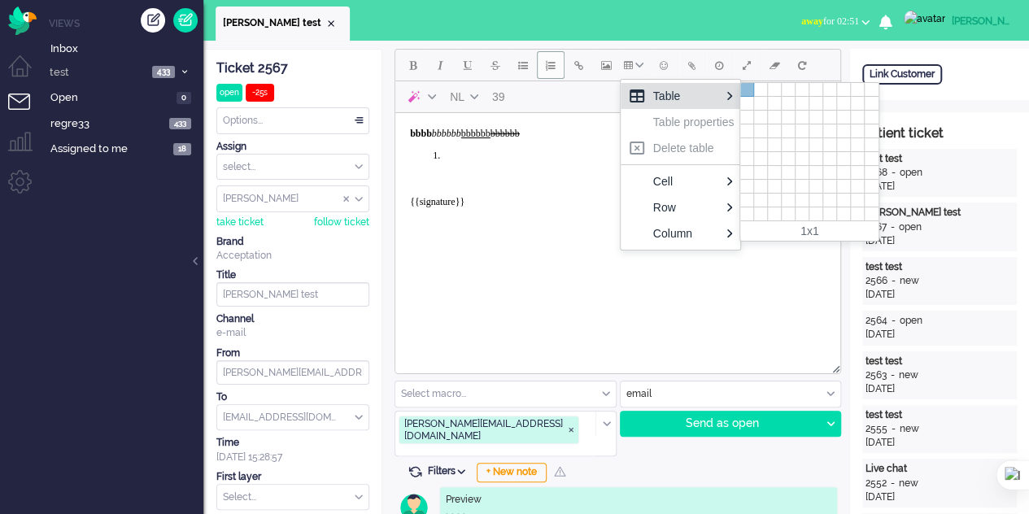
click at [742, 94] on div at bounding box center [747, 90] width 14 height 14
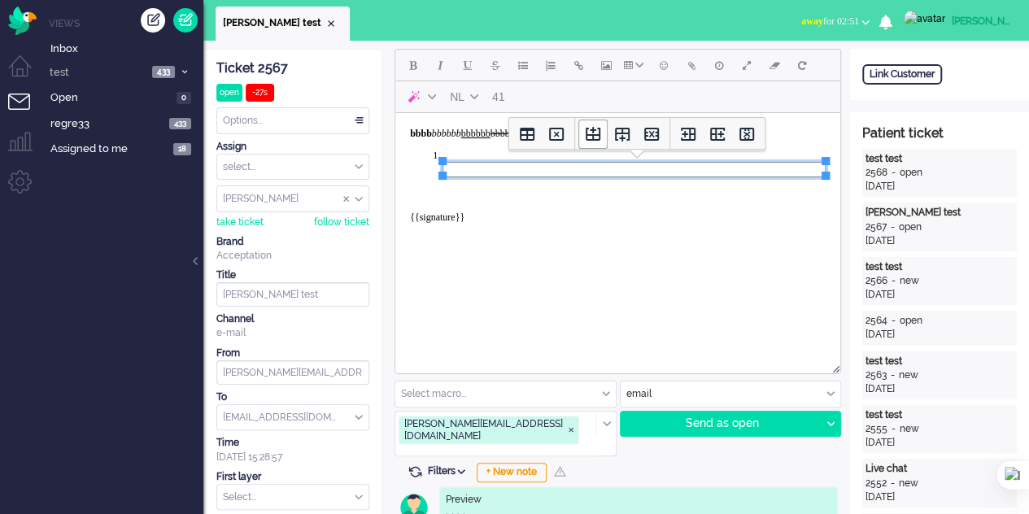
click at [591, 142] on icon "Insert row before" at bounding box center [593, 134] width 20 height 20
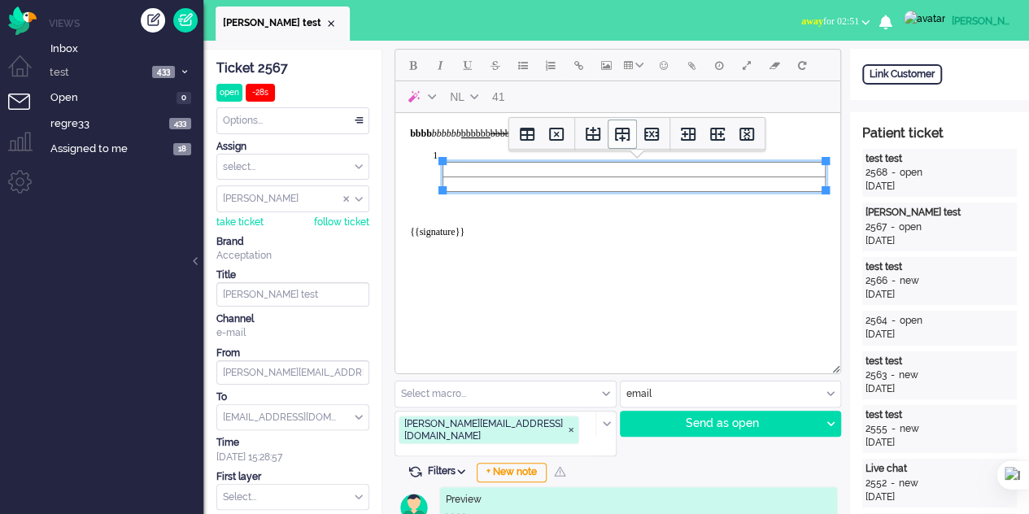
click at [623, 141] on icon "Insert row after" at bounding box center [622, 134] width 20 height 20
click at [686, 140] on icon "Insert column before" at bounding box center [688, 134] width 15 height 13
drag, startPoint x: 716, startPoint y: 140, endPoint x: 310, endPoint y: 118, distance: 406.4
click at [716, 140] on icon "Insert column after" at bounding box center [717, 134] width 15 height 13
click at [703, 234] on body "bbbb bbbbbb bbbbbb bbbbbb ﻿ {{signature}}" at bounding box center [618, 197] width 432 height 154
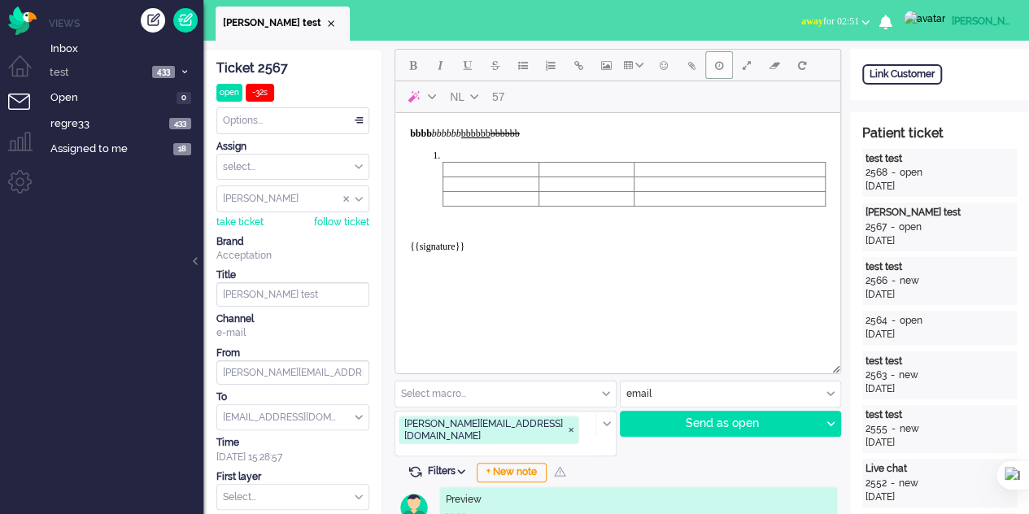
click at [730, 64] on button "Delay message" at bounding box center [719, 65] width 28 height 28
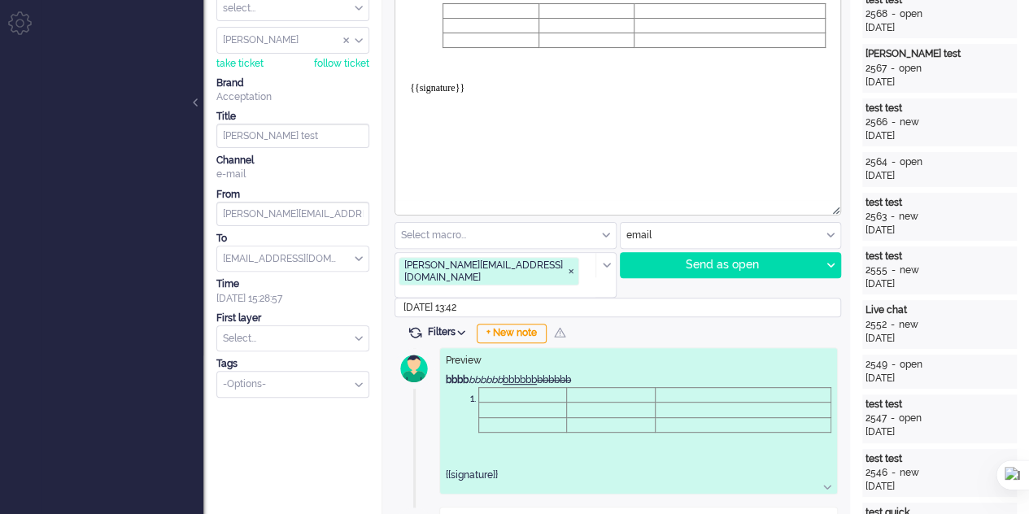
scroll to position [163, 0]
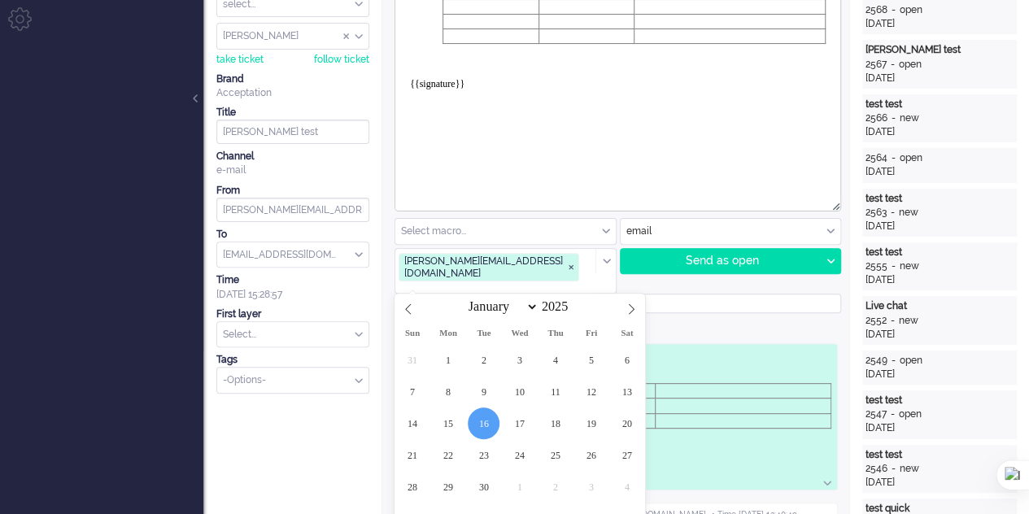
click at [441, 294] on input "2025-09-16 13:42" at bounding box center [617, 304] width 446 height 20
click at [485, 416] on span "16" at bounding box center [484, 423] width 32 height 32
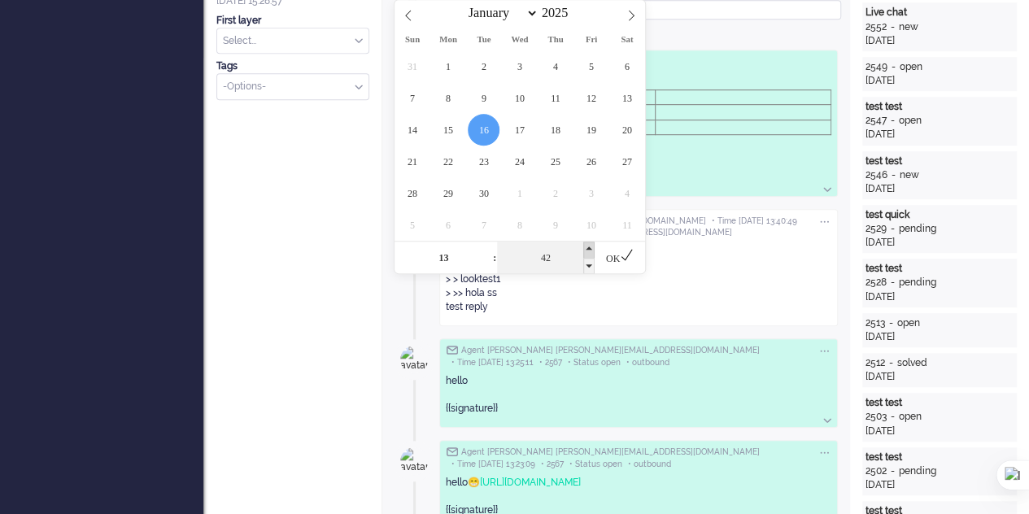
click at [586, 250] on span at bounding box center [588, 250] width 11 height 16
type input "2025-09-16 13:47"
type input "47"
click at [621, 259] on icon at bounding box center [627, 255] width 14 height 14
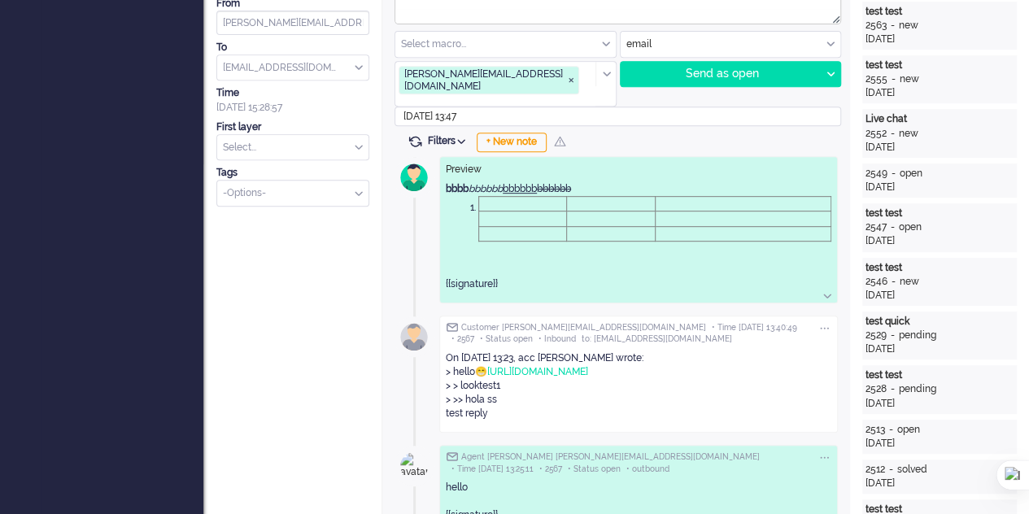
scroll to position [212, 0]
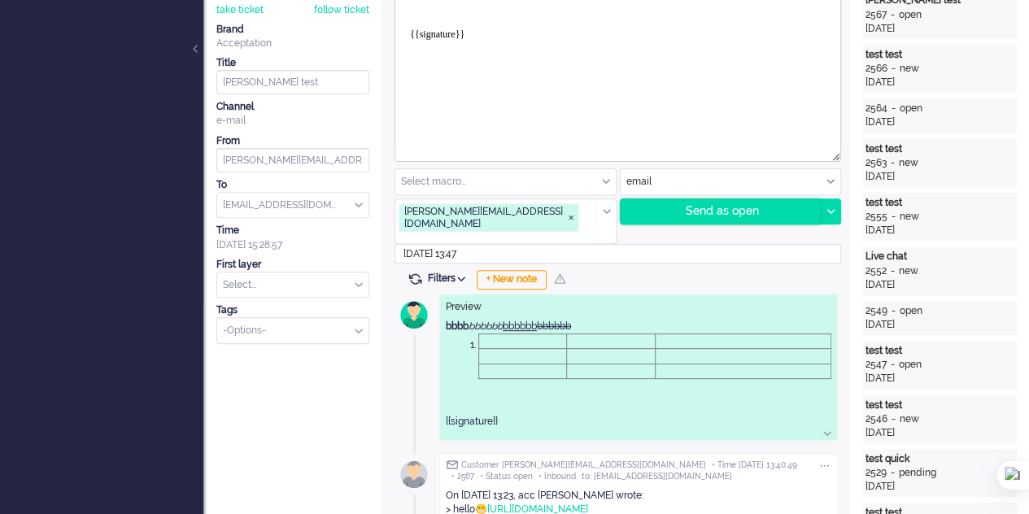
click at [704, 215] on div "Send as open" at bounding box center [720, 211] width 200 height 24
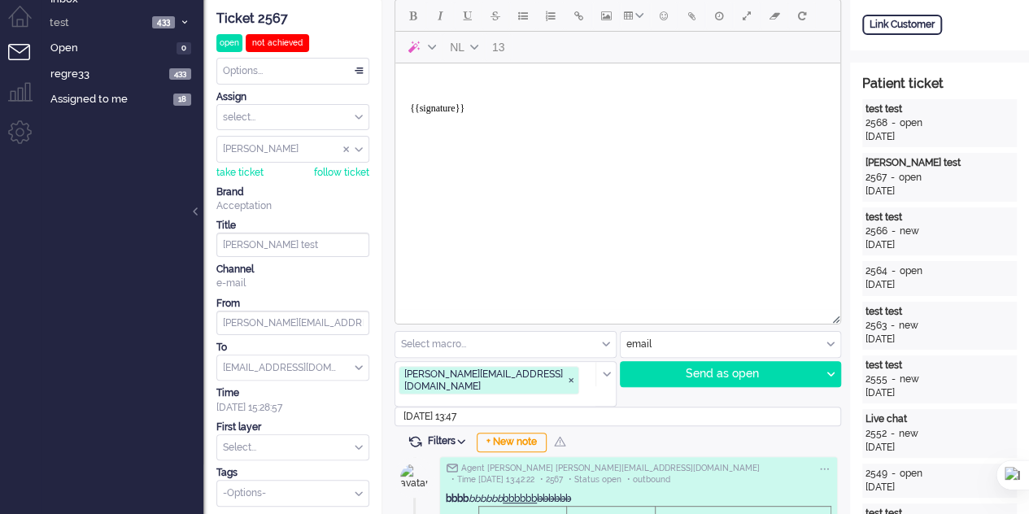
scroll to position [0, 0]
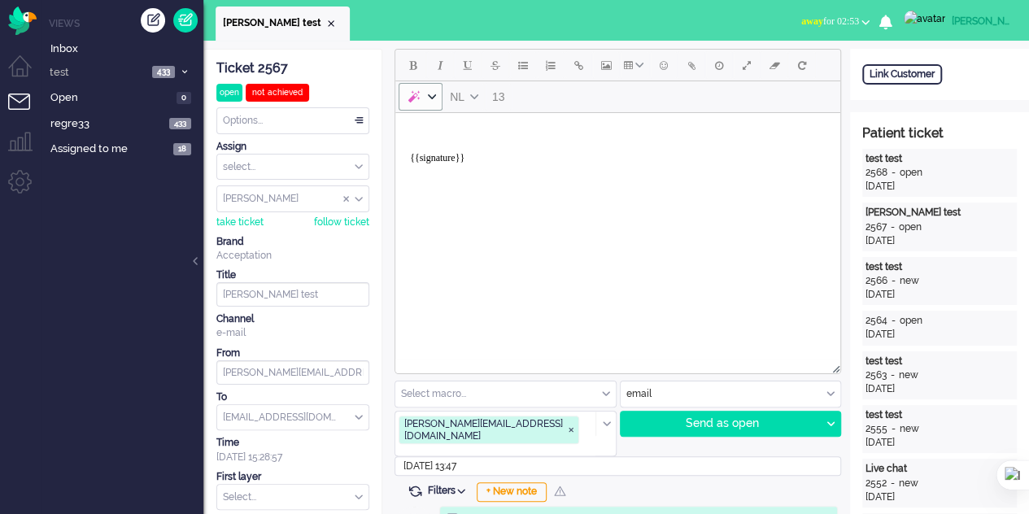
click at [416, 91] on div "AI" at bounding box center [414, 97] width 16 height 16
click at [473, 136] on body "{{signature}}" at bounding box center [618, 152] width 432 height 65
click at [690, 423] on div "Send as open" at bounding box center [720, 423] width 200 height 24
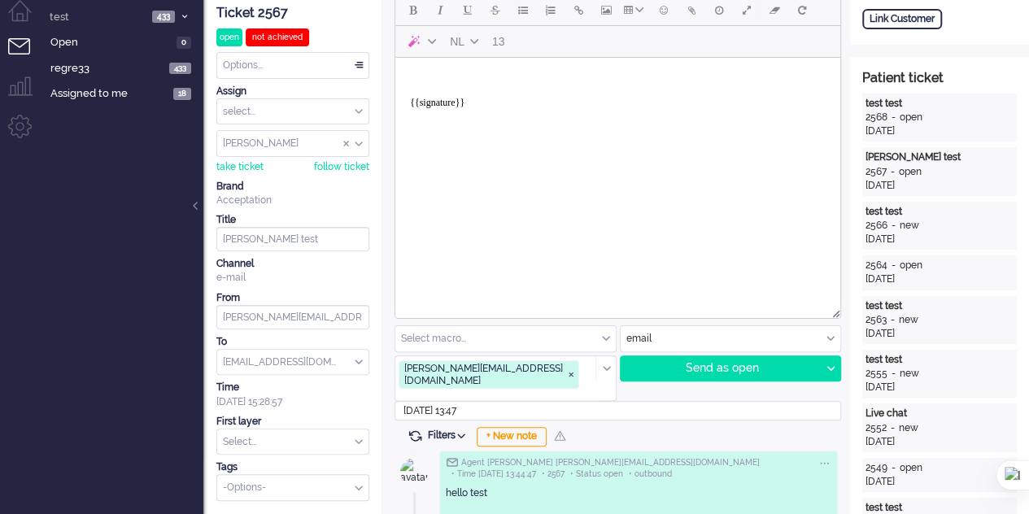
scroll to position [81, 0]
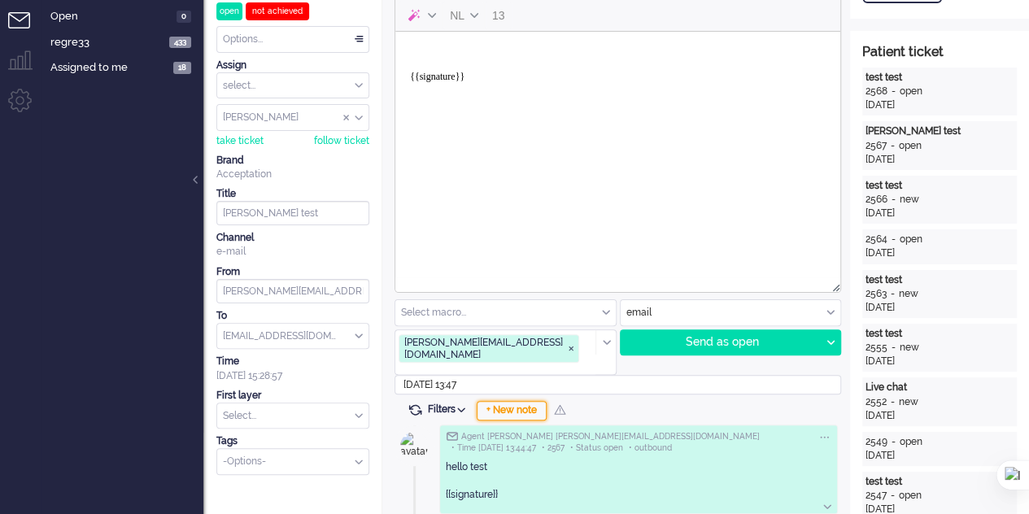
click at [525, 401] on div "+ New note" at bounding box center [512, 411] width 70 height 20
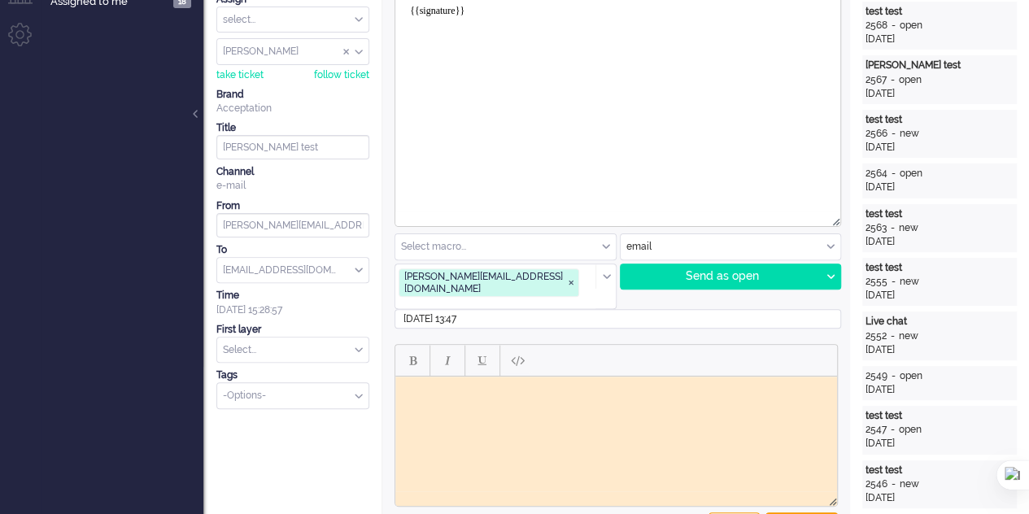
scroll to position [244, 0]
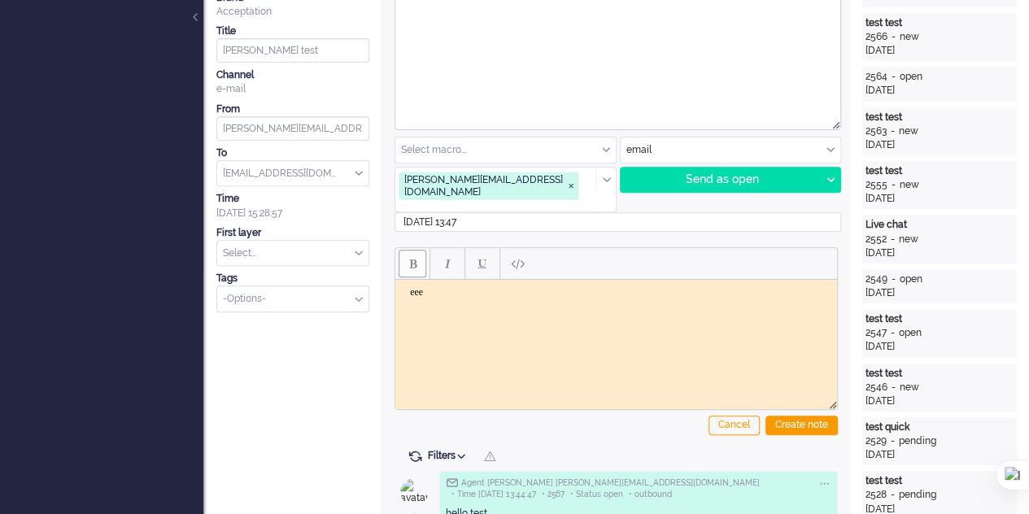
click at [413, 257] on span "Bold" at bounding box center [412, 263] width 7 height 13
click at [414, 257] on span "Bold" at bounding box center [412, 263] width 7 height 13
click at [445, 257] on span "Italic" at bounding box center [448, 263] width 6 height 13
click at [482, 252] on button "Underline" at bounding box center [482, 264] width 28 height 28
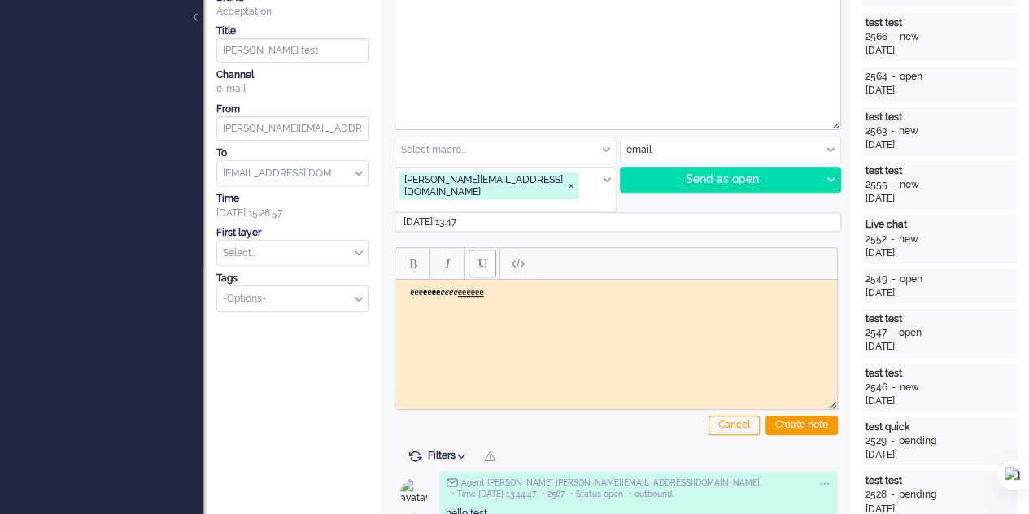
click at [482, 251] on button "Underline" at bounding box center [482, 264] width 28 height 28
click at [513, 257] on span "Paste plain text" at bounding box center [518, 264] width 14 height 14
drag, startPoint x: 515, startPoint y: 287, endPoint x: 377, endPoint y: 289, distance: 138.3
click at [395, 289] on html "eee eeee eeee eeeeee ﻿" at bounding box center [616, 292] width 442 height 25
copy body "eee eeee eeee eeeeee"
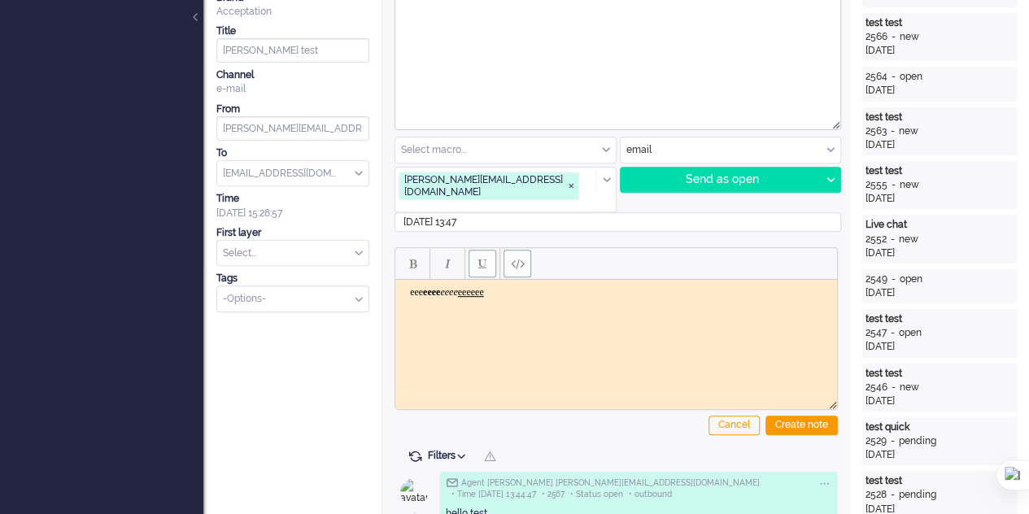
click at [552, 305] on html "eee eeee eeee eeeeee" at bounding box center [616, 292] width 442 height 25
click at [484, 257] on span "Underline" at bounding box center [482, 263] width 8 height 13
click at [518, 257] on span "Paste plain text" at bounding box center [518, 264] width 14 height 14
click at [519, 257] on span "Paste plain text" at bounding box center [518, 264] width 14 height 14
click at [635, 305] on html "eee eeee eeee eeeeee ﻿eee eeee eeee eeeeee eeeeeeeeeeeeeeeee" at bounding box center [616, 292] width 442 height 25
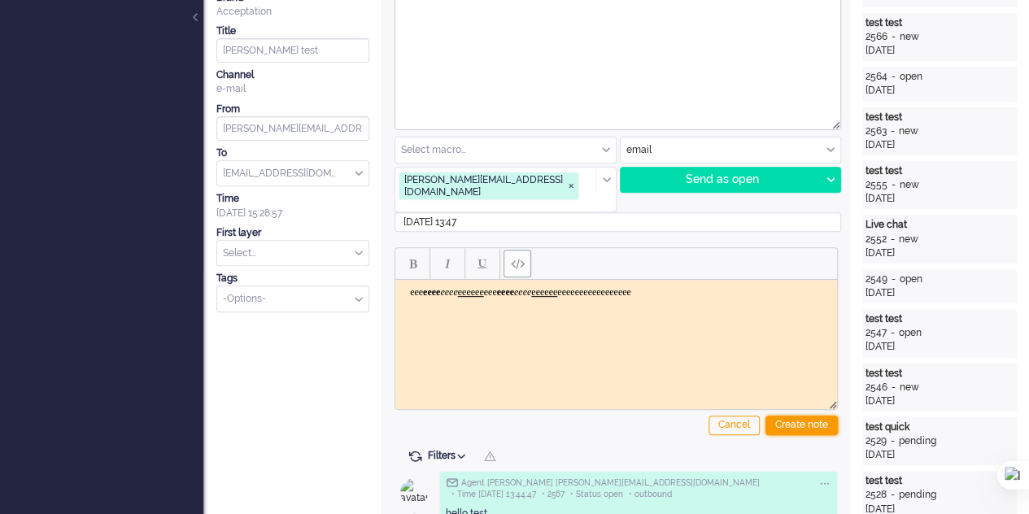
click at [797, 416] on div "Create note" at bounding box center [801, 426] width 72 height 20
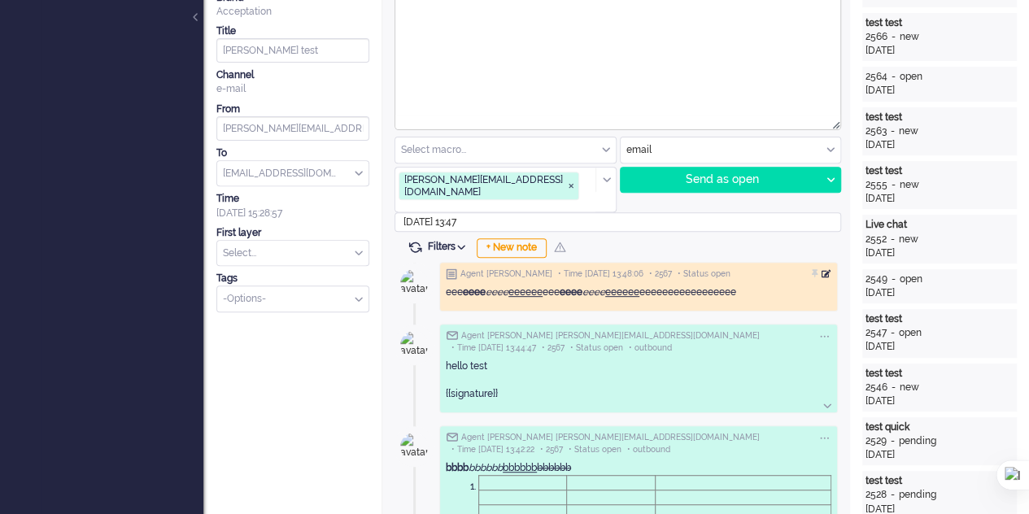
click at [825, 269] on div at bounding box center [826, 274] width 10 height 10
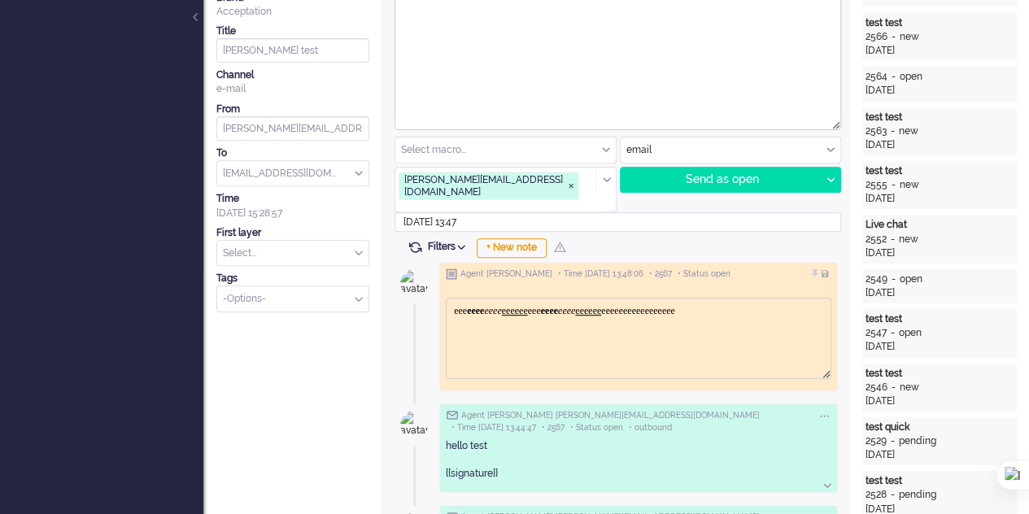
scroll to position [0, 0]
click at [826, 269] on div at bounding box center [826, 274] width 10 height 10
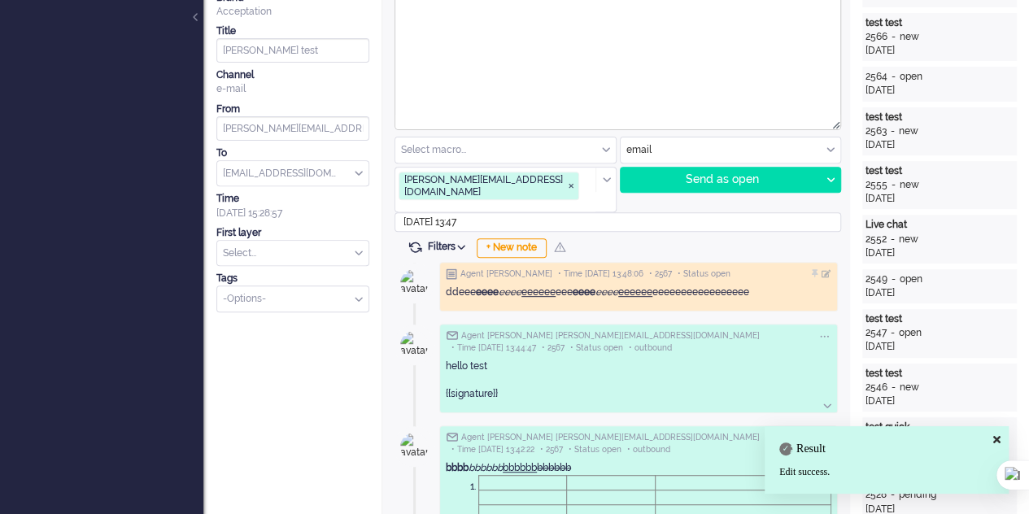
click at [810, 268] on div "Agent Elaine • Time 16/09/2025 13:48:06 • 2567 • Status open" at bounding box center [638, 273] width 385 height 11
click at [812, 269] on div at bounding box center [817, 274] width 10 height 10
click at [816, 269] on div at bounding box center [817, 274] width 10 height 10
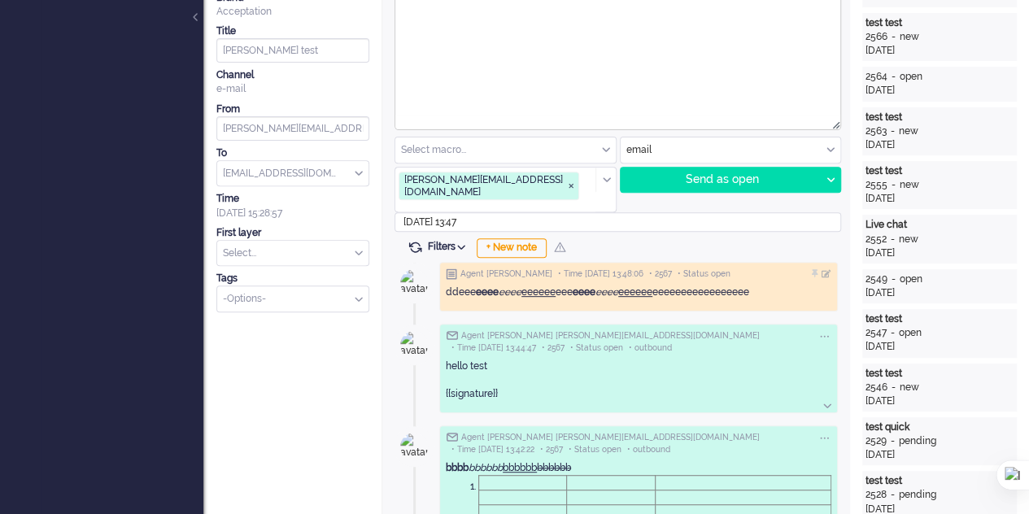
click at [458, 241] on span "Filters" at bounding box center [449, 246] width 43 height 11
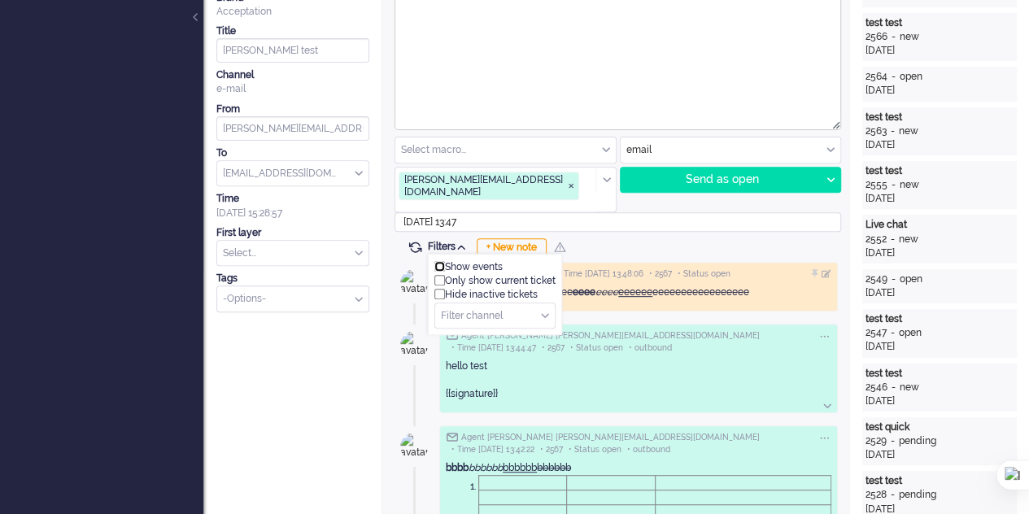
click at [438, 261] on input "checkbox" at bounding box center [439, 266] width 11 height 11
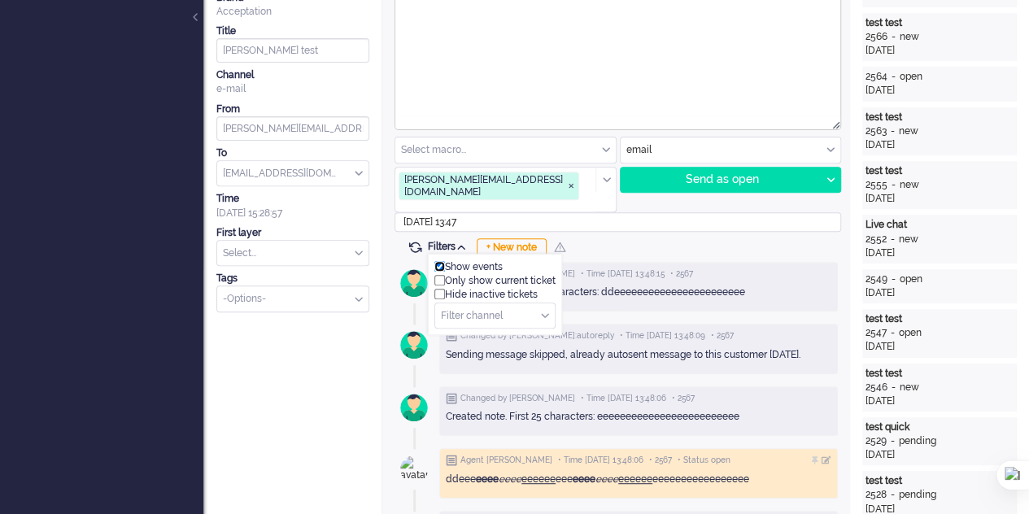
click at [443, 261] on input "checkbox" at bounding box center [439, 266] width 11 height 11
checkbox input "false"
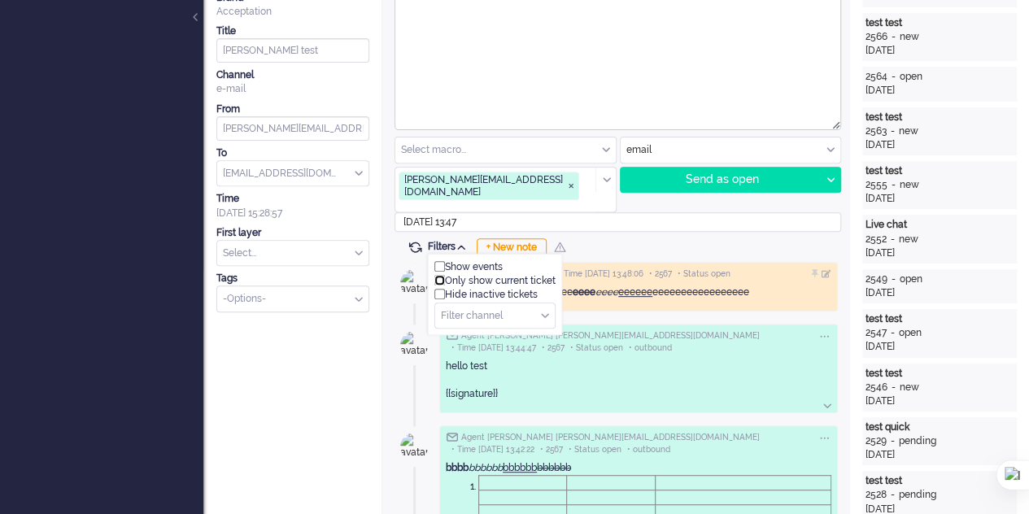
click at [438, 275] on input "checkbox" at bounding box center [439, 280] width 11 height 11
checkbox input "false"
click at [438, 289] on input "checkbox" at bounding box center [439, 294] width 11 height 11
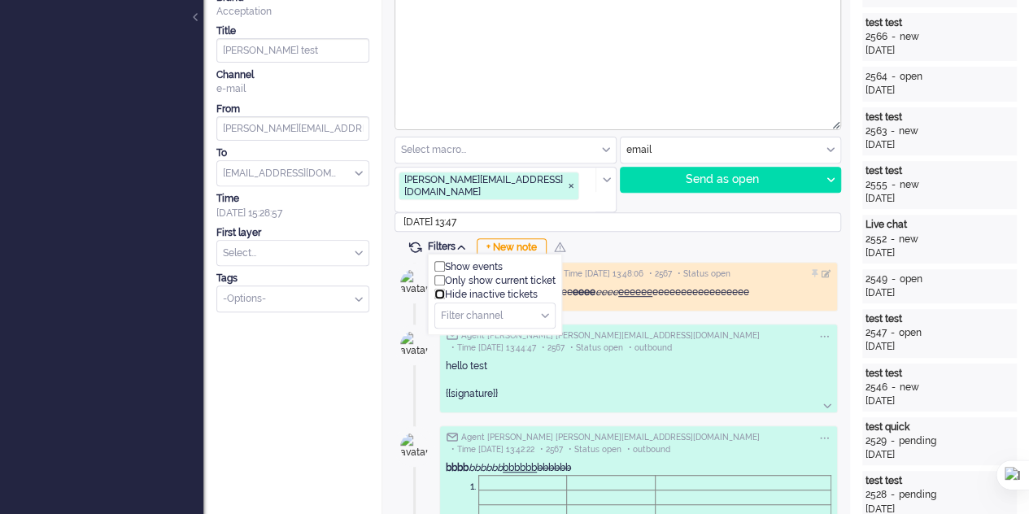
checkbox input "false"
click at [548, 303] on div "Filter channel" at bounding box center [495, 315] width 120 height 25
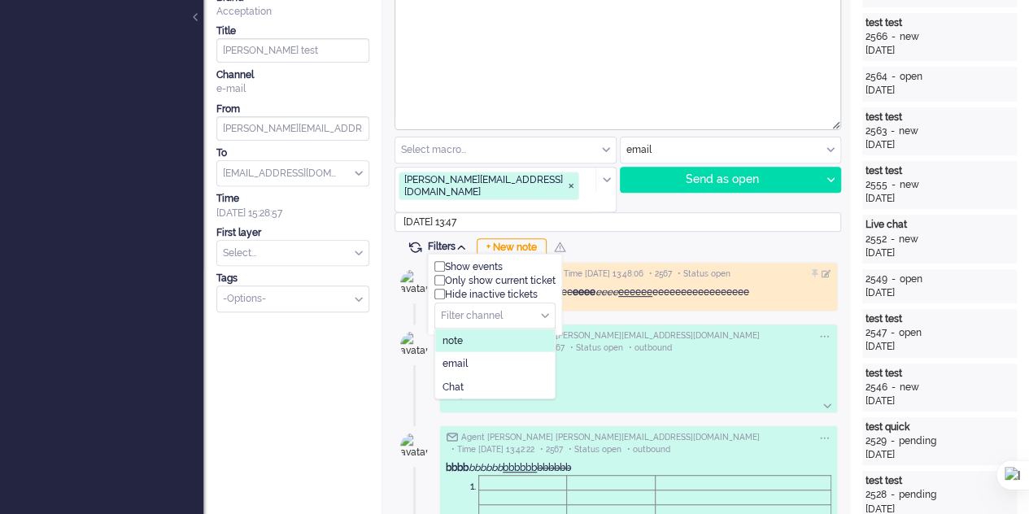
click at [494, 329] on li "note" at bounding box center [495, 341] width 120 height 24
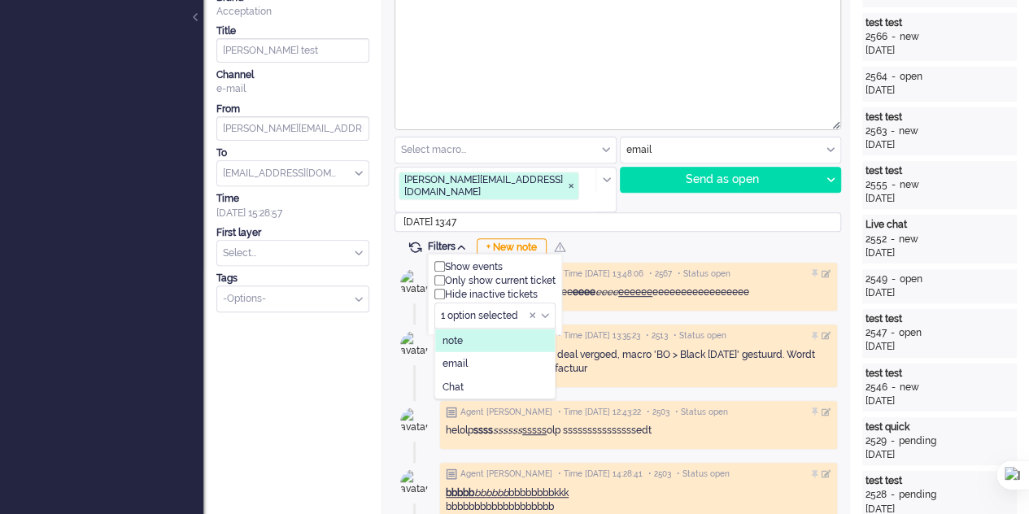
click at [493, 329] on li "note" at bounding box center [495, 341] width 120 height 24
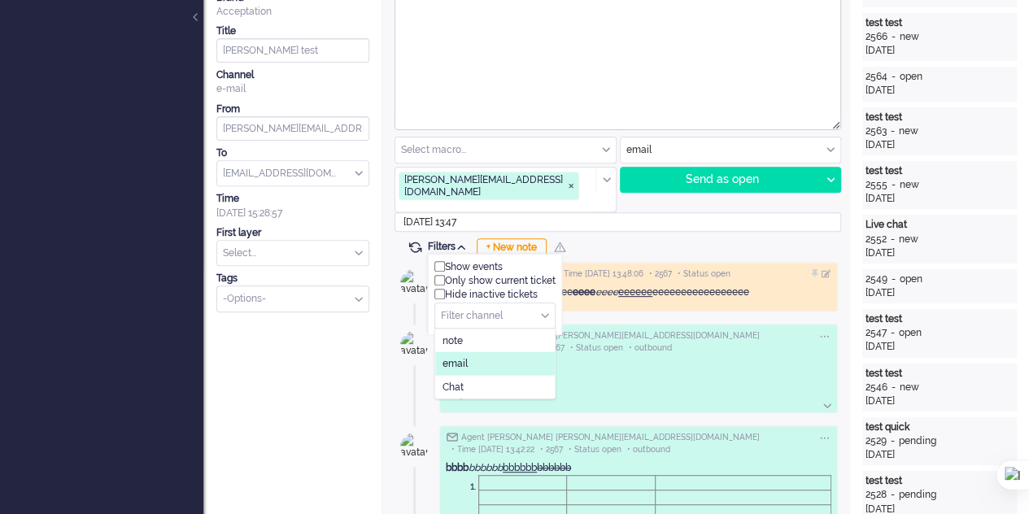
click at [463, 357] on span "email" at bounding box center [454, 364] width 25 height 14
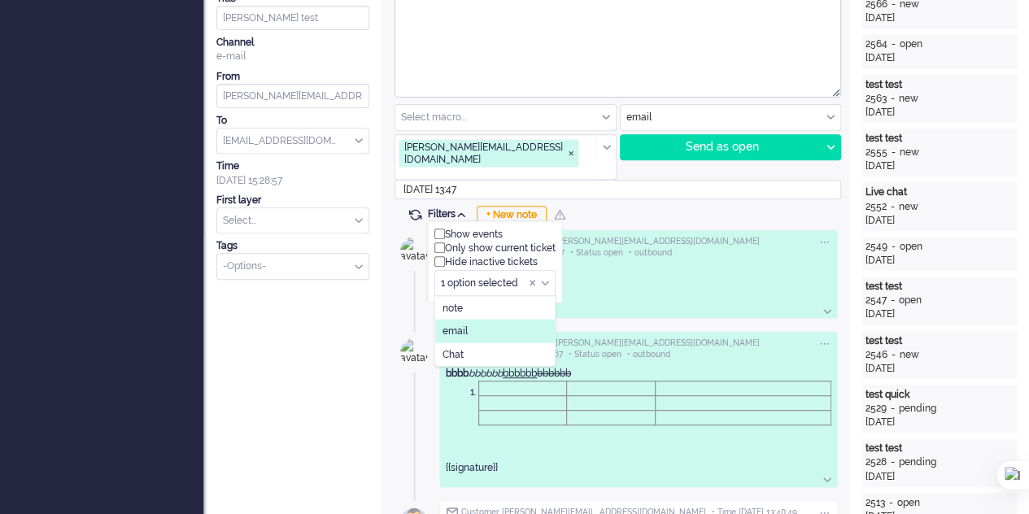
scroll to position [163, 0]
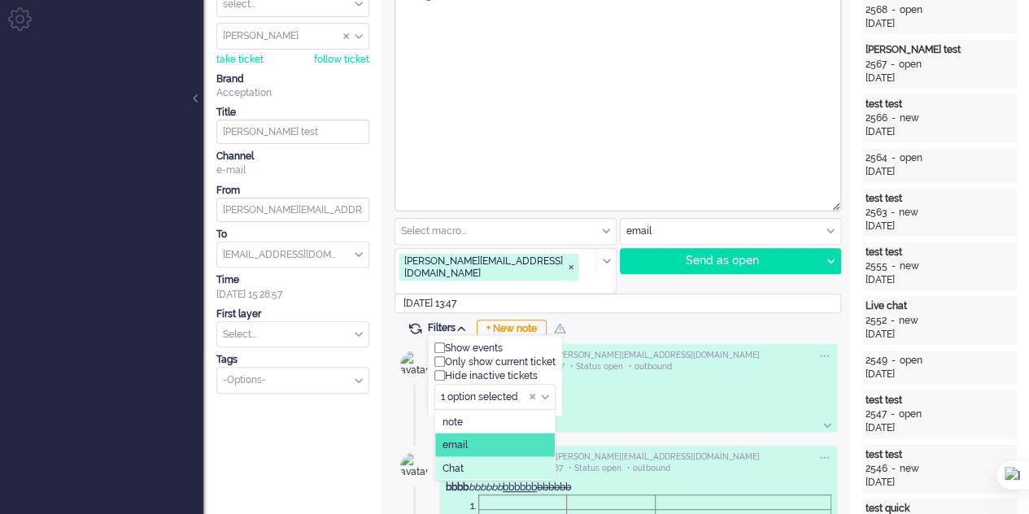
click at [475, 456] on li "Chat" at bounding box center [495, 468] width 120 height 24
click at [477, 433] on li "email" at bounding box center [495, 445] width 120 height 24
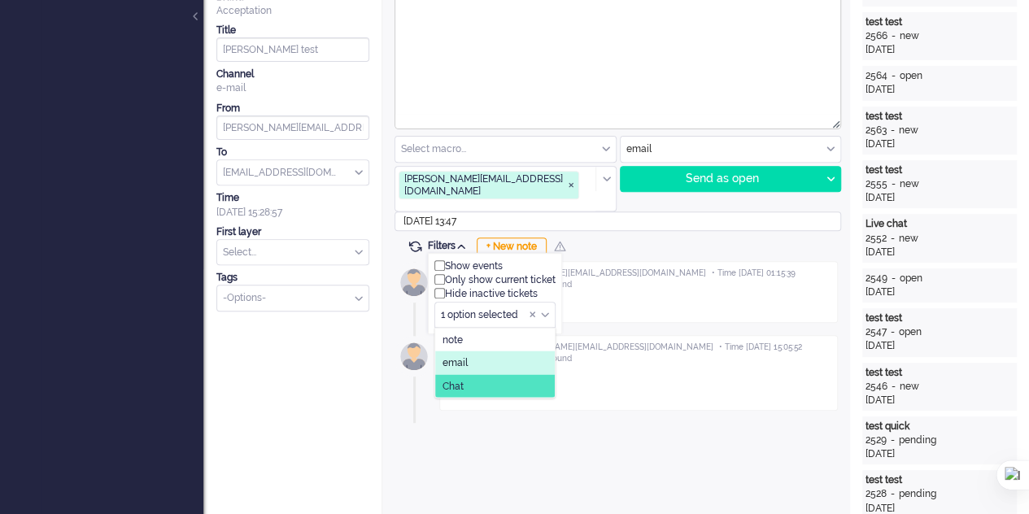
scroll to position [244, 0]
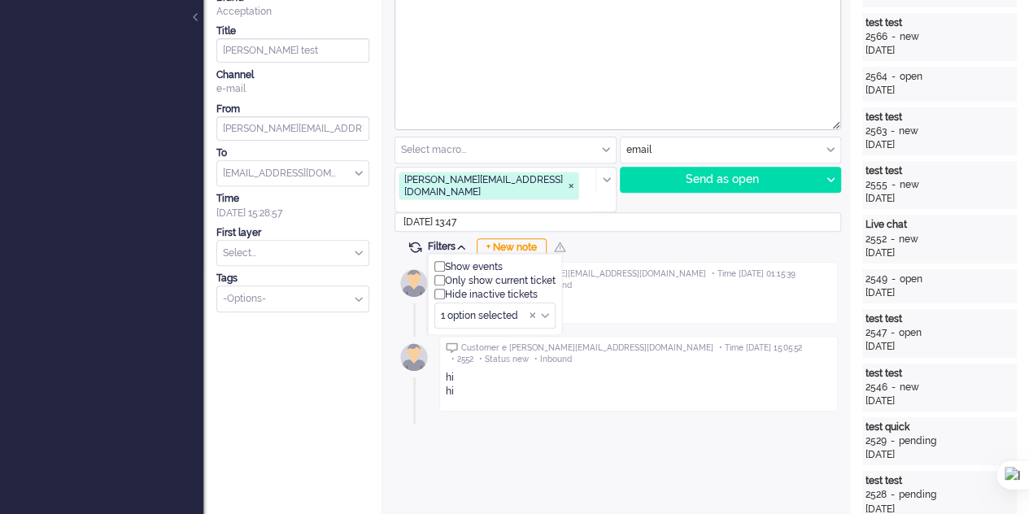
click at [655, 440] on div "NL 13 Select macro... applyMessages CSRF test CSRF test2 macro pentest reporter…" at bounding box center [616, 437] width 468 height 1264
click at [458, 241] on span "Filters" at bounding box center [449, 246] width 43 height 11
click at [533, 310] on span at bounding box center [532, 315] width 7 height 11
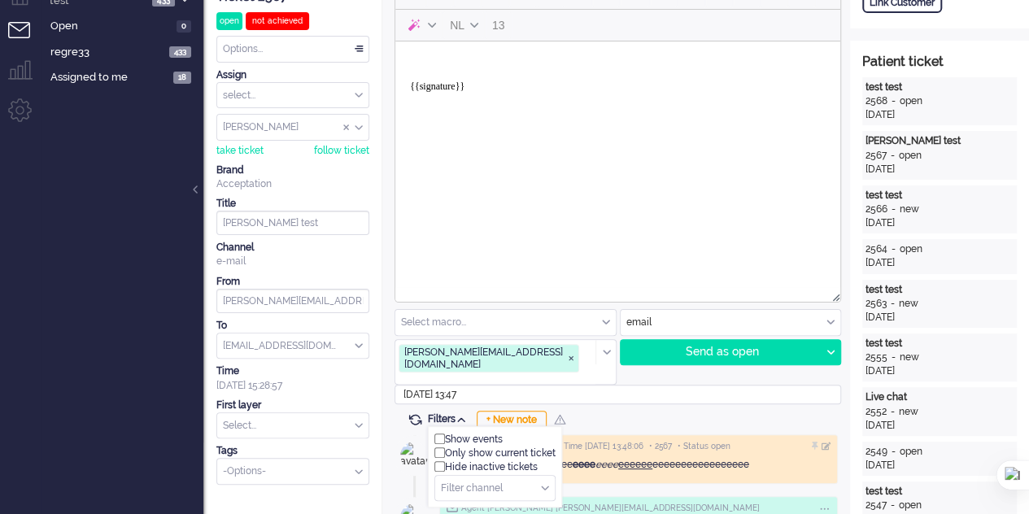
scroll to position [0, 0]
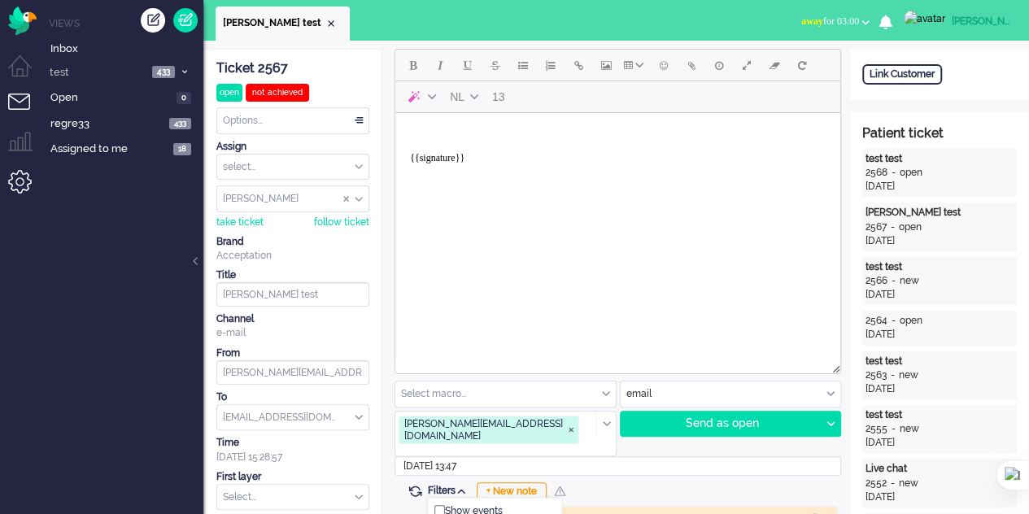
click at [20, 181] on li "Admin menu" at bounding box center [26, 188] width 37 height 37
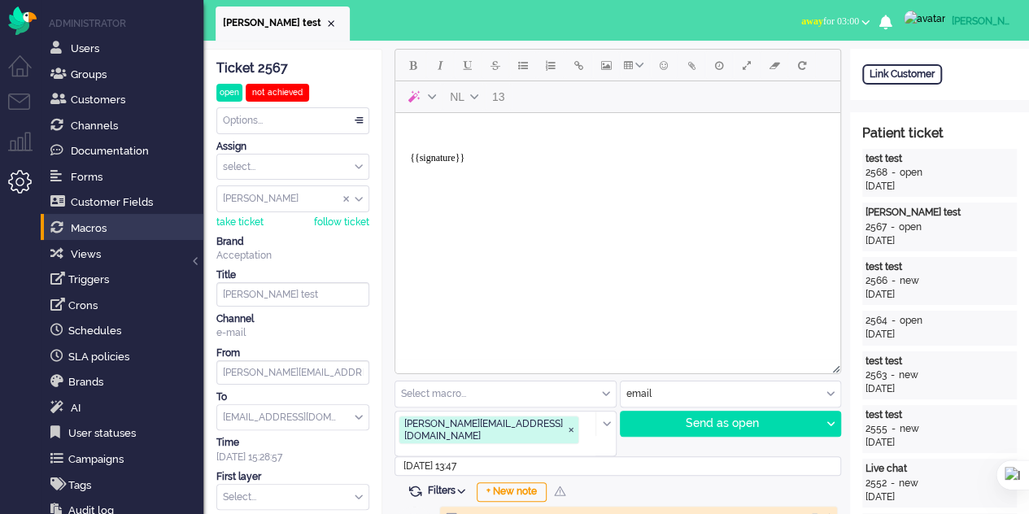
click at [105, 215] on li "Macros" at bounding box center [122, 227] width 163 height 26
click at [106, 225] on span "Macros" at bounding box center [89, 228] width 36 height 12
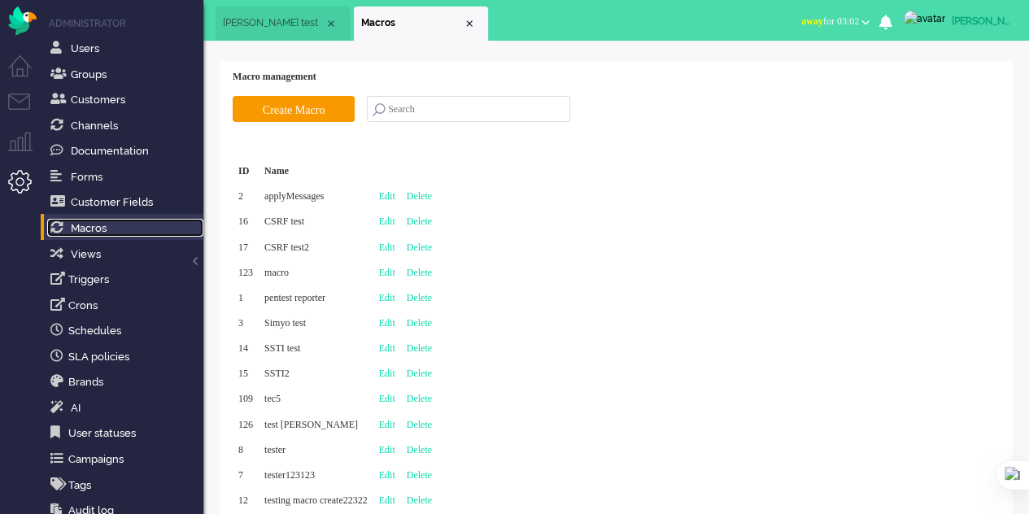
click at [281, 18] on span "[PERSON_NAME] test" at bounding box center [274, 23] width 102 height 14
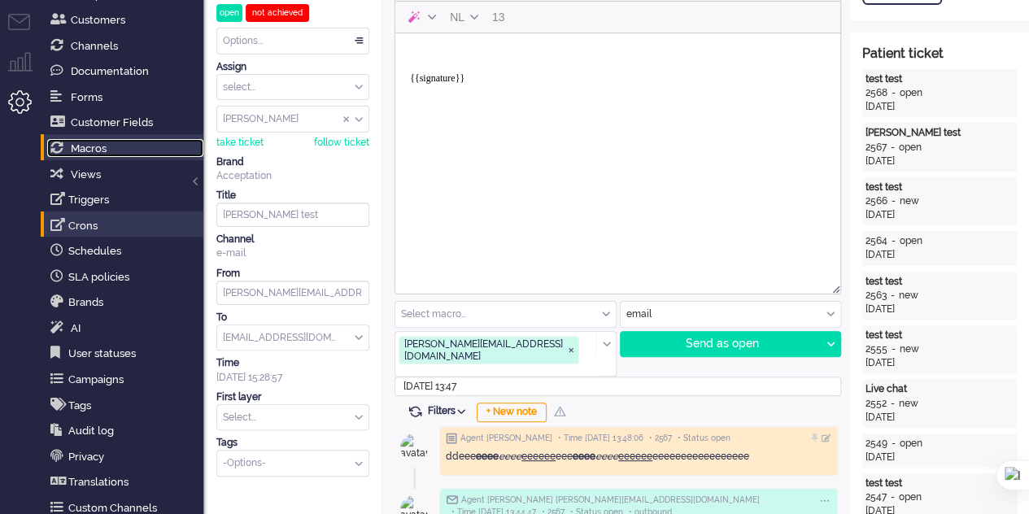
scroll to position [81, 0]
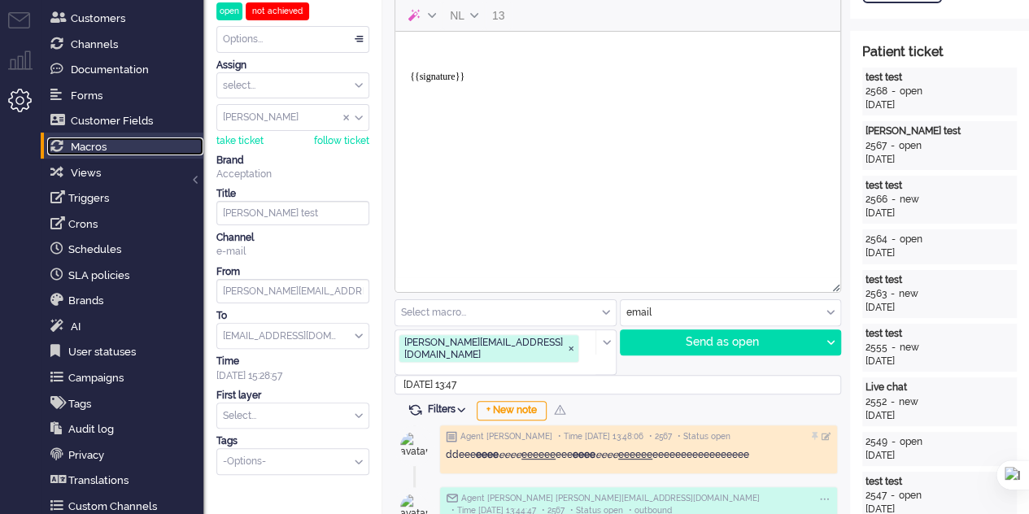
click at [107, 149] on link "Macros" at bounding box center [125, 146] width 156 height 18
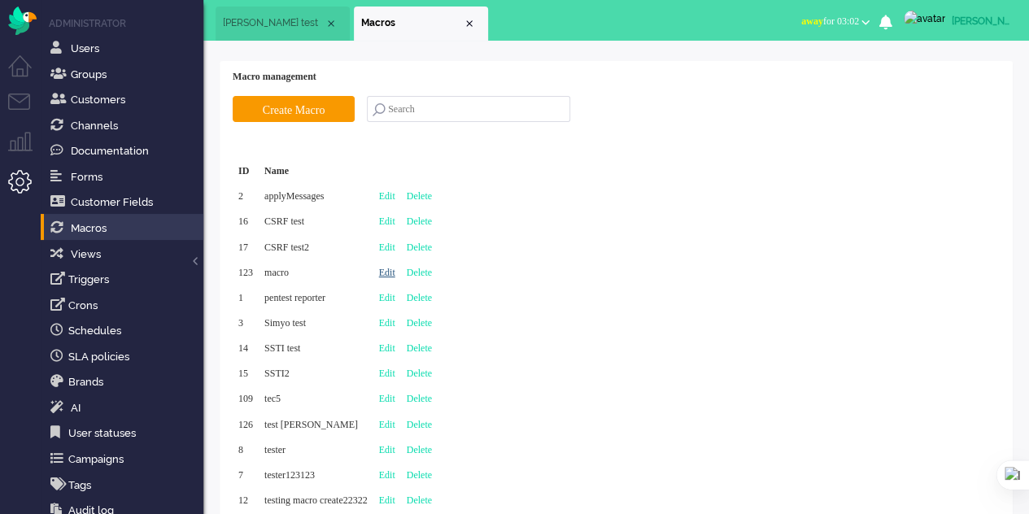
click at [395, 268] on link "Edit" at bounding box center [387, 272] width 16 height 11
type input "macro"
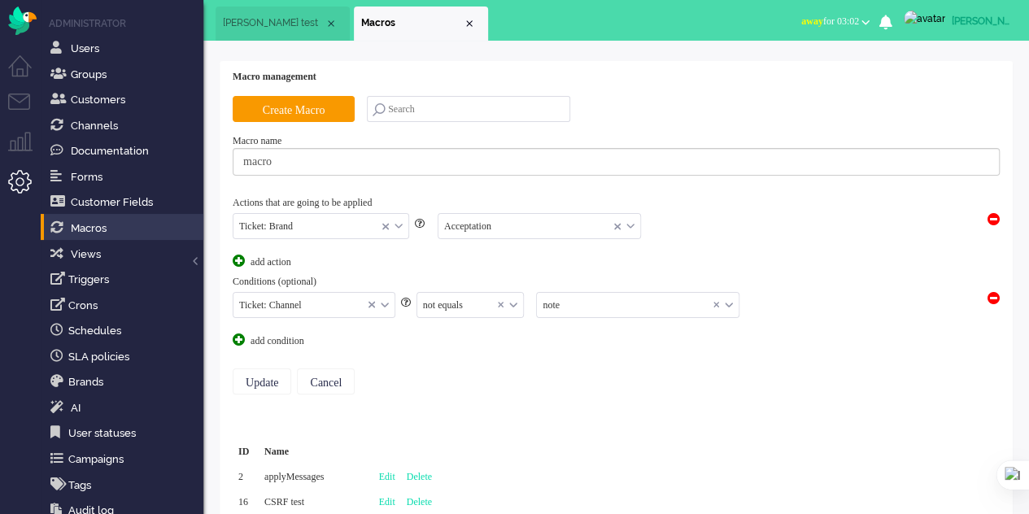
click at [397, 220] on div "Ticket: Brand" at bounding box center [320, 226] width 175 height 25
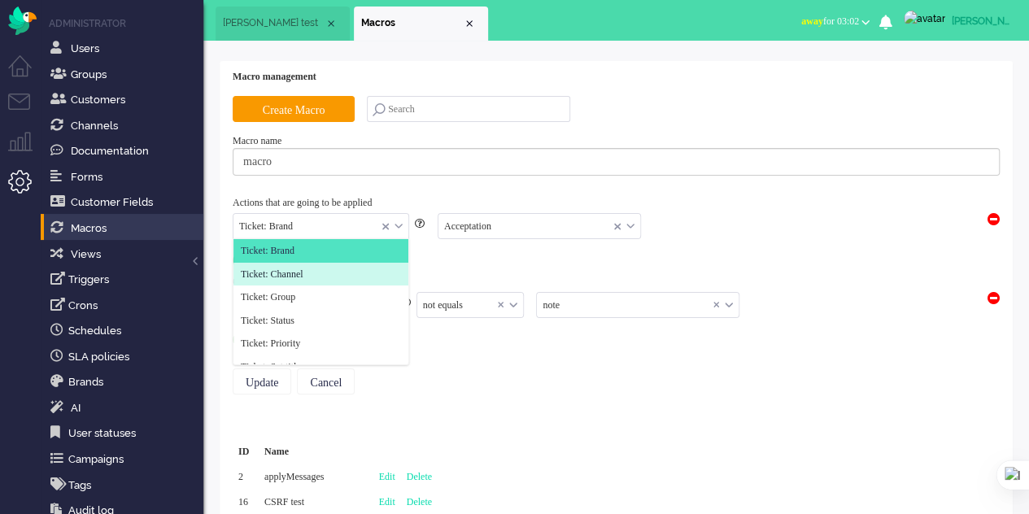
click at [329, 268] on li "Ticket: Channel" at bounding box center [320, 275] width 175 height 24
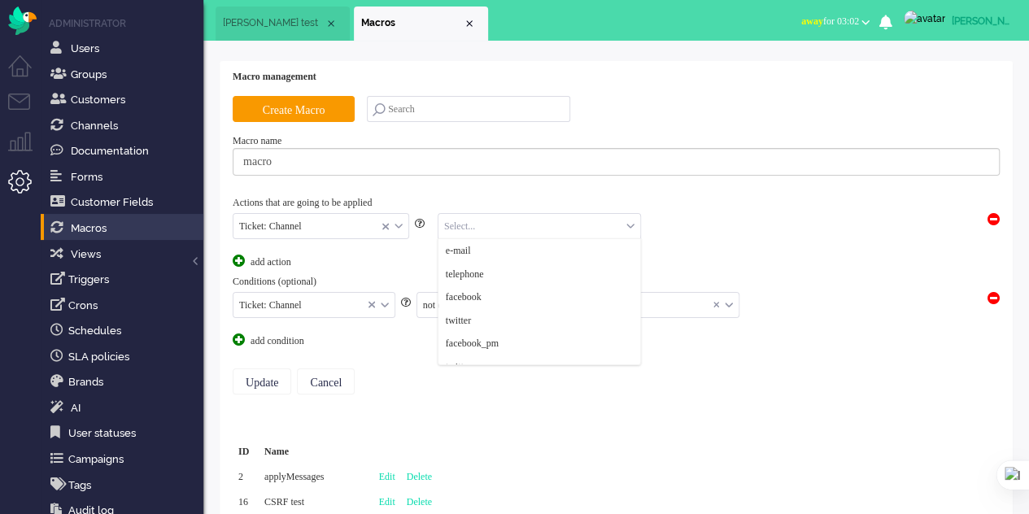
click at [484, 233] on input "text" at bounding box center [539, 226] width 202 height 25
click at [484, 246] on li "e-mail" at bounding box center [539, 251] width 202 height 24
click at [991, 293] on span at bounding box center [993, 298] width 12 height 12
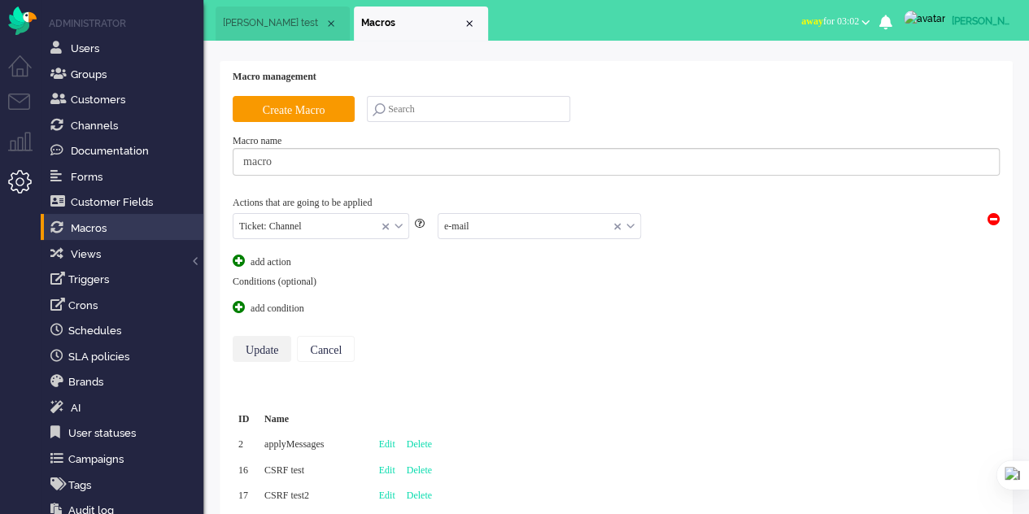
click at [261, 341] on input "Update" at bounding box center [262, 349] width 59 height 26
click at [399, 224] on div "Ticket: Channel" at bounding box center [320, 226] width 175 height 25
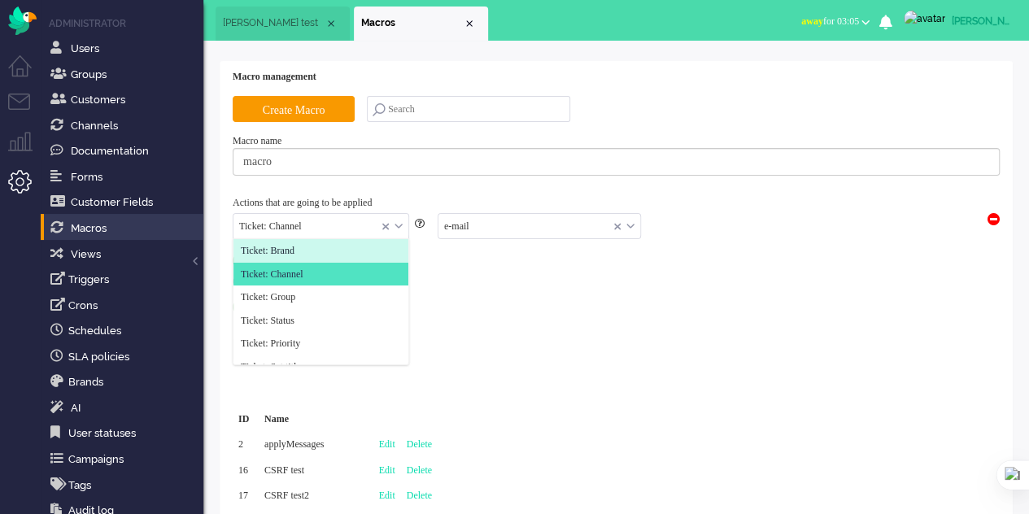
drag, startPoint x: 304, startPoint y: 255, endPoint x: 339, endPoint y: 254, distance: 35.0
click at [294, 254] on span "Ticket: Brand" at bounding box center [268, 251] width 54 height 14
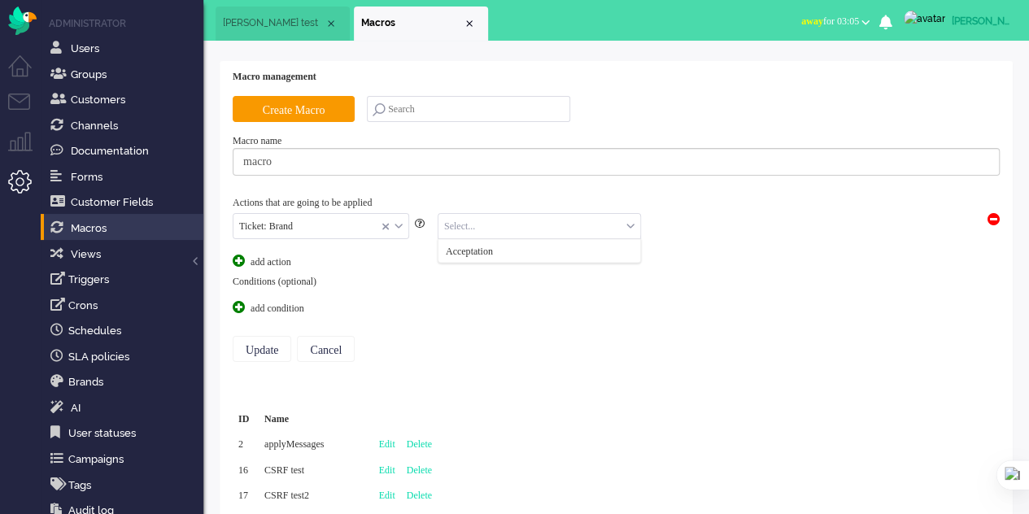
click at [481, 229] on input "text" at bounding box center [539, 226] width 202 height 25
click at [483, 255] on span "Acceptation" at bounding box center [469, 251] width 47 height 14
click at [242, 308] on span at bounding box center [239, 307] width 12 height 12
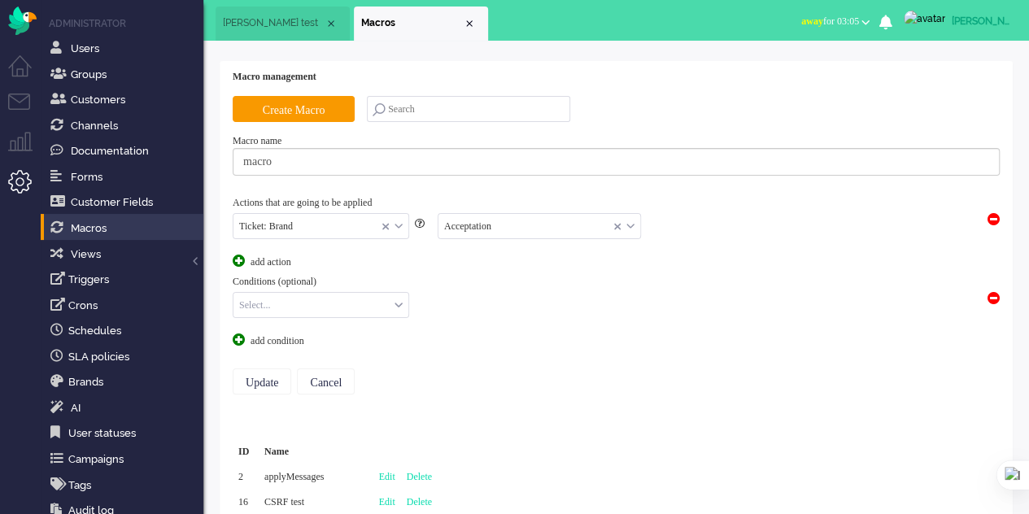
click at [233, 334] on span at bounding box center [239, 339] width 12 height 12
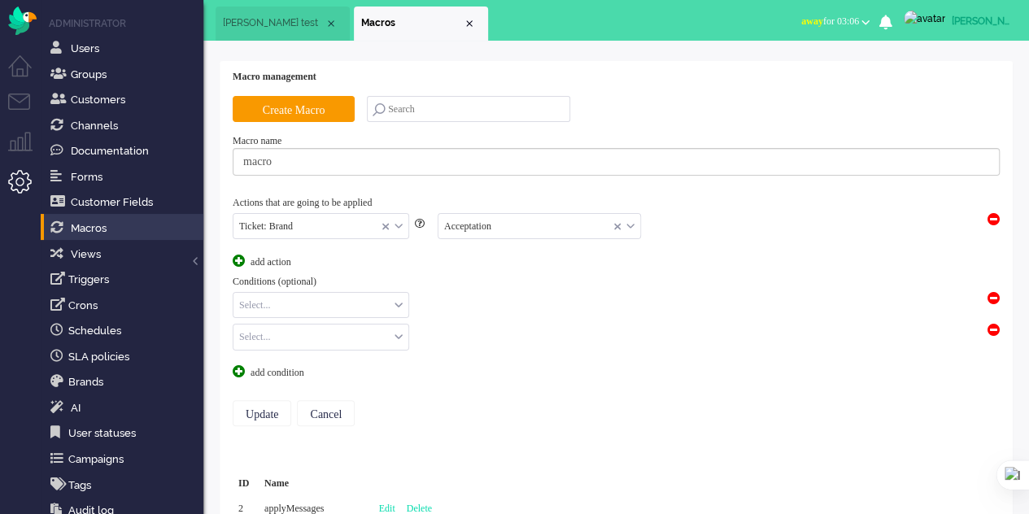
click at [989, 292] on span at bounding box center [993, 298] width 12 height 12
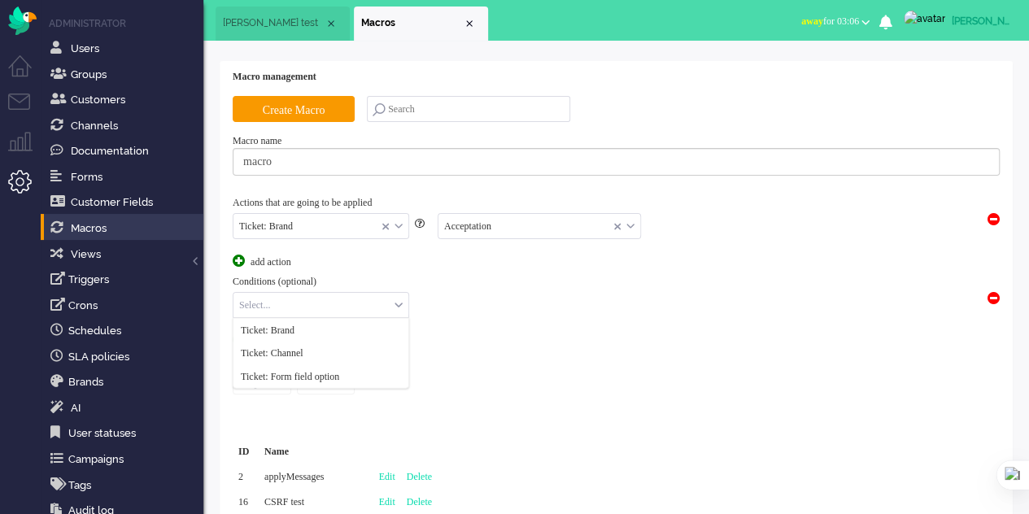
click at [400, 303] on div "Select..." at bounding box center [320, 305] width 175 height 25
click at [359, 345] on li "Ticket: Channel" at bounding box center [320, 354] width 175 height 24
click at [454, 303] on input "text" at bounding box center [470, 305] width 107 height 25
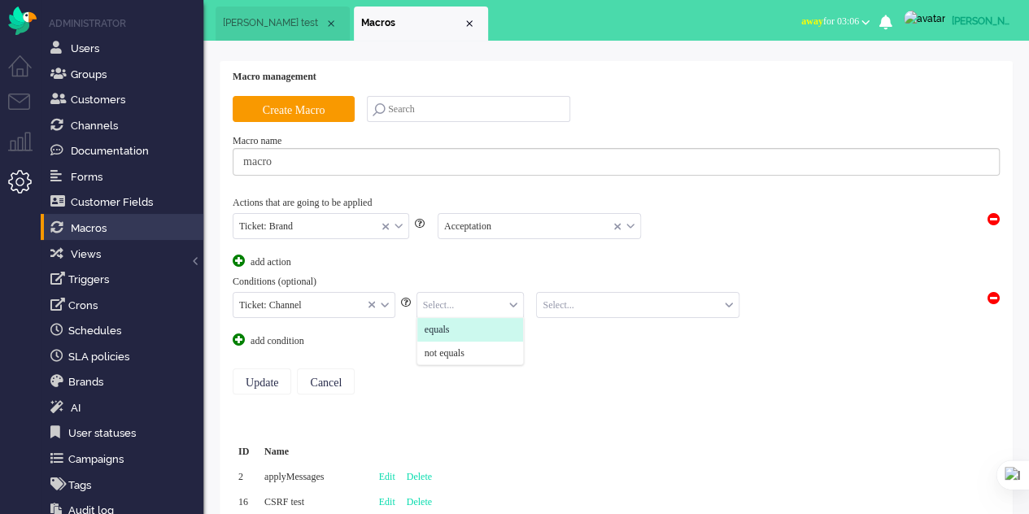
click at [457, 324] on li "equals" at bounding box center [470, 330] width 107 height 24
click at [541, 306] on input "text" at bounding box center [638, 305] width 202 height 25
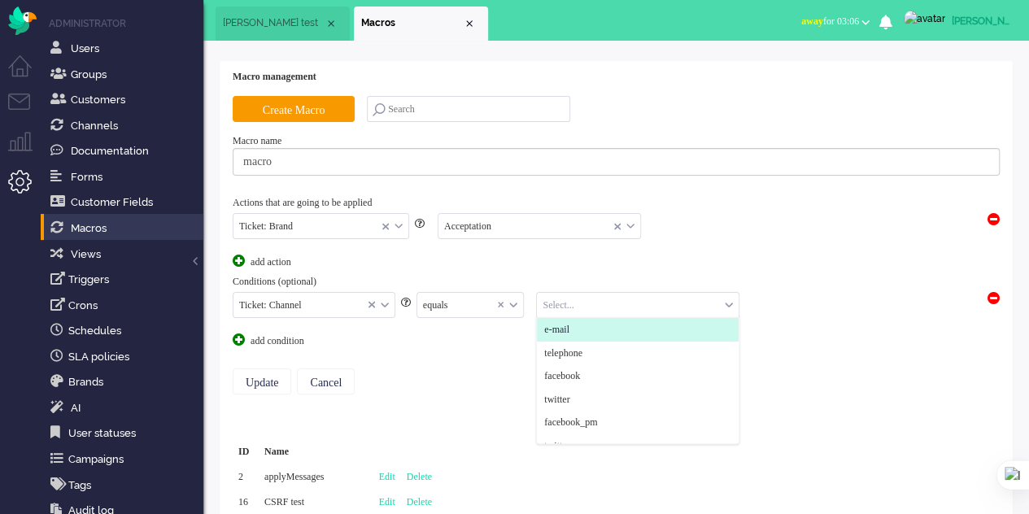
click at [553, 318] on li "e-mail" at bounding box center [638, 330] width 202 height 24
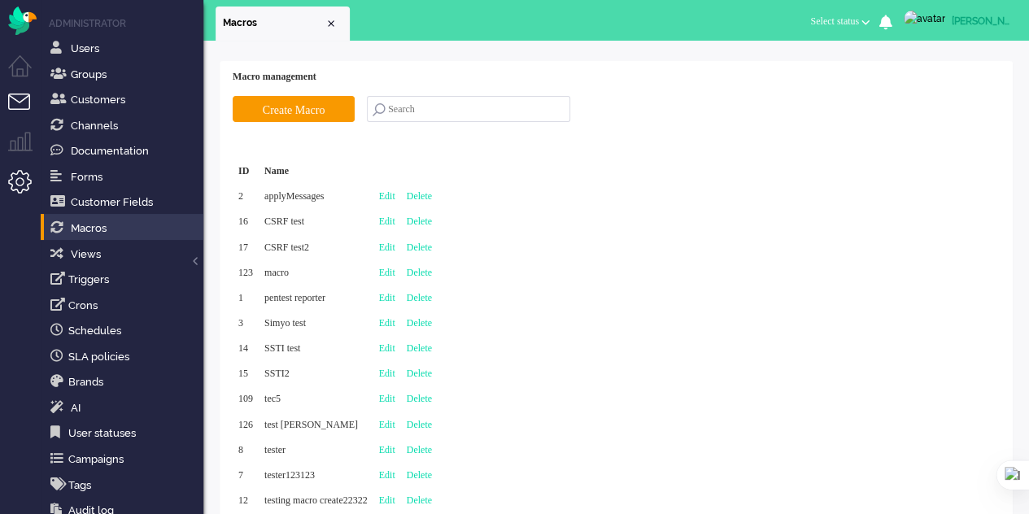
click at [18, 95] on li "Tickets menu" at bounding box center [26, 112] width 37 height 37
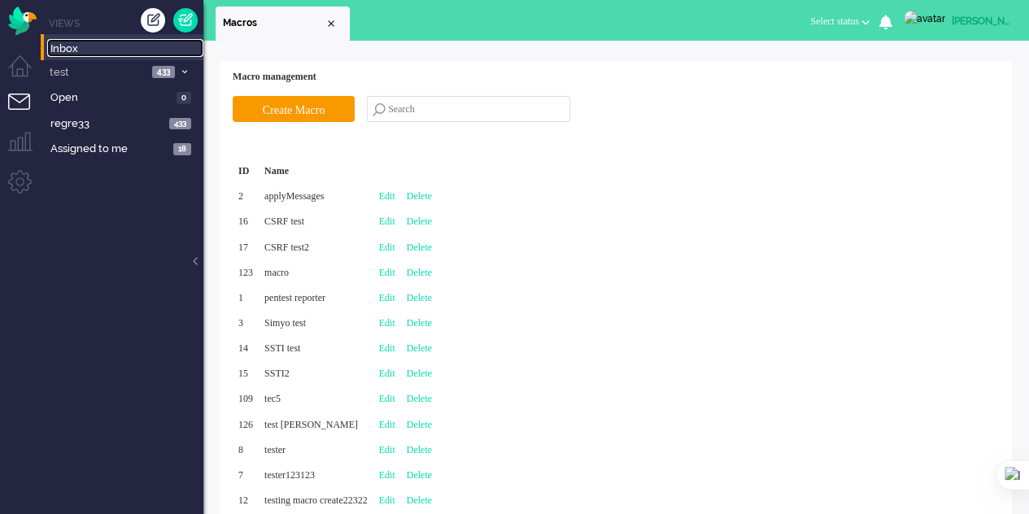
click at [72, 47] on span "Inbox" at bounding box center [126, 48] width 153 height 15
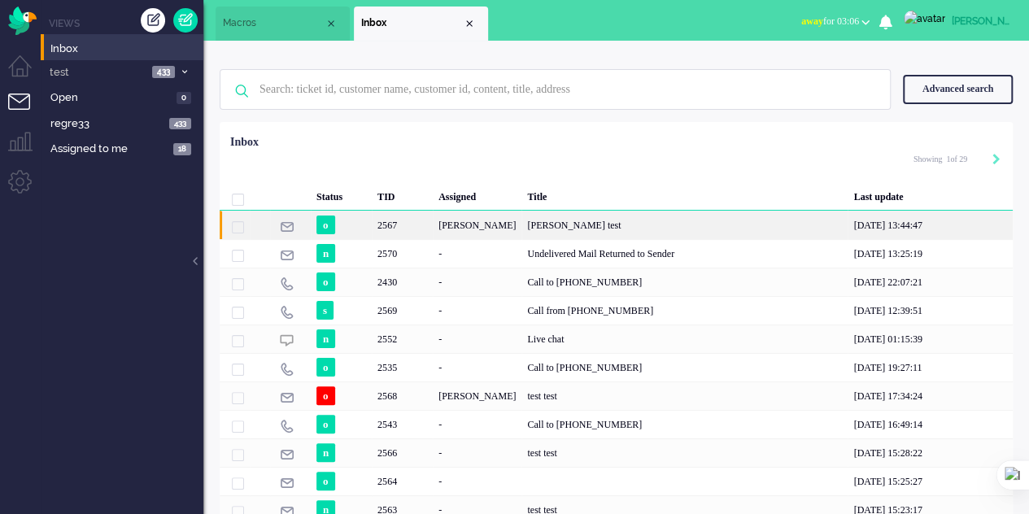
click at [473, 224] on div "[PERSON_NAME]" at bounding box center [477, 225] width 89 height 28
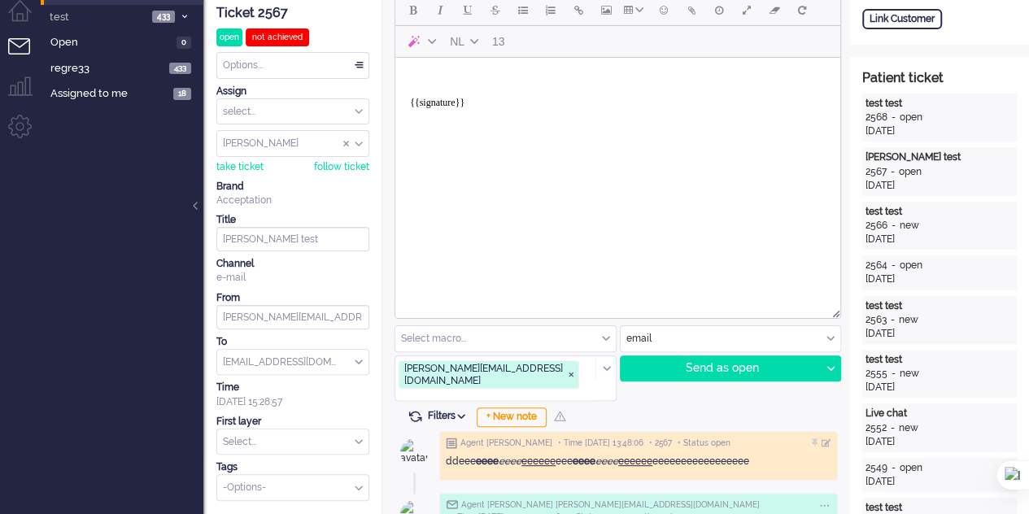
scroll to position [81, 0]
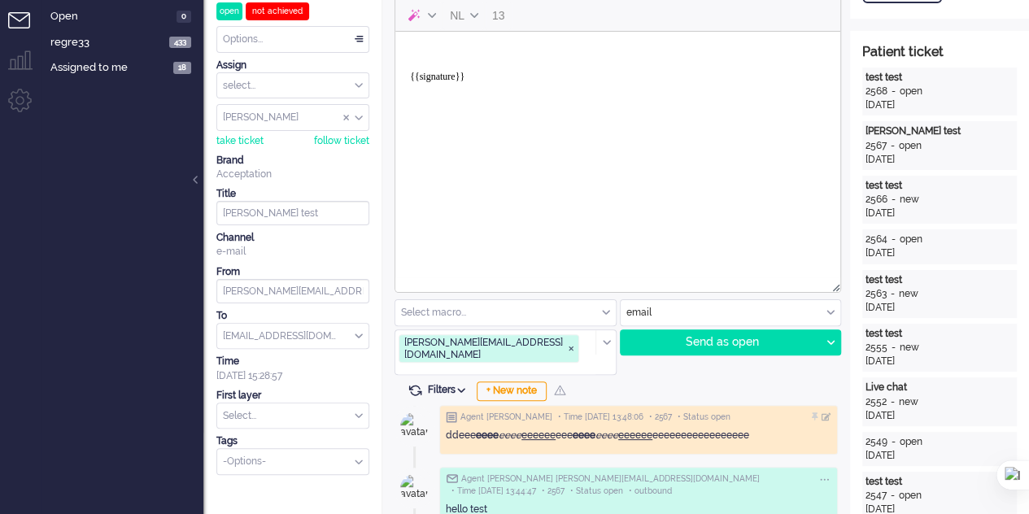
click at [605, 314] on div "Select macro..." at bounding box center [505, 312] width 220 height 25
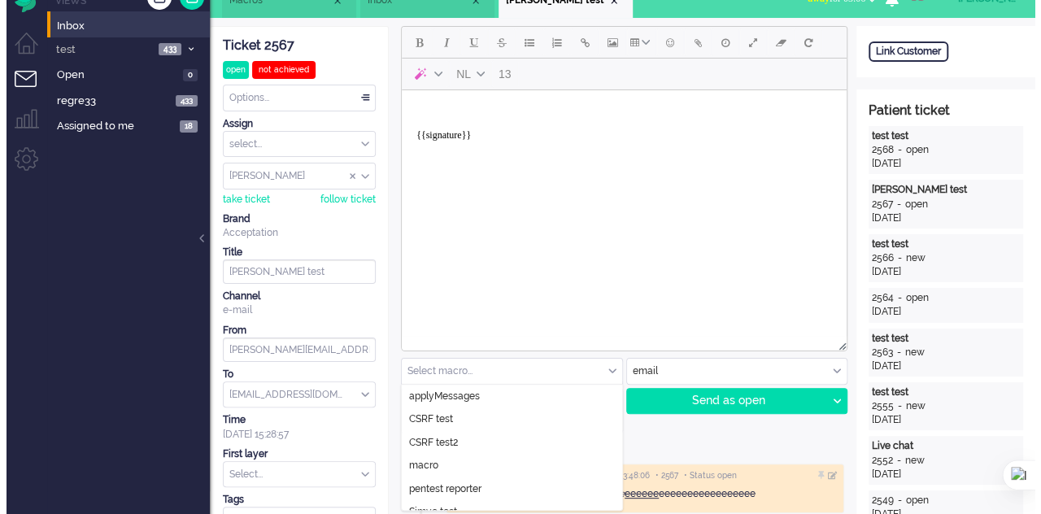
scroll to position [0, 0]
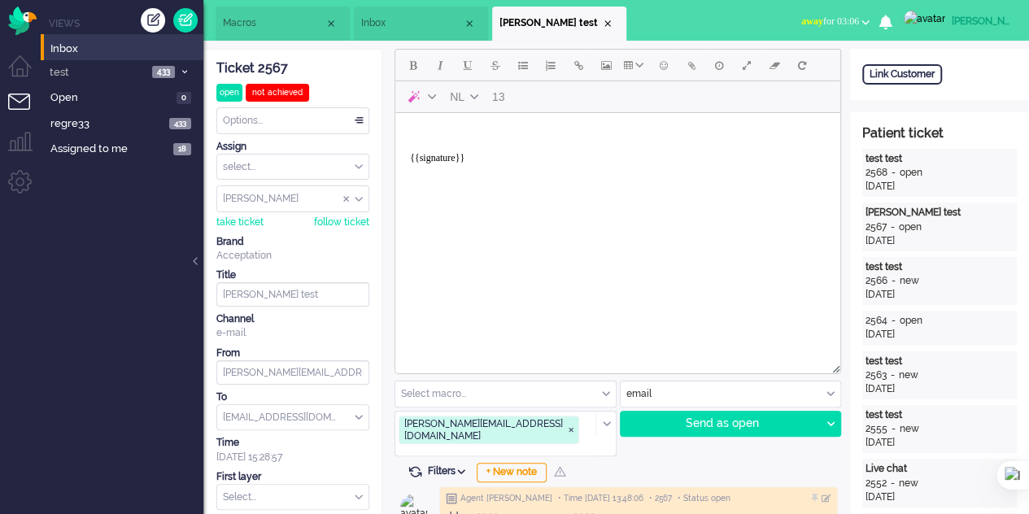
click at [269, 17] on span "Macros" at bounding box center [274, 23] width 102 height 14
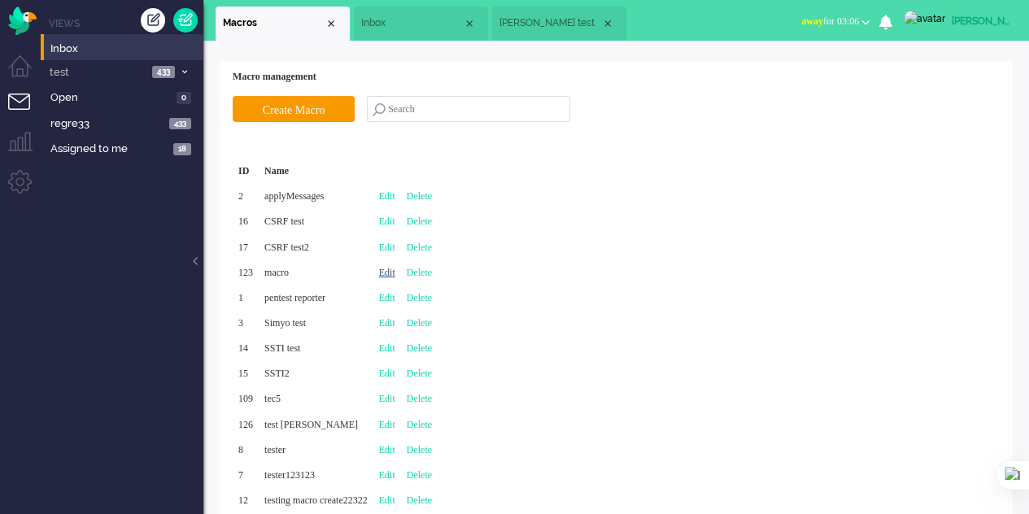
click at [395, 269] on link "Edit" at bounding box center [387, 272] width 16 height 11
type input "macro"
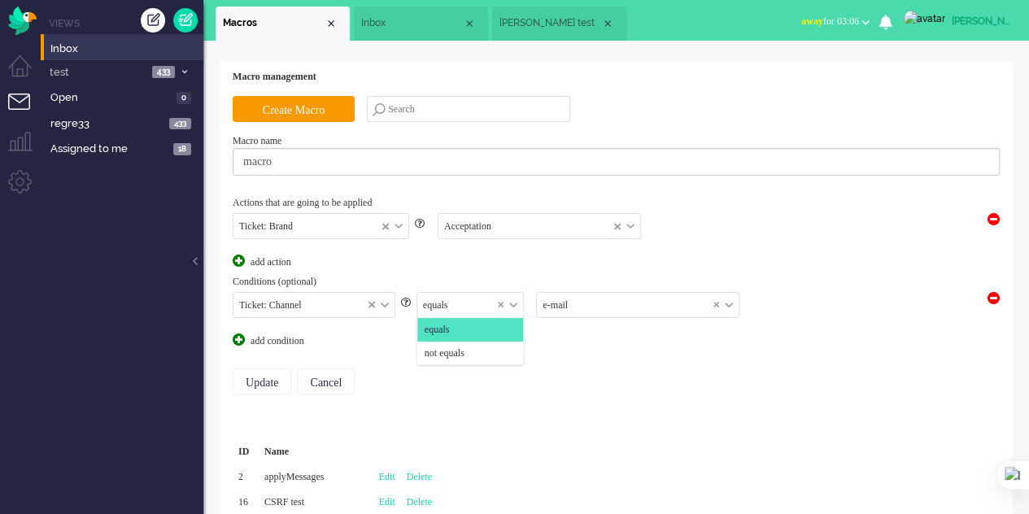
click at [514, 301] on div "equals" at bounding box center [470, 305] width 107 height 25
click at [485, 342] on equals "not equals" at bounding box center [470, 354] width 107 height 24
click at [262, 375] on input "Update" at bounding box center [262, 381] width 59 height 26
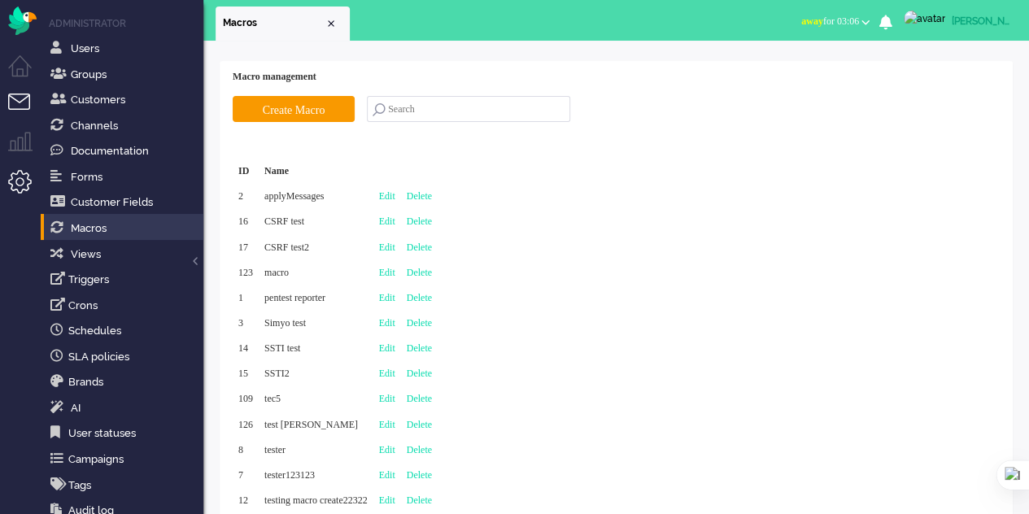
click at [28, 99] on li "Tickets menu" at bounding box center [26, 112] width 37 height 37
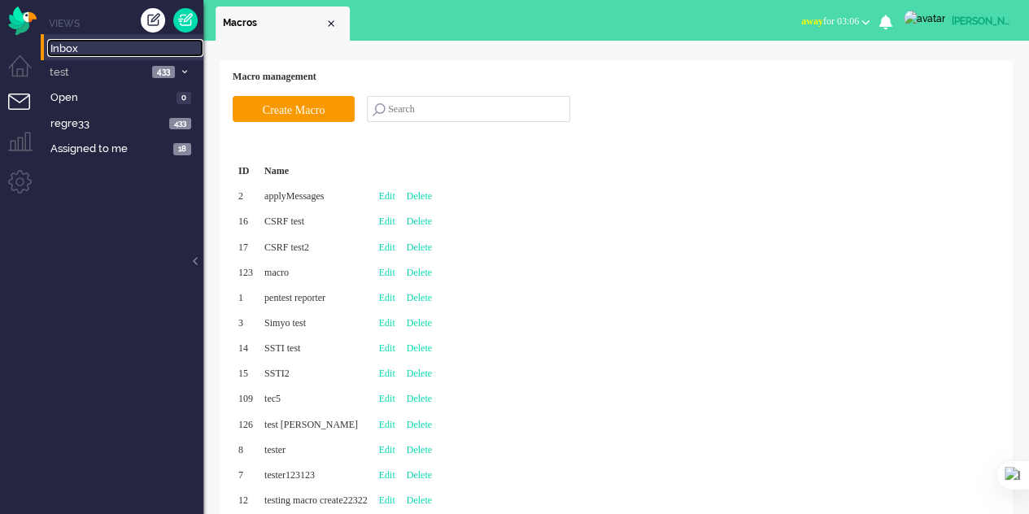
click at [55, 53] on span "Inbox" at bounding box center [126, 48] width 153 height 15
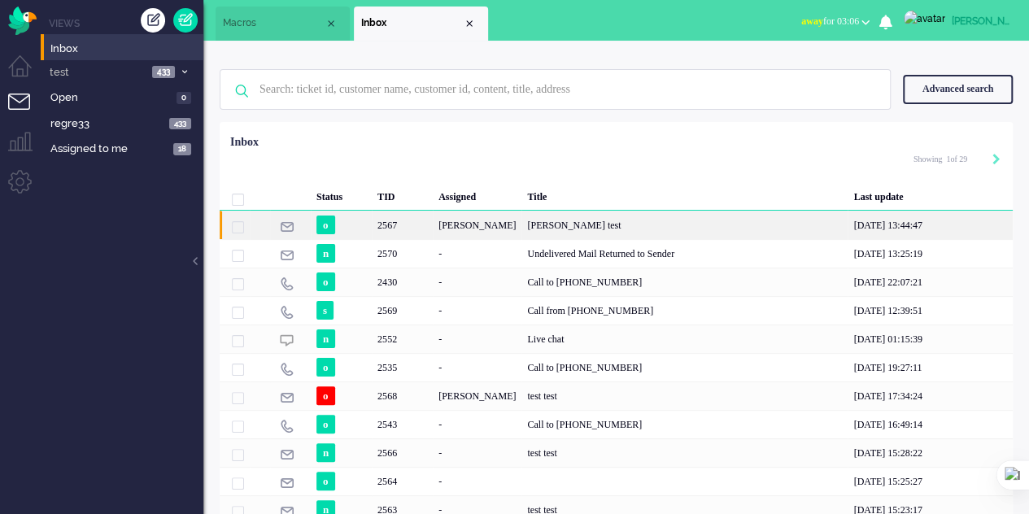
click at [419, 218] on div "2567" at bounding box center [402, 225] width 61 height 28
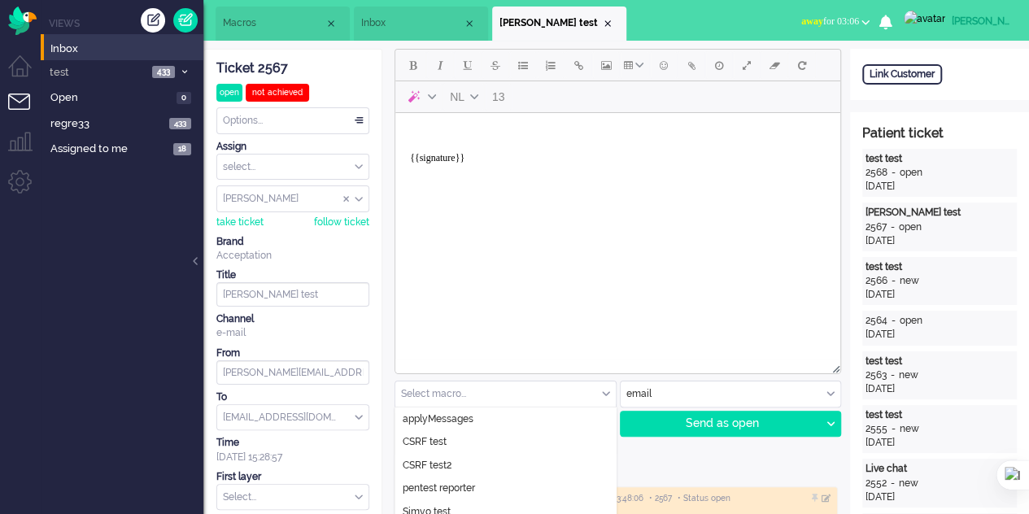
click at [607, 388] on div "Select macro..." at bounding box center [505, 393] width 220 height 25
click at [259, 25] on span "Macros" at bounding box center [274, 23] width 102 height 14
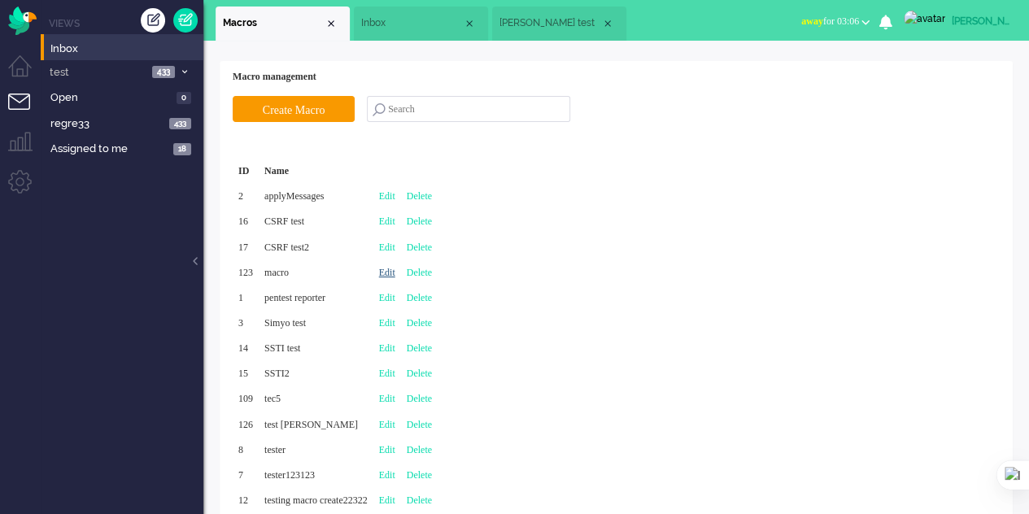
click at [395, 268] on link "Edit" at bounding box center [387, 272] width 16 height 11
type input "macro"
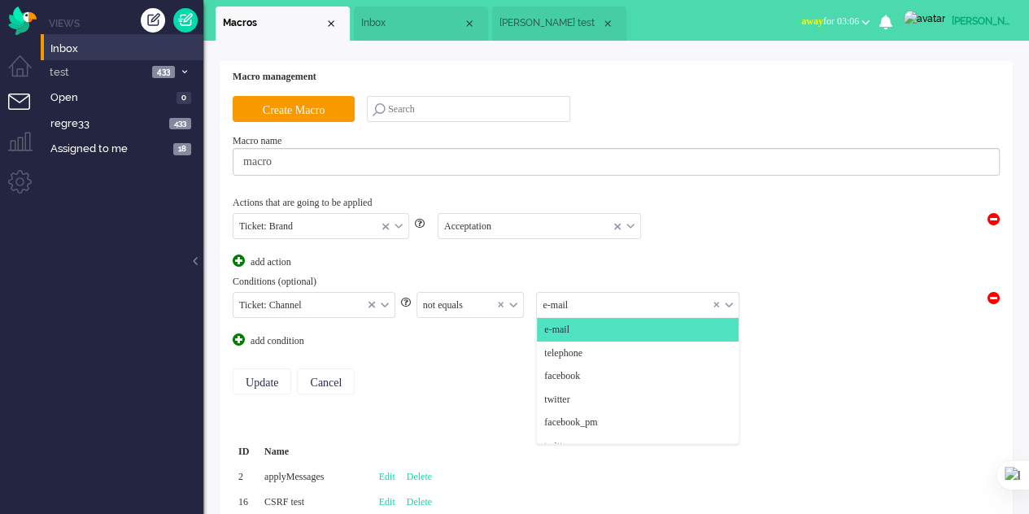
click at [627, 298] on input "text" at bounding box center [638, 305] width 202 height 25
click at [582, 346] on span "telephone" at bounding box center [563, 353] width 38 height 14
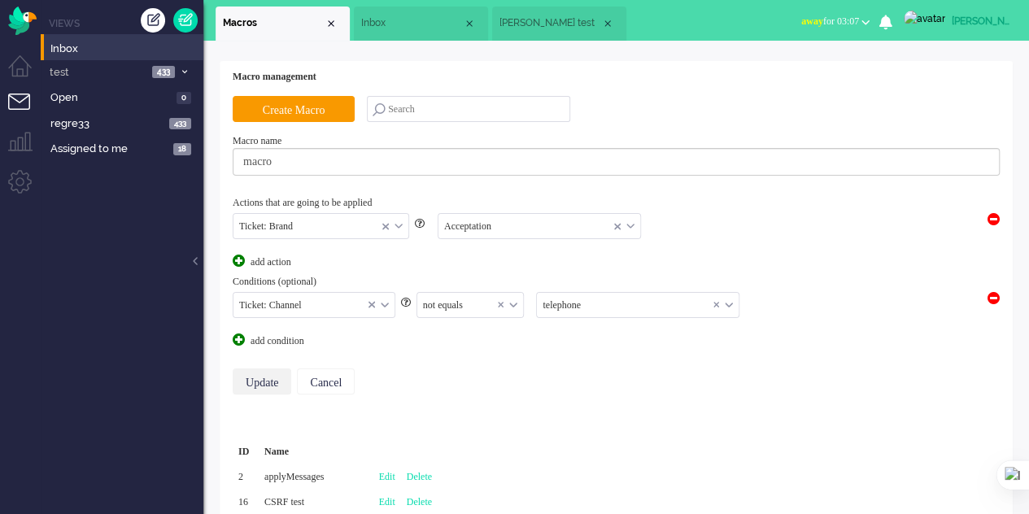
click at [260, 377] on input "Update" at bounding box center [262, 381] width 59 height 26
